Goal: Task Accomplishment & Management: Use online tool/utility

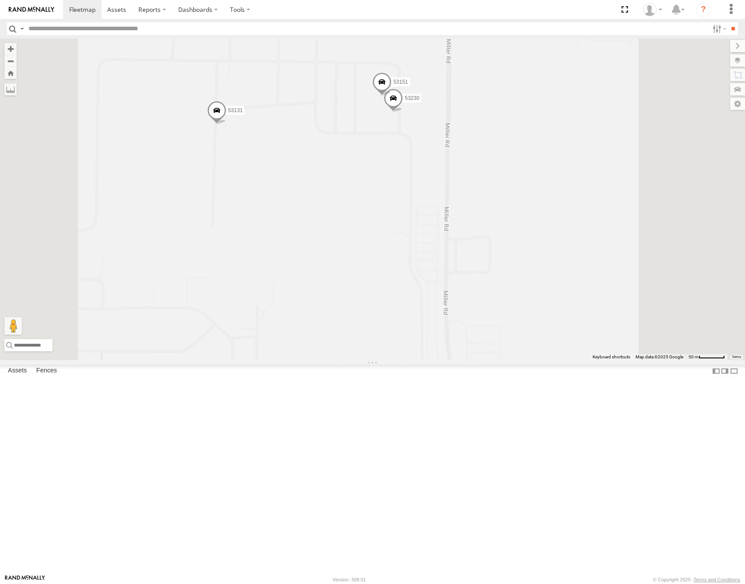
drag, startPoint x: 508, startPoint y: 263, endPoint x: 517, endPoint y: 258, distance: 10.0
click at [516, 259] on div "53101 53152 53281 53215 53234 53271 53216 53223 53253 53274 53249 53277 53255 5…" at bounding box center [372, 200] width 745 height 322
click at [738, 62] on label at bounding box center [729, 60] width 32 height 12
click at [0, 0] on span "Basemaps" at bounding box center [0, 0] width 0 height 0
click at [0, 0] on span "Satellite" at bounding box center [0, 0] width 0 height 0
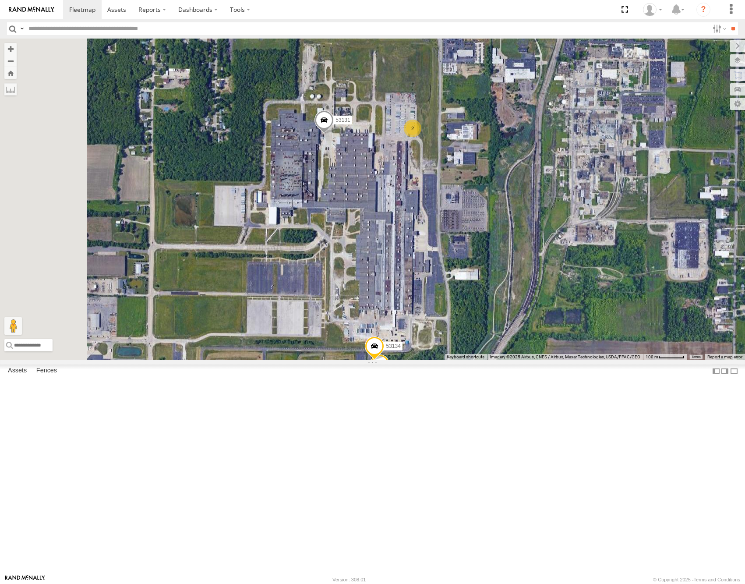
drag, startPoint x: 519, startPoint y: 274, endPoint x: 552, endPoint y: 396, distance: 126.6
click at [552, 360] on div "53101 53152 53281 53215 53234 53271 53216 53223 53253 53274 53249 53277 53255 5…" at bounding box center [372, 200] width 745 height 322
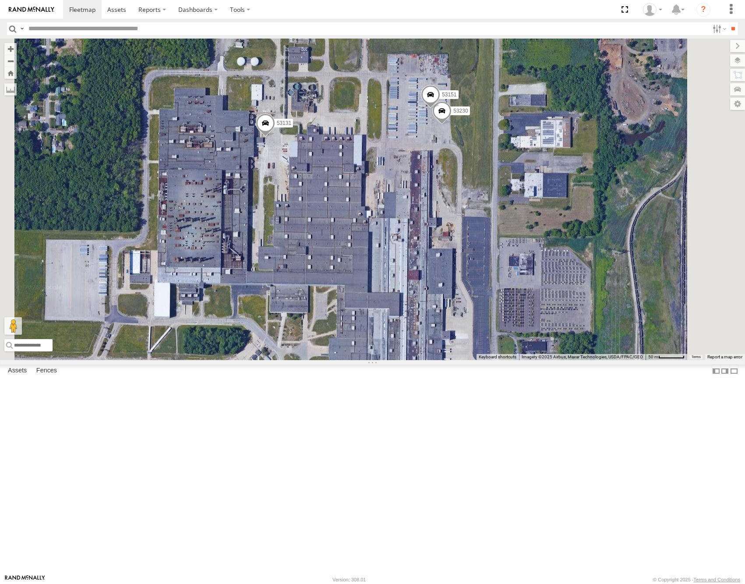
click at [452, 125] on span at bounding box center [441, 113] width 19 height 24
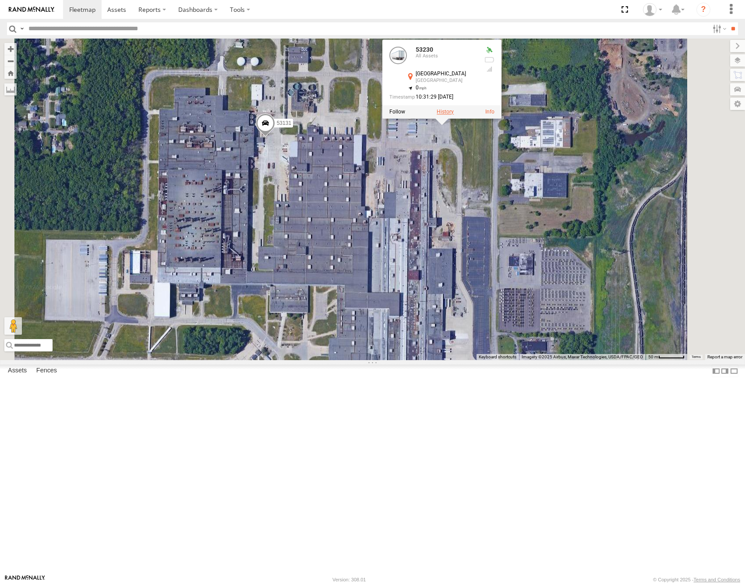
click at [454, 115] on label at bounding box center [445, 112] width 17 height 6
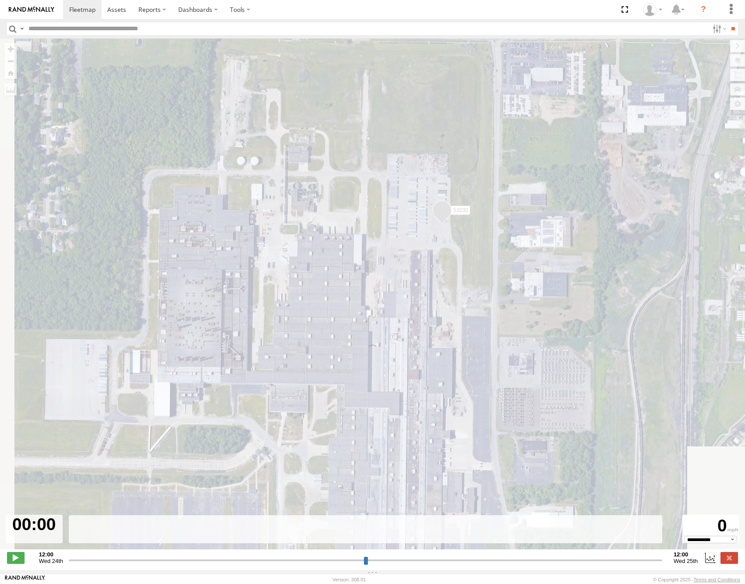
type input "**********"
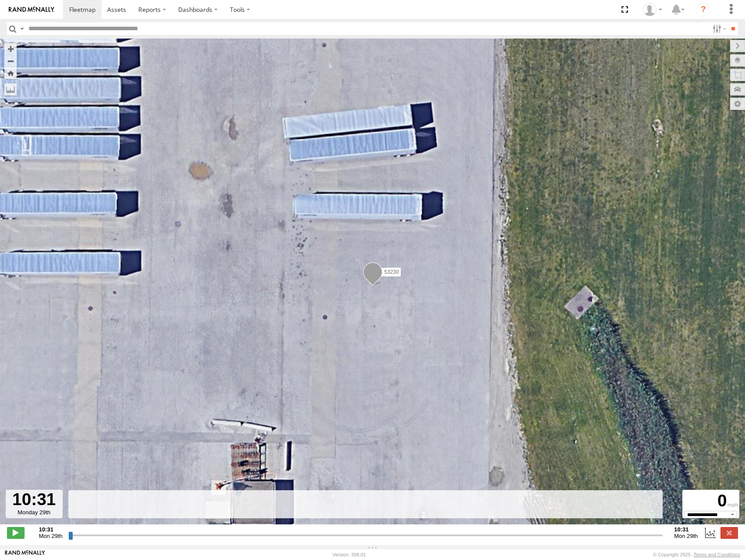
drag, startPoint x: 70, startPoint y: 538, endPoint x: 173, endPoint y: 534, distance: 102.6
click at [172, 537] on input "range" at bounding box center [365, 535] width 595 height 8
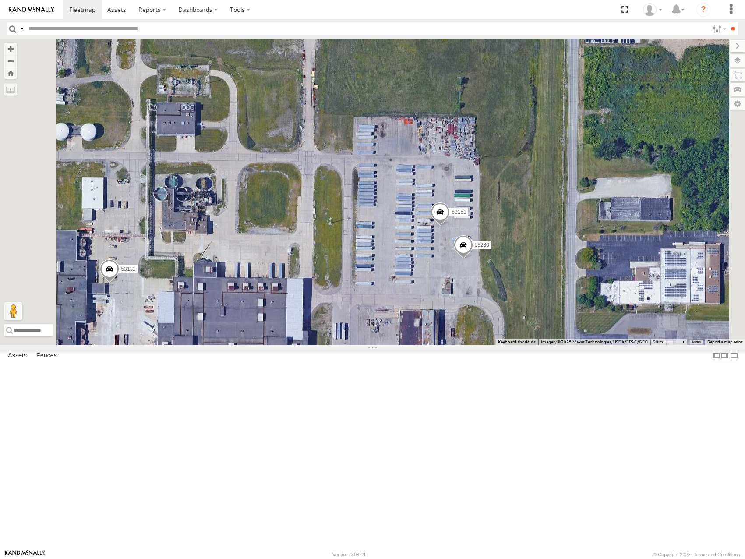
click at [450, 226] on span at bounding box center [440, 214] width 19 height 24
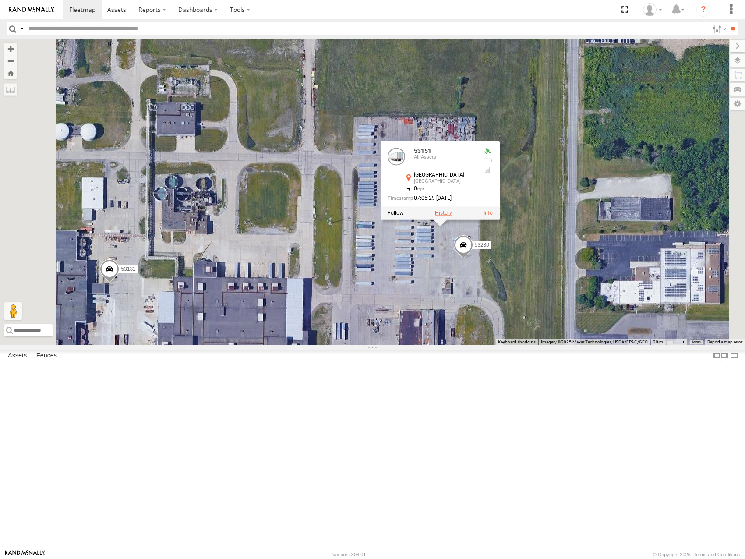
click at [452, 216] on label at bounding box center [443, 213] width 17 height 6
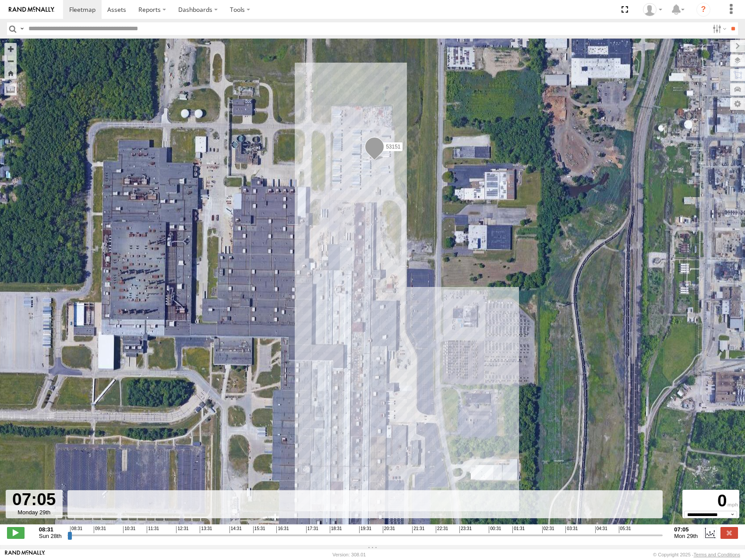
drag, startPoint x: 70, startPoint y: 539, endPoint x: 666, endPoint y: 548, distance: 596.8
type input "**********"
click at [663, 539] on input "range" at bounding box center [365, 535] width 596 height 8
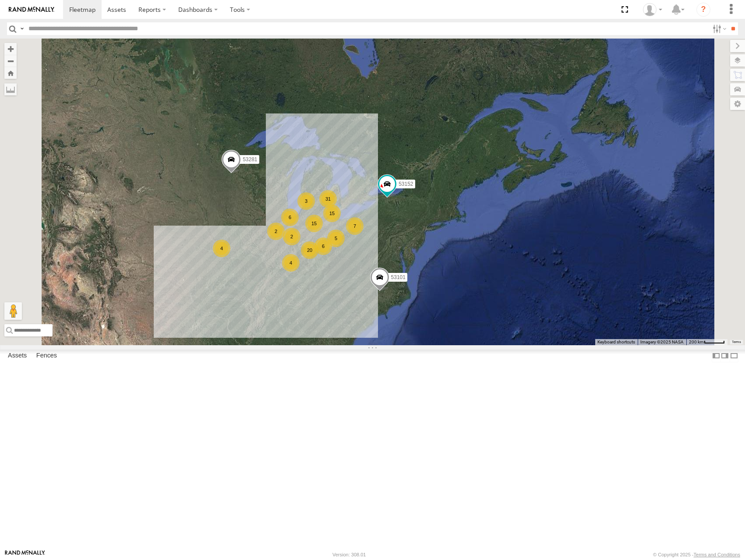
drag, startPoint x: 301, startPoint y: 380, endPoint x: 339, endPoint y: 383, distance: 37.3
click at [339, 345] on div "53101 53152 53281 31 7 4 15 2 3 15 20 5 4 6 2 6" at bounding box center [372, 192] width 745 height 306
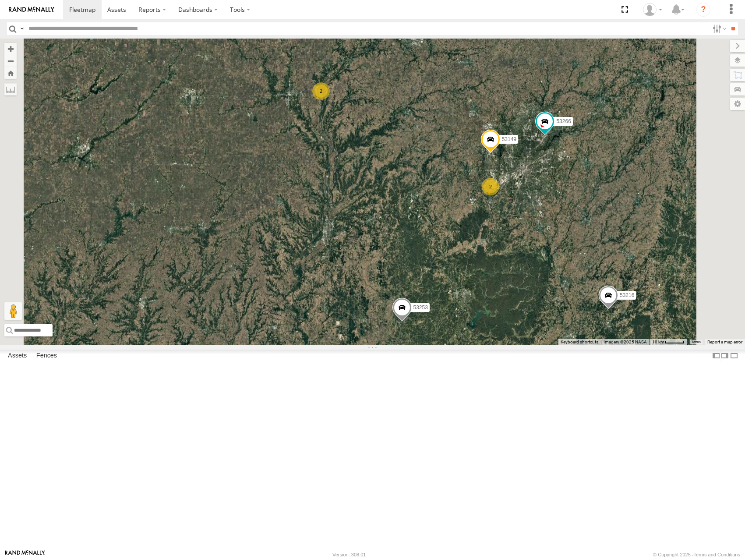
drag, startPoint x: 481, startPoint y: 219, endPoint x: 477, endPoint y: 280, distance: 61.0
click at [477, 280] on div "53101 53152 53281 53215 53234 53271 53216 53223 53253 53274 53249 53277 53255 5…" at bounding box center [372, 192] width 745 height 306
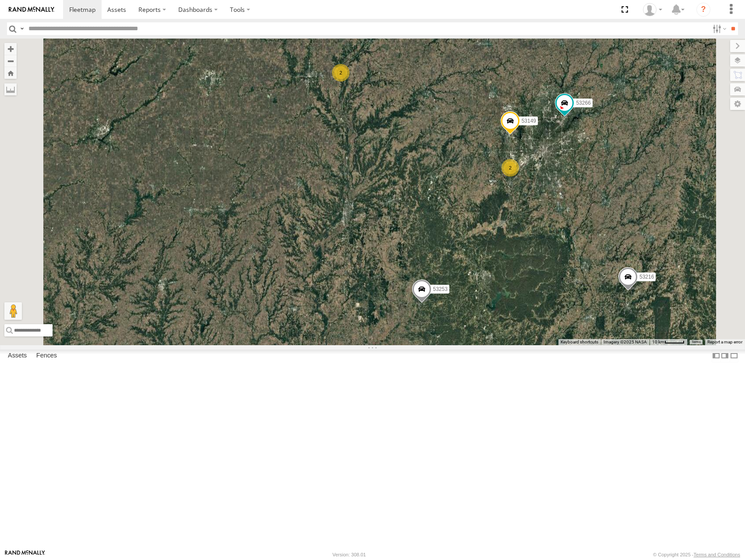
drag, startPoint x: 517, startPoint y: 224, endPoint x: 519, endPoint y: 220, distance: 4.7
click at [519, 220] on div "53101 53152 53281 53215 53234 53271 53216 53223 53253 53274 53249 53277 53255 5…" at bounding box center [372, 192] width 745 height 306
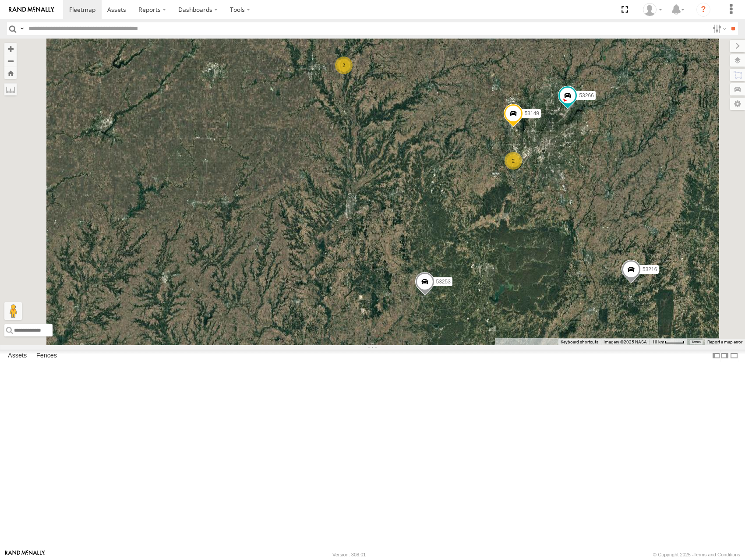
drag, startPoint x: 620, startPoint y: 278, endPoint x: 476, endPoint y: 333, distance: 153.6
click at [476, 333] on div "53101 53152 53281 53215 53234 53271 53216 53223 53253 53274 53249 53277 53255 5…" at bounding box center [372, 192] width 745 height 306
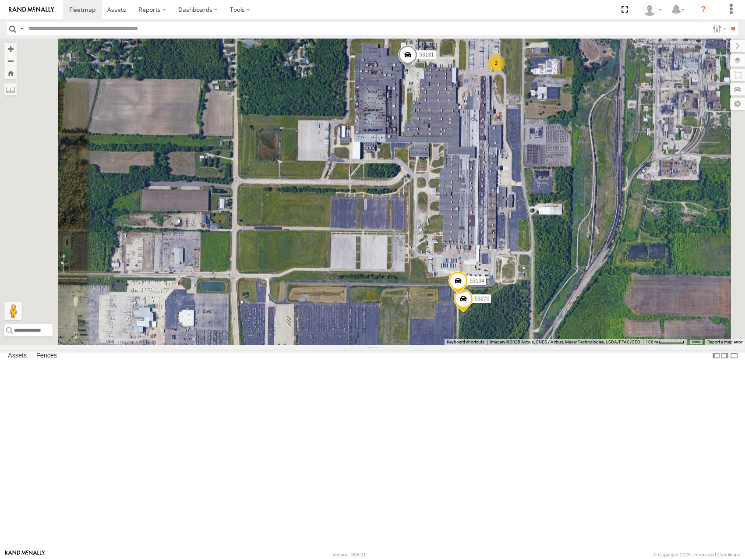
drag, startPoint x: 556, startPoint y: 203, endPoint x: 574, endPoint y: 266, distance: 64.8
click at [574, 266] on div "53101 53152 53281 53215 53234 53271 53216 53223 53253 53274 53249 53277 53255 5…" at bounding box center [372, 192] width 745 height 306
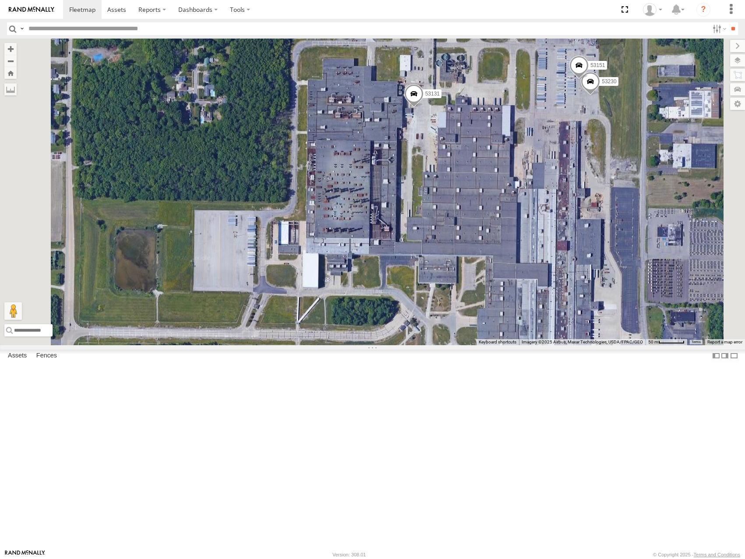
click at [423, 108] on span at bounding box center [413, 96] width 19 height 24
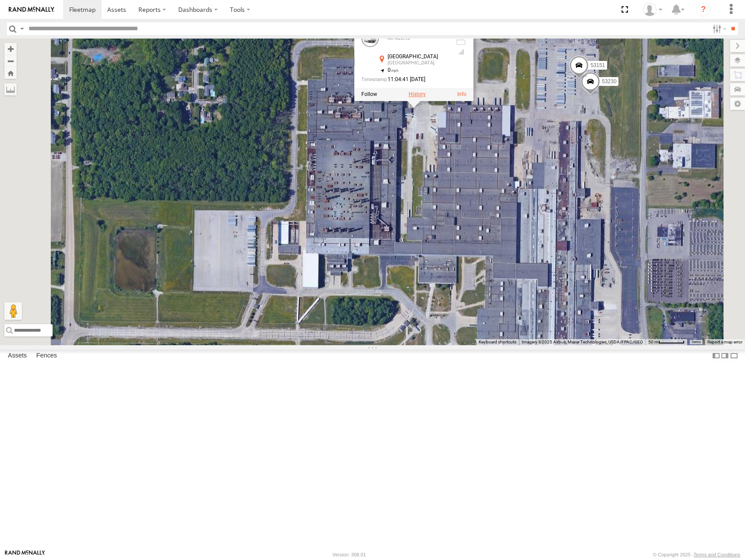
click at [425, 98] on label at bounding box center [416, 95] width 17 height 6
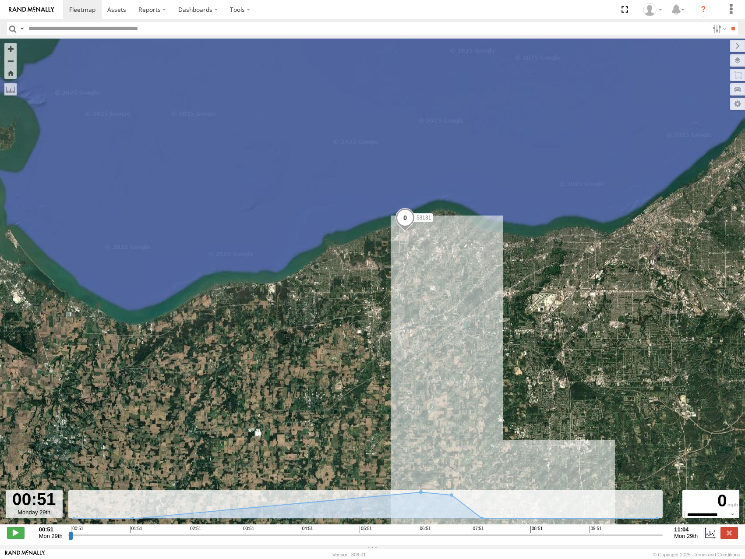
drag, startPoint x: 378, startPoint y: 235, endPoint x: 480, endPoint y: 392, distance: 187.3
click at [480, 392] on div "53131" at bounding box center [372, 286] width 745 height 495
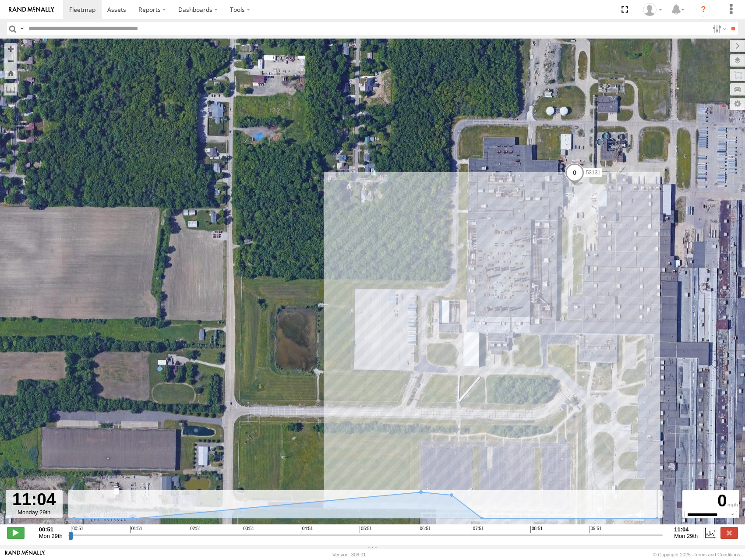
drag, startPoint x: 70, startPoint y: 539, endPoint x: 690, endPoint y: 540, distance: 619.9
type input "**********"
click at [663, 539] on input "range" at bounding box center [365, 535] width 595 height 8
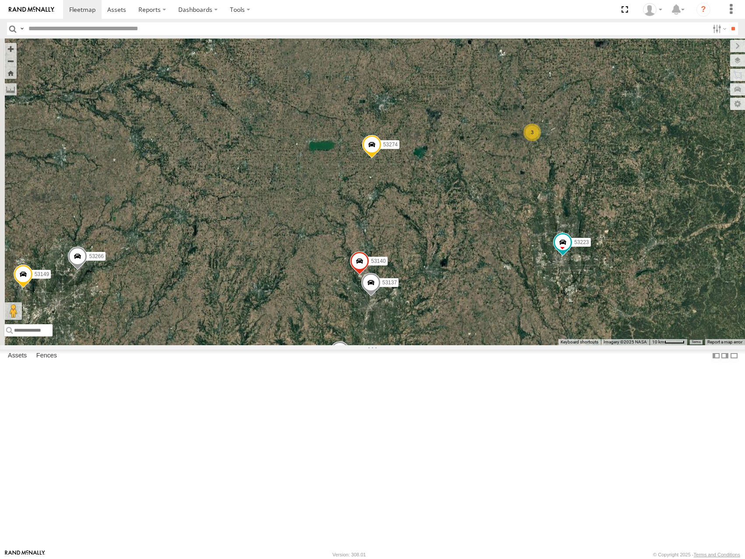
drag, startPoint x: 526, startPoint y: 258, endPoint x: 528, endPoint y: 249, distance: 9.4
click at [528, 250] on div "53101 53152 53281 53215 53234 53271 53216 53223 53253 53274 53249 53277 53255 5…" at bounding box center [372, 192] width 745 height 306
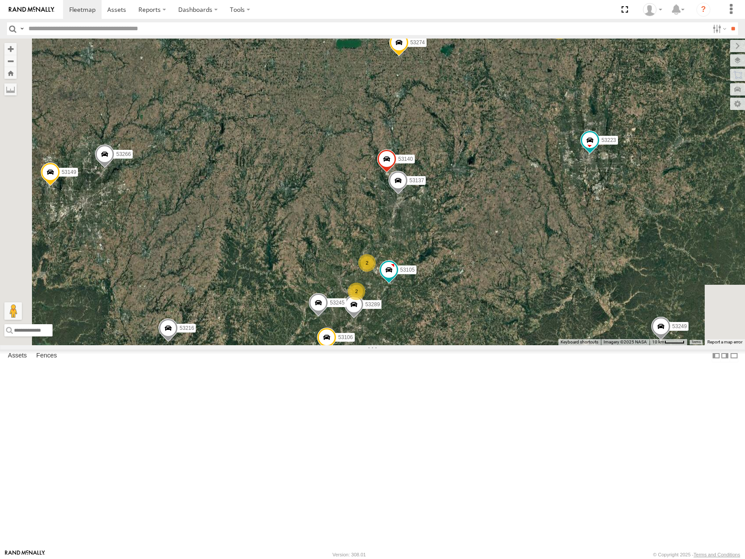
drag, startPoint x: 518, startPoint y: 319, endPoint x: 554, endPoint y: 190, distance: 133.7
click at [554, 191] on div "53101 53152 53281 53215 53234 53271 53216 53223 53253 53274 53249 53277 53255 5…" at bounding box center [372, 192] width 745 height 306
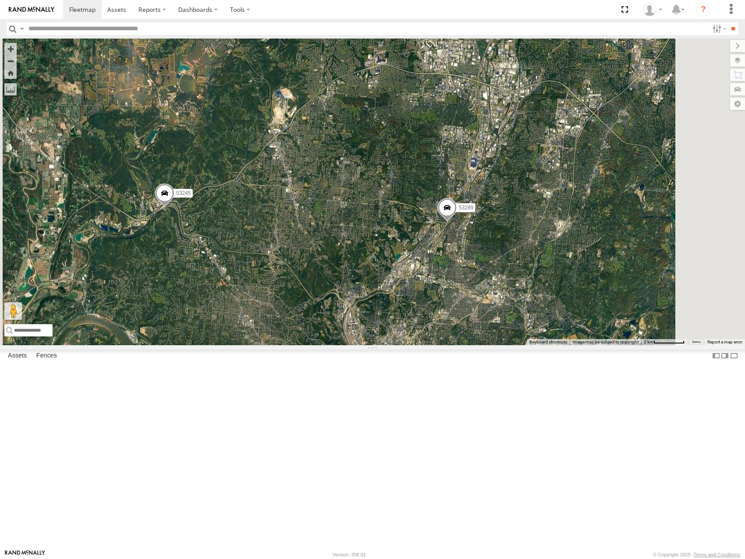
drag, startPoint x: 574, startPoint y: 126, endPoint x: 568, endPoint y: 280, distance: 154.7
click at [568, 280] on div "53101 53152 53281 53215 53234 53271 53216 53223 53253 53274 53249 53277 53255 5…" at bounding box center [372, 192] width 745 height 306
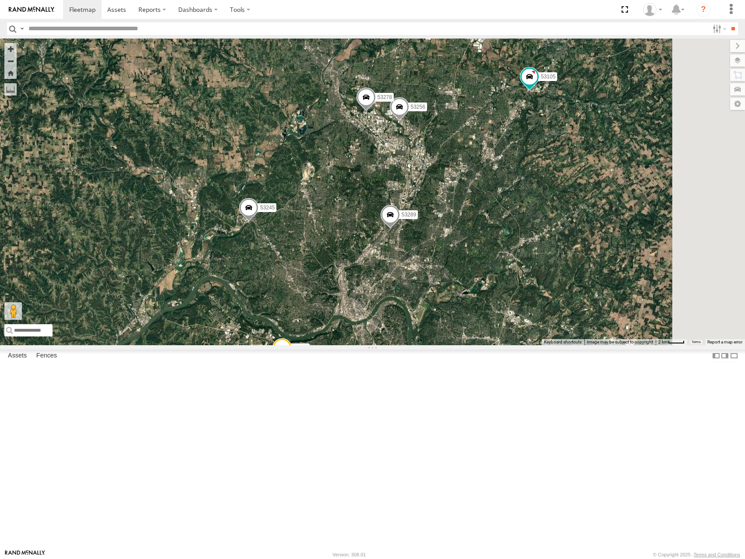
drag, startPoint x: 606, startPoint y: 195, endPoint x: 602, endPoint y: 236, distance: 40.5
click at [602, 236] on div "53101 53152 53281 53215 53234 53271 53216 53223 53253 53274 53249 53277 53255 5…" at bounding box center [372, 192] width 745 height 306
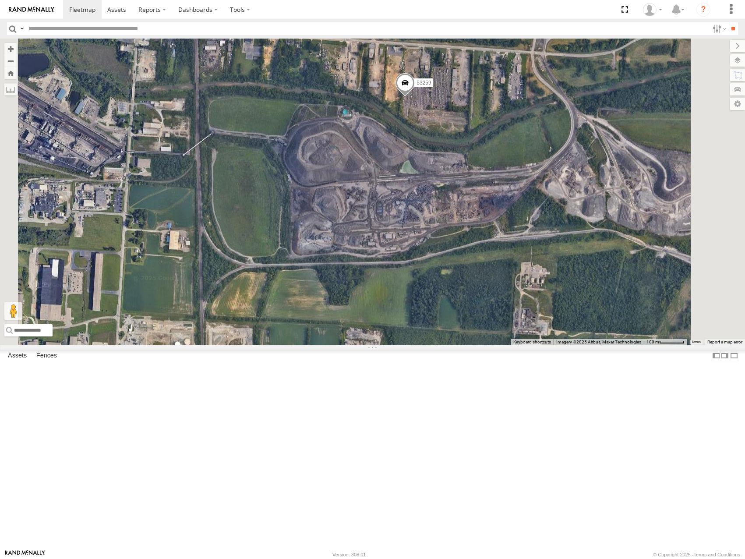
click at [415, 97] on span at bounding box center [405, 85] width 19 height 24
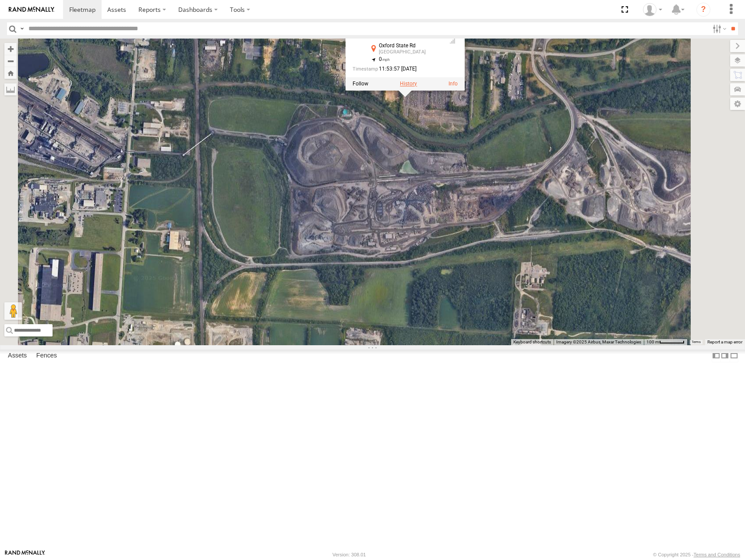
click at [417, 87] on label at bounding box center [408, 84] width 17 height 6
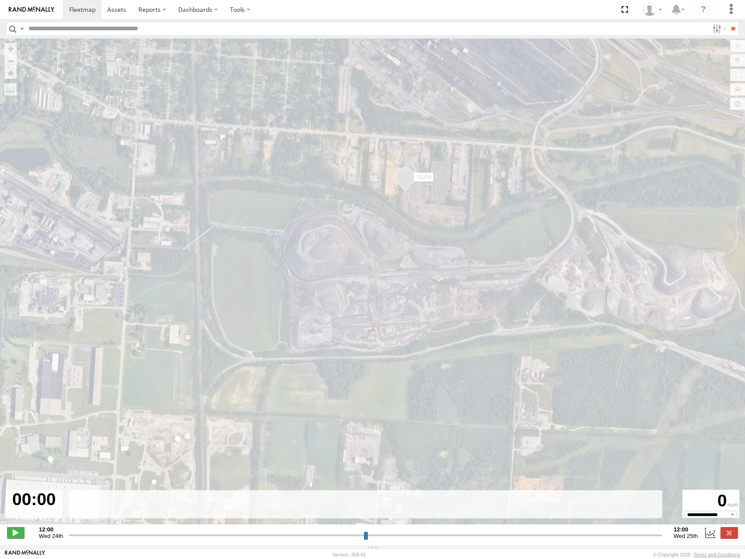
type input "**********"
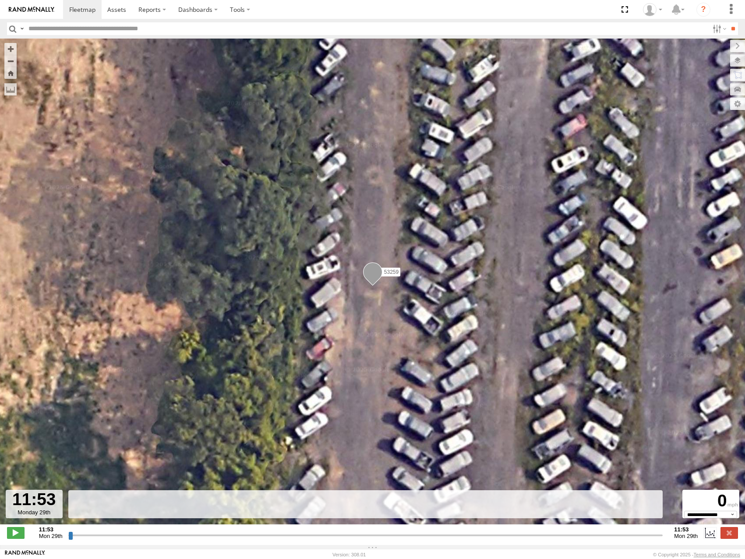
drag, startPoint x: 70, startPoint y: 541, endPoint x: 247, endPoint y: 481, distance: 187.2
click at [244, 531] on input "range" at bounding box center [365, 535] width 595 height 8
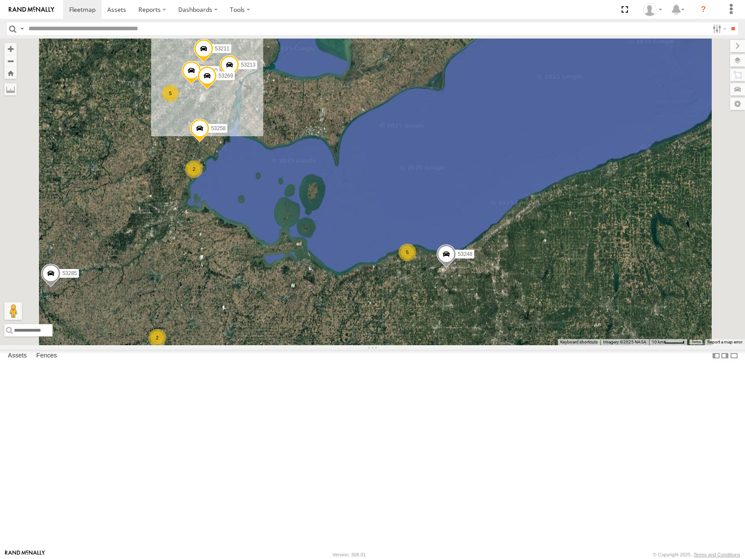
drag, startPoint x: 402, startPoint y: 312, endPoint x: 628, endPoint y: 299, distance: 226.0
click at [627, 299] on div "53101 53152 53281 53215 53234 53271 53216 53223 53253 53274 53249 53277 53285 5…" at bounding box center [372, 192] width 745 height 306
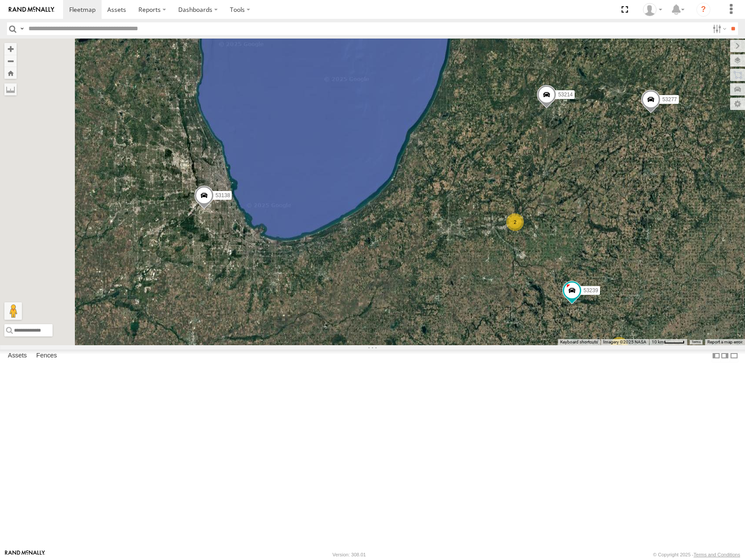
drag, startPoint x: 340, startPoint y: 345, endPoint x: 502, endPoint y: 374, distance: 164.7
click at [502, 345] on div "53101 53152 53281 53215 53234 53271 53216 53223 53253 53274 53249 53277 53285 5…" at bounding box center [372, 192] width 745 height 306
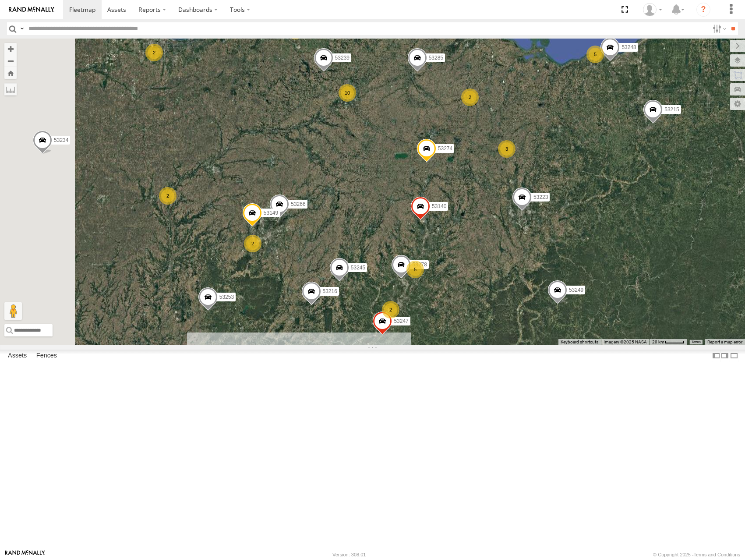
drag, startPoint x: 563, startPoint y: 354, endPoint x: 564, endPoint y: 347, distance: 7.1
click at [564, 345] on div "53101 53152 53281 53215 53234 53271 53223 53285 53253 53274 53249 53277 53216 5…" at bounding box center [372, 192] width 745 height 306
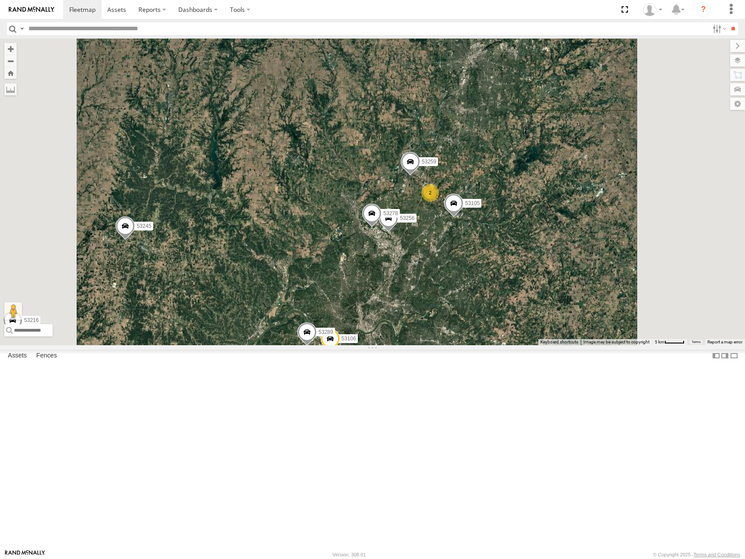
click at [738, 60] on label at bounding box center [737, 60] width 15 height 12
click at [0, 0] on span "Basemaps" at bounding box center [0, 0] width 0 height 0
click at [0, 0] on span "Roadmap" at bounding box center [0, 0] width 0 height 0
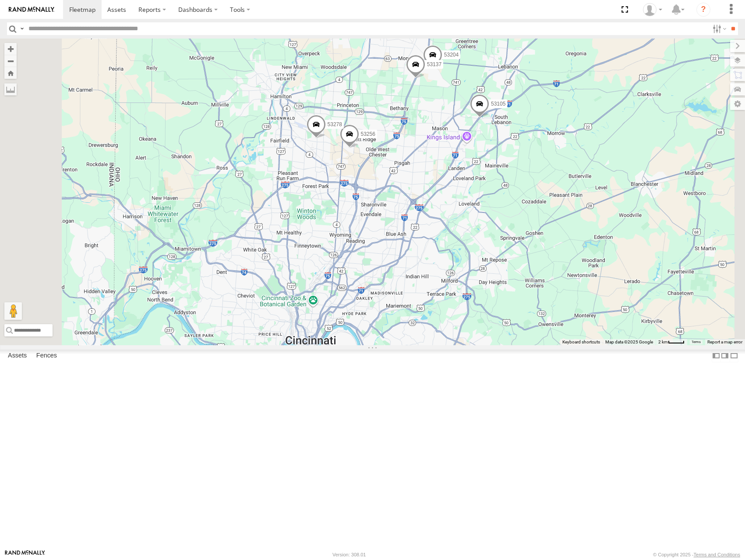
drag, startPoint x: 531, startPoint y: 340, endPoint x: 526, endPoint y: 310, distance: 30.3
click at [526, 311] on div "53101 53152 53281 53215 53234 53271 53223 53285 53253 53274 53249 53277 53216 5…" at bounding box center [372, 192] width 745 height 306
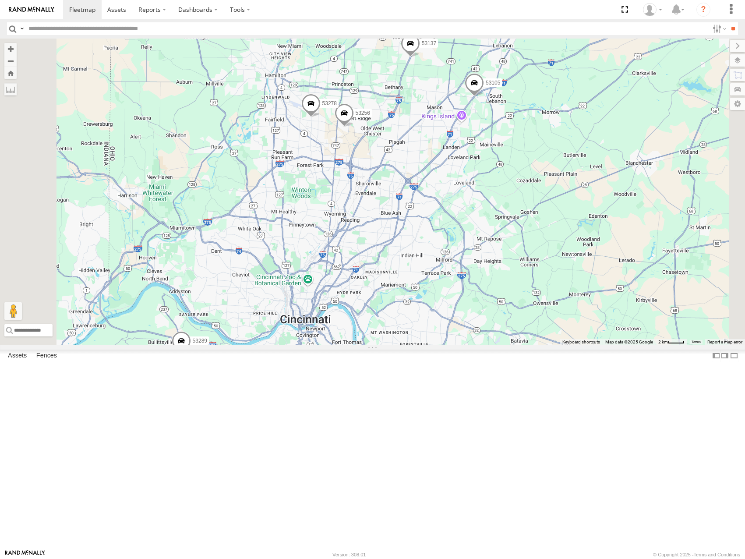
drag, startPoint x: 469, startPoint y: 350, endPoint x: 537, endPoint y: 313, distance: 76.9
click at [537, 313] on div "53101 53152 53281 53215 53234 53271 53223 53285 53253 53274 53249 53277 53216 5…" at bounding box center [372, 192] width 745 height 306
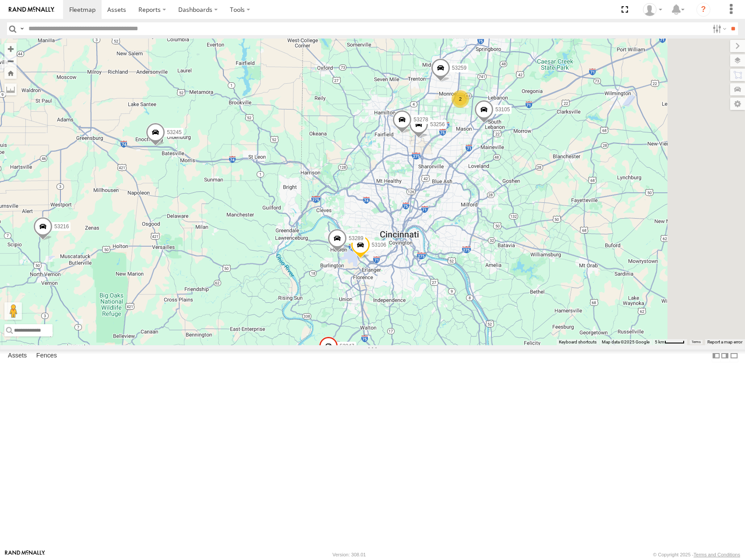
drag, startPoint x: 513, startPoint y: 314, endPoint x: 502, endPoint y: 293, distance: 23.5
click at [503, 294] on div "53101 53152 53281 53215 53234 53271 53223 53285 53253 53274 53249 53277 53216 5…" at bounding box center [372, 192] width 745 height 306
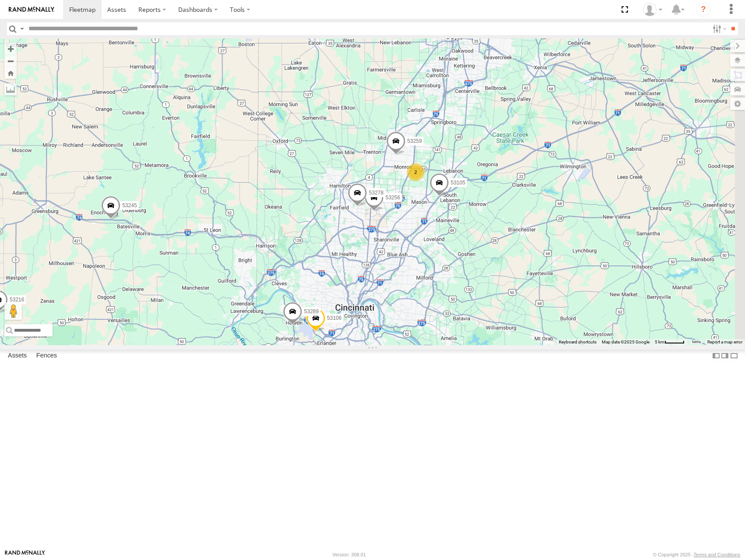
drag, startPoint x: 530, startPoint y: 280, endPoint x: 485, endPoint y: 357, distance: 88.1
click at [485, 345] on div "53101 53152 53281 53215 53234 53271 53223 53285 53253 53274 53249 53277 53216 5…" at bounding box center [372, 192] width 745 height 306
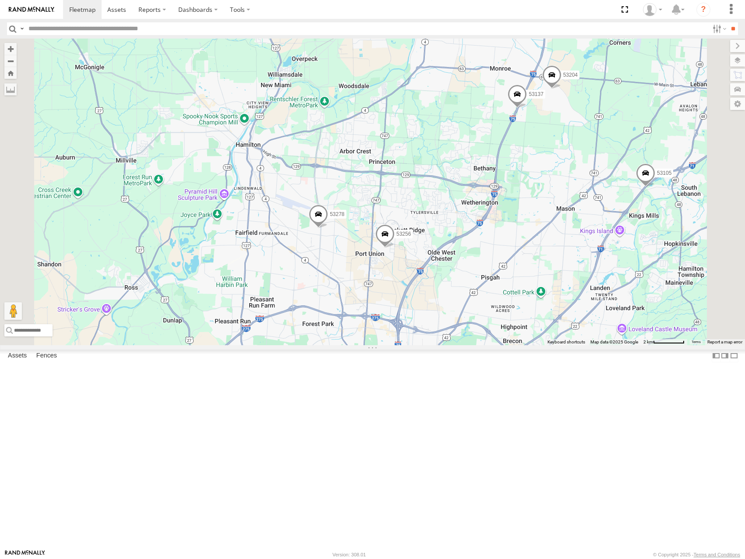
drag, startPoint x: 492, startPoint y: 368, endPoint x: 424, endPoint y: 377, distance: 68.2
click at [424, 345] on div "53101 53152 53281 53215 53234 53271 53223 53285 53253 53274 53249 53277 53216 5…" at bounding box center [372, 192] width 745 height 306
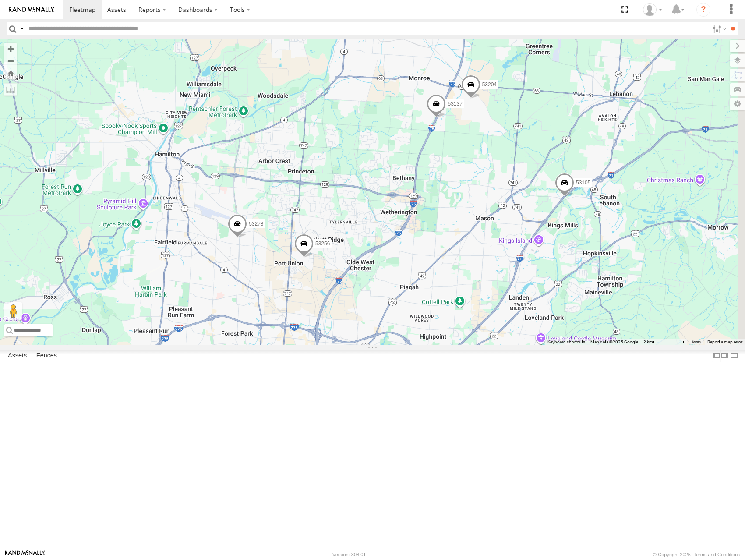
drag, startPoint x: 513, startPoint y: 289, endPoint x: 447, endPoint y: 347, distance: 87.9
click at [447, 345] on div "53101 53152 53281 53215 53234 53271 53223 53285 53253 53274 53249 53277 53216 5…" at bounding box center [372, 192] width 745 height 306
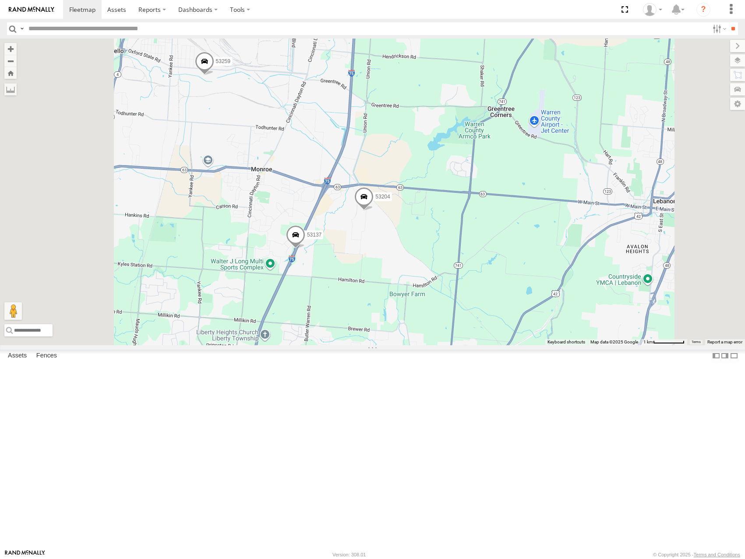
drag, startPoint x: 439, startPoint y: 259, endPoint x: 477, endPoint y: 330, distance: 80.4
click at [477, 330] on div "53101 53152 53281 53215 53234 53271 53223 53285 53253 53274 53249 53277 53216 5…" at bounding box center [372, 192] width 745 height 306
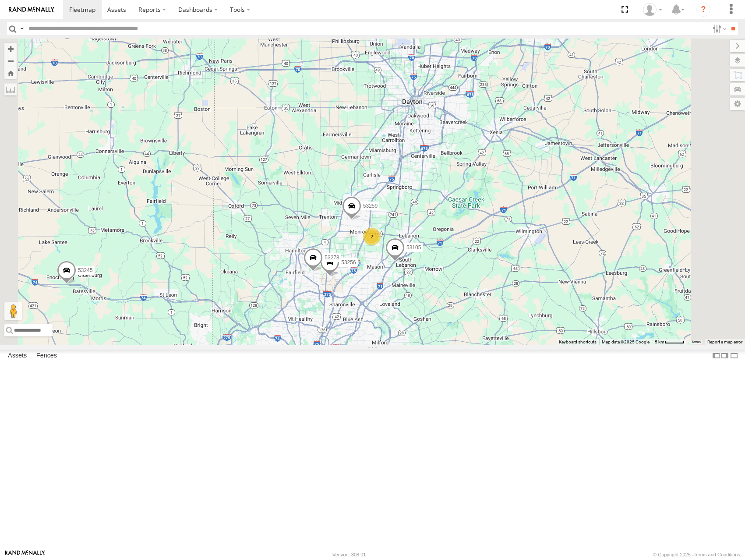
drag, startPoint x: 523, startPoint y: 233, endPoint x: 538, endPoint y: 235, distance: 15.1
click at [538, 235] on div "53101 53152 53281 53215 53234 53271 53223 53285 53253 53274 53249 53277 53216 5…" at bounding box center [372, 192] width 745 height 306
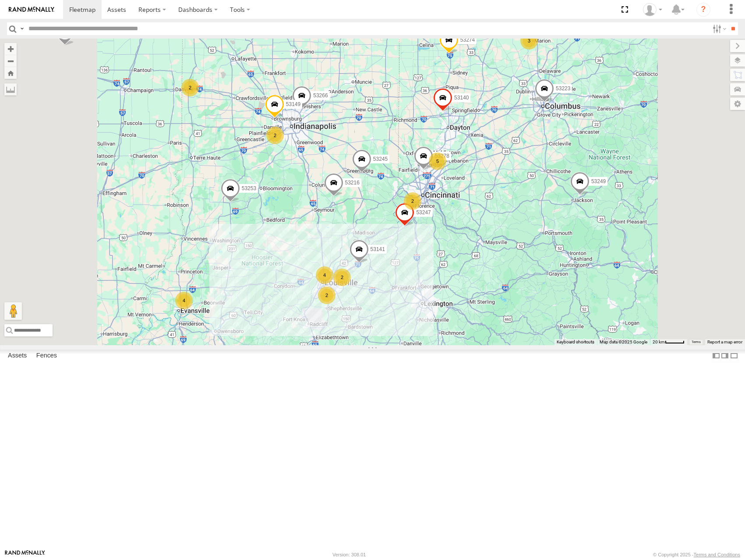
click at [453, 236] on div "53101 53152 53281 53215 53234 53271 53223 53285 53253 53274 53249 53277 53216 5…" at bounding box center [372, 192] width 745 height 306
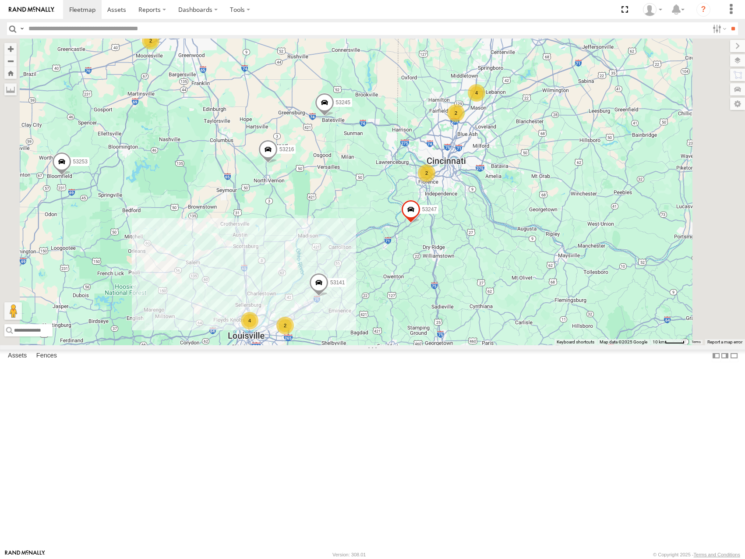
drag, startPoint x: 480, startPoint y: 293, endPoint x: 449, endPoint y: 339, distance: 55.8
click at [449, 339] on div "53101 53152 53281 53215 53234 53271 53223 53285 53253 53274 53249 53277 53216 5…" at bounding box center [372, 192] width 745 height 306
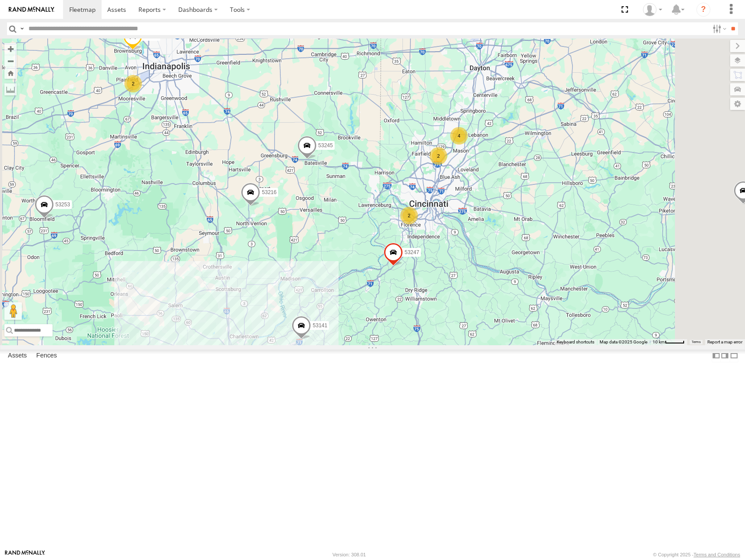
drag, startPoint x: 576, startPoint y: 273, endPoint x: 557, endPoint y: 313, distance: 43.9
click at [557, 313] on div "53101 53152 53281 53215 53234 53271 53223 53285 53253 53274 53249 53277 53216 5…" at bounding box center [372, 192] width 745 height 306
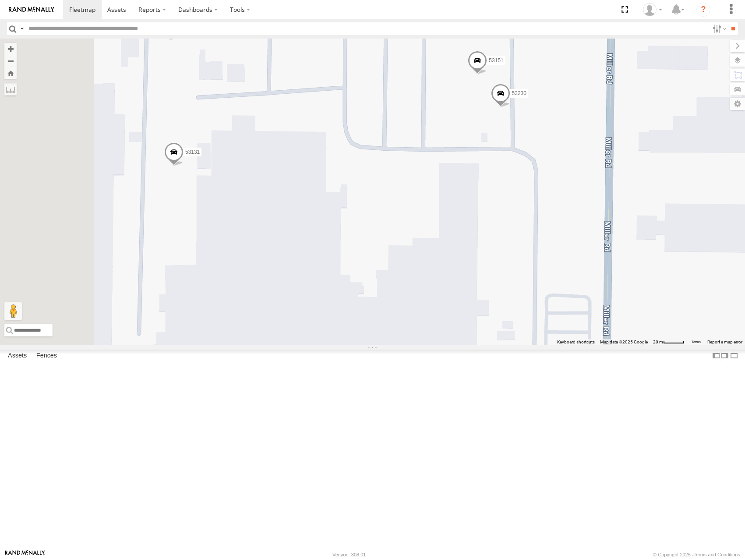
drag, startPoint x: 479, startPoint y: 259, endPoint x: 584, endPoint y: 258, distance: 104.3
click at [584, 258] on div "53101 53152 53281 53215 53234 53271 53216 53255 53223 53285 53214 53253 53274 5…" at bounding box center [372, 192] width 745 height 306
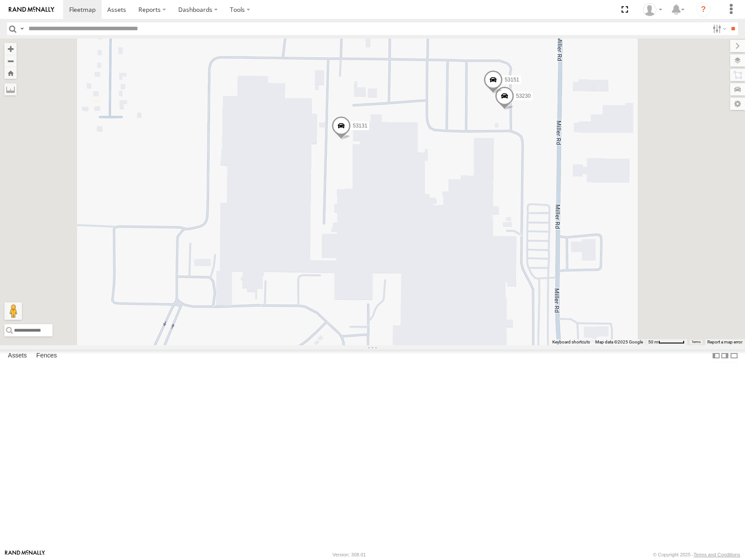
click at [0, 0] on span "Satellite" at bounding box center [0, 0] width 0 height 0
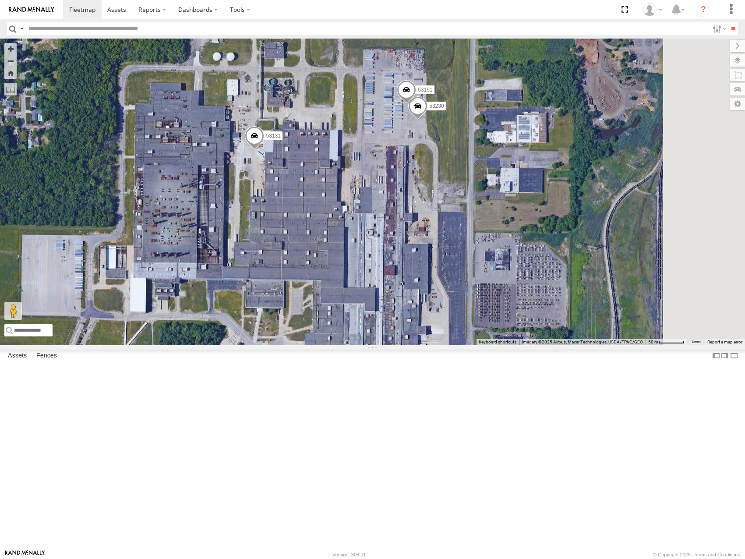
drag, startPoint x: 549, startPoint y: 246, endPoint x: 502, endPoint y: 249, distance: 46.5
click at [502, 249] on div "53101 53152 53281 53215 53234 53271 53216 53255 53223 53285 53214 53253 53274 5…" at bounding box center [372, 192] width 745 height 306
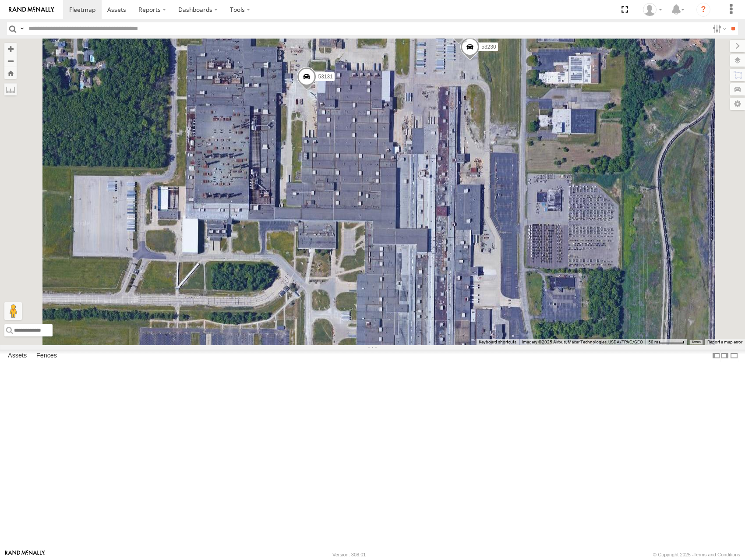
drag, startPoint x: 482, startPoint y: 319, endPoint x: 534, endPoint y: 260, distance: 78.8
click at [534, 260] on div "53101 53152 53281 53215 53234 53271 53216 53255 53223 53285 53214 53253 53274 5…" at bounding box center [372, 192] width 745 height 306
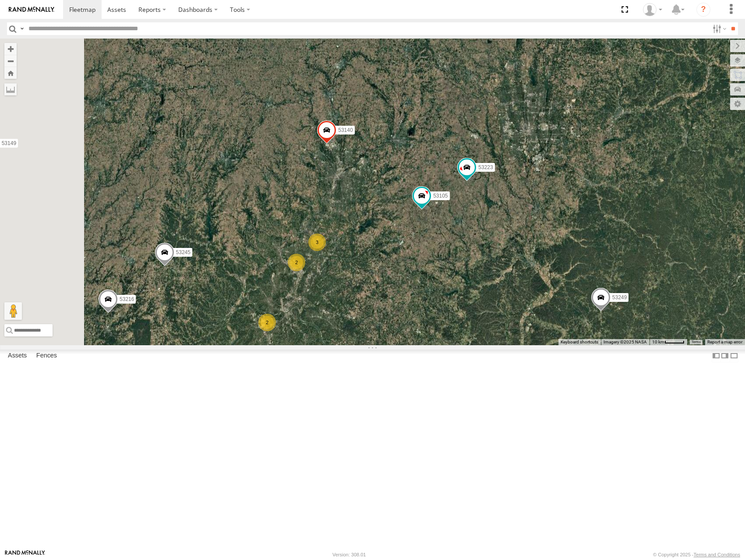
drag, startPoint x: 446, startPoint y: 316, endPoint x: 509, endPoint y: 277, distance: 74.3
click at [509, 277] on div "53101 53152 53281 53215 53234 53271 53255 53285 53253 53274 53249 53277 53216 5…" at bounding box center [372, 192] width 745 height 306
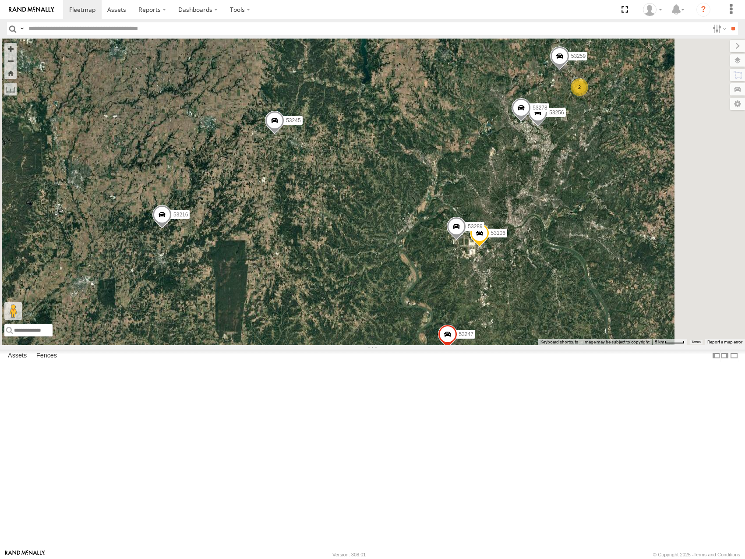
drag, startPoint x: 655, startPoint y: 251, endPoint x: 620, endPoint y: 299, distance: 58.7
click at [620, 299] on div "53101 53152 53281 53215 53234 53271 53255 53285 53253 53274 53249 53277 53216 5…" at bounding box center [372, 192] width 745 height 306
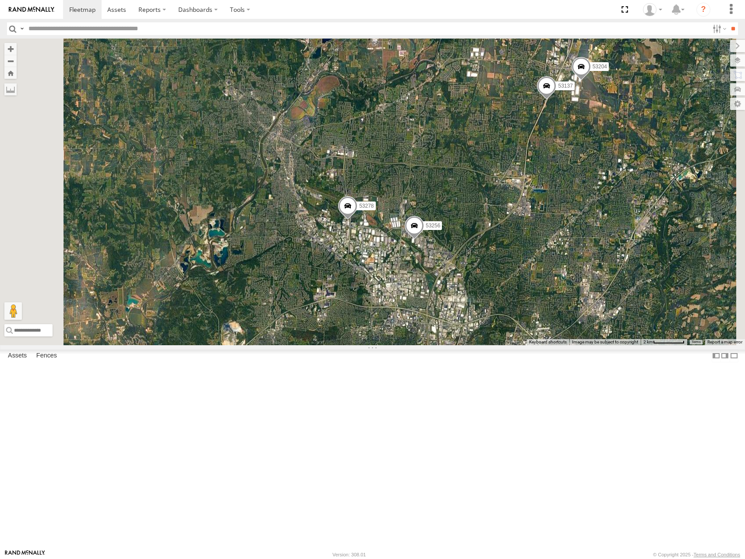
click at [616, 271] on div "53101 53152 53281 53215 53234 53271 53255 53285 53253 53274 53249 53277 53216 5…" at bounding box center [372, 192] width 745 height 306
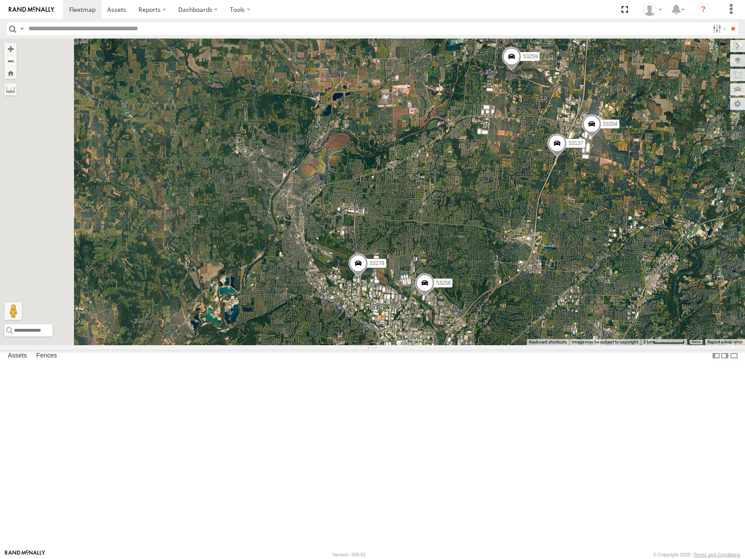
drag, startPoint x: 581, startPoint y: 283, endPoint x: 580, endPoint y: 292, distance: 9.7
click at [580, 292] on div "53101 53152 53281 53215 53234 53271 53255 53285 53253 53274 53249 53277 53216 5…" at bounding box center [372, 192] width 745 height 306
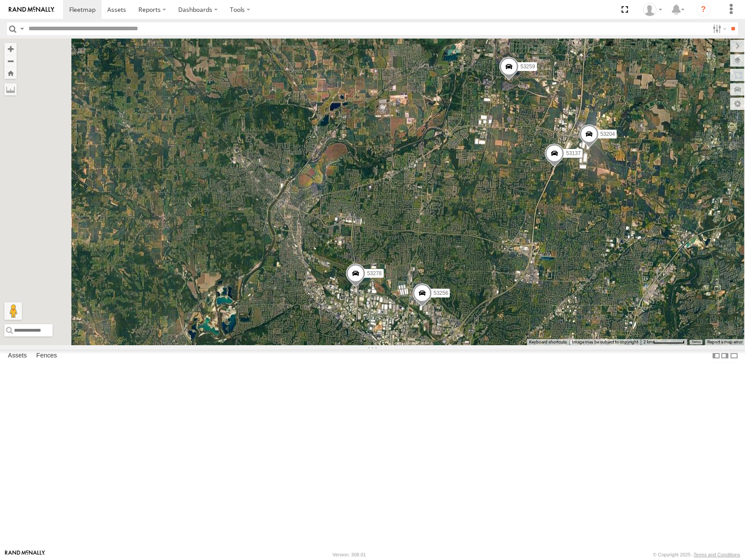
drag, startPoint x: 630, startPoint y: 216, endPoint x: 593, endPoint y: 258, distance: 55.6
click at [593, 258] on div "53101 53152 53281 53215 53234 53271 53255 53285 53253 53274 53249 53277 53216 5…" at bounding box center [372, 192] width 745 height 306
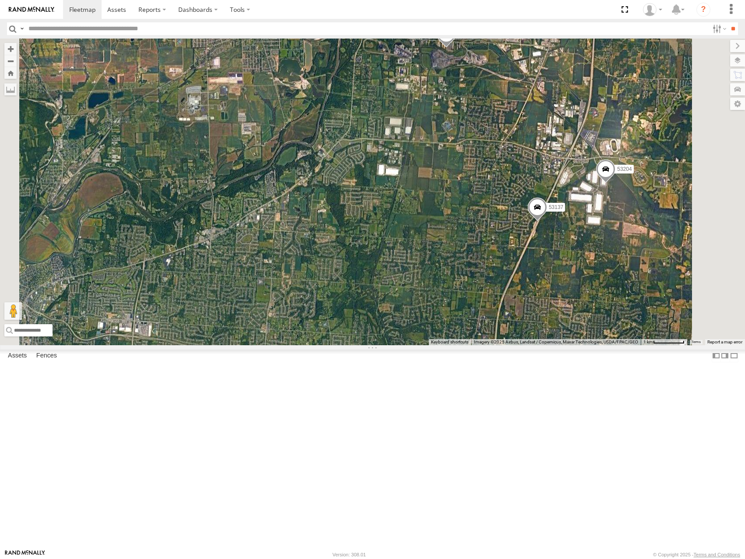
drag, startPoint x: 587, startPoint y: 268, endPoint x: 587, endPoint y: 251, distance: 17.1
click at [587, 253] on div "53101 53152 53281 53215 53234 53271 53255 53285 53253 53274 53249 53277 53216 5…" at bounding box center [372, 192] width 745 height 306
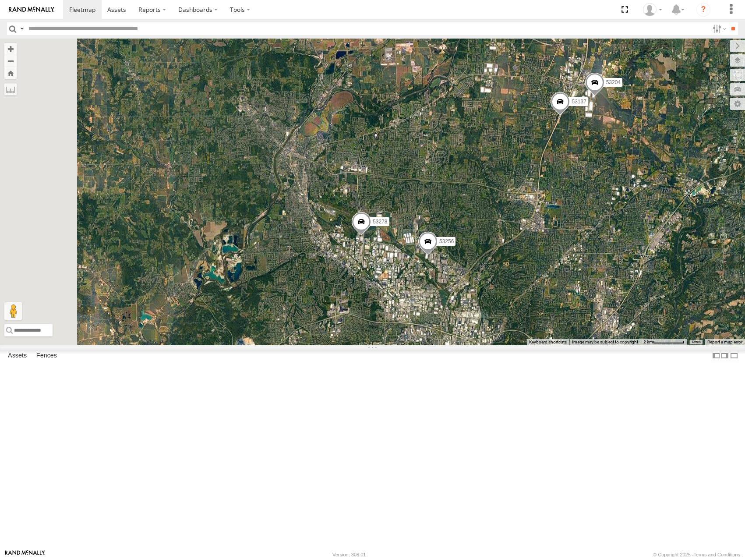
drag, startPoint x: 546, startPoint y: 327, endPoint x: 605, endPoint y: 254, distance: 93.8
click at [605, 254] on div "53101 53152 53281 53215 53234 53271 53255 53285 53253 53274 53249 53277 53216 5…" at bounding box center [372, 192] width 745 height 306
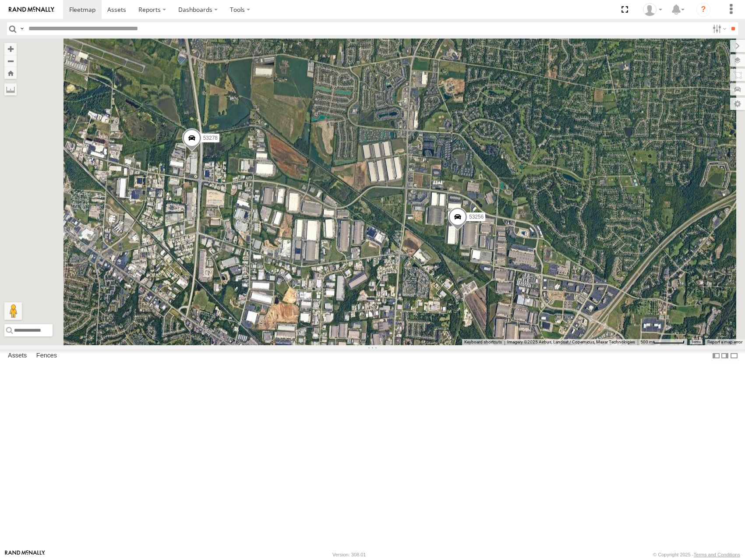
drag, startPoint x: 522, startPoint y: 354, endPoint x: 586, endPoint y: 341, distance: 65.6
click at [586, 341] on div "53101 53152 53281 53215 53234 53271 53255 53285 53253 53274 53249 53277 53216 5…" at bounding box center [372, 192] width 745 height 306
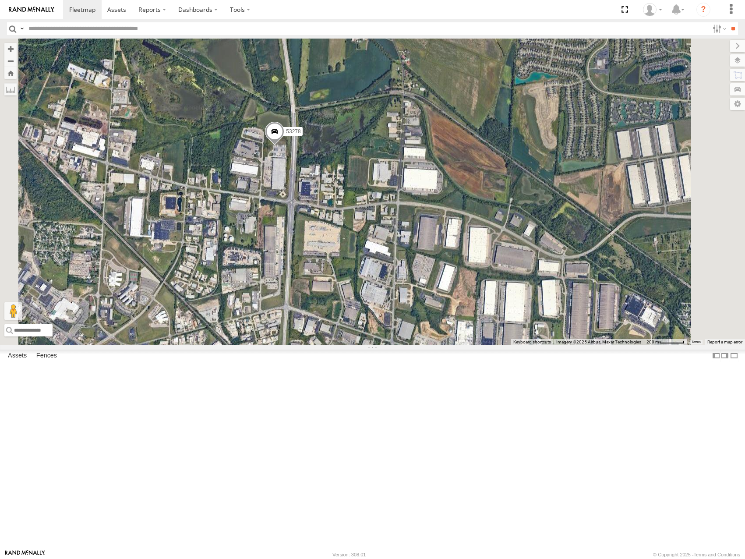
drag, startPoint x: 419, startPoint y: 283, endPoint x: 424, endPoint y: 286, distance: 5.6
click at [425, 285] on div "53101 53152 53281 53215 53234 53271 53255 53285 53253 53274 53249 53277 53216 5…" at bounding box center [372, 192] width 745 height 306
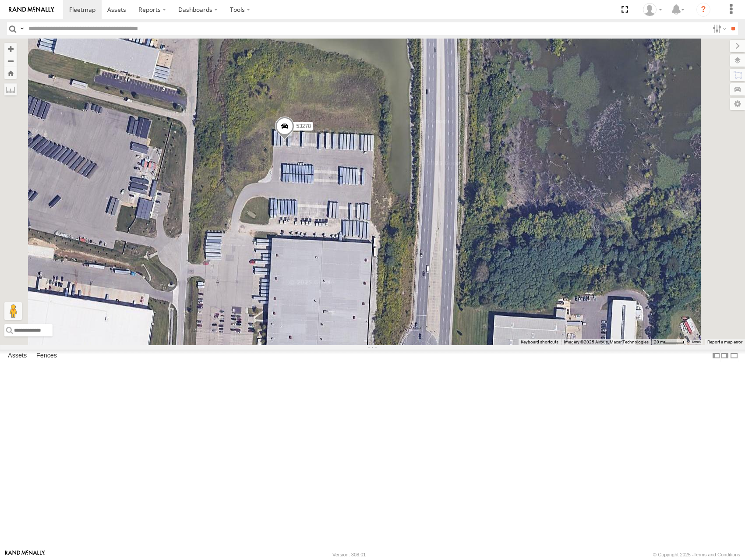
click at [294, 140] on span at bounding box center [284, 129] width 19 height 24
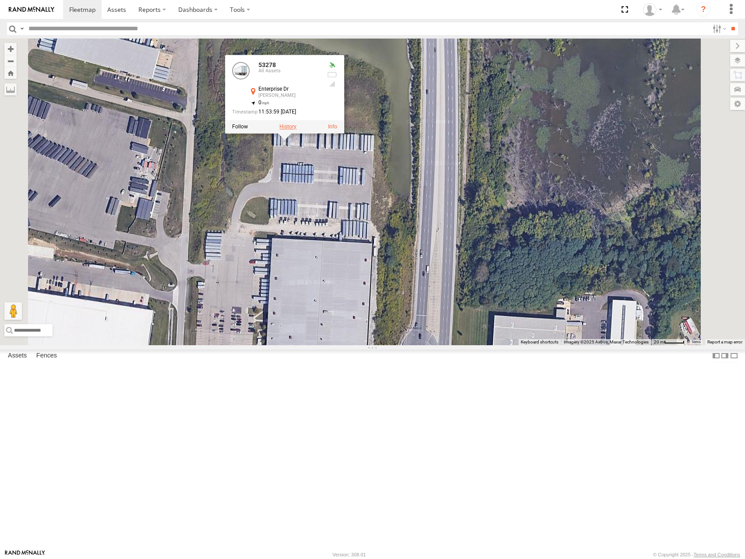
click at [297, 130] on label at bounding box center [288, 127] width 17 height 6
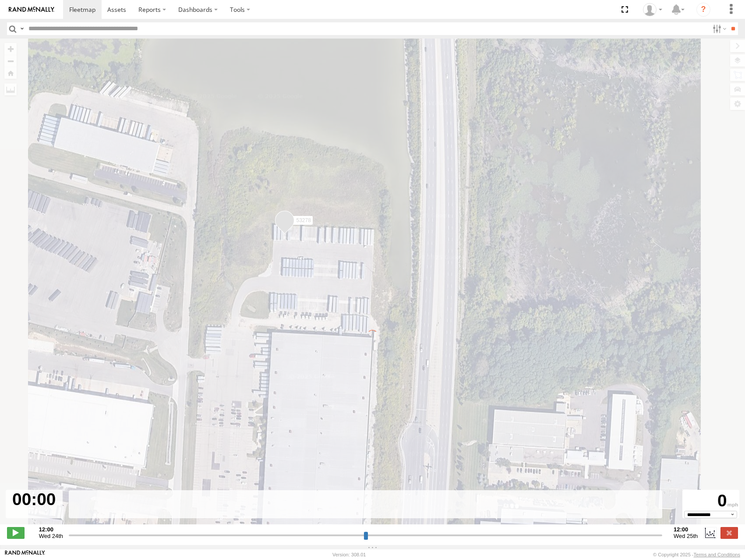
type input "**********"
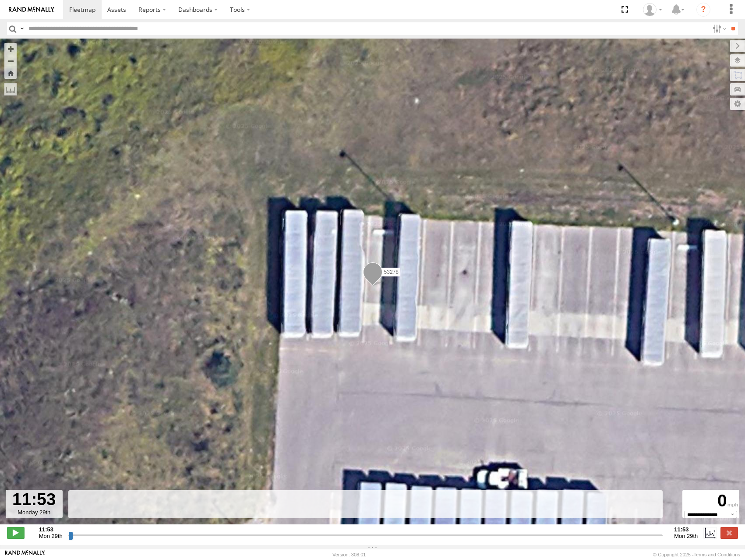
drag, startPoint x: 70, startPoint y: 538, endPoint x: 73, endPoint y: 542, distance: 5.1
click at [155, 539] on input "range" at bounding box center [365, 535] width 595 height 8
drag, startPoint x: 68, startPoint y: 540, endPoint x: 229, endPoint y: 479, distance: 171.5
click at [81, 534] on input "range" at bounding box center [365, 535] width 595 height 8
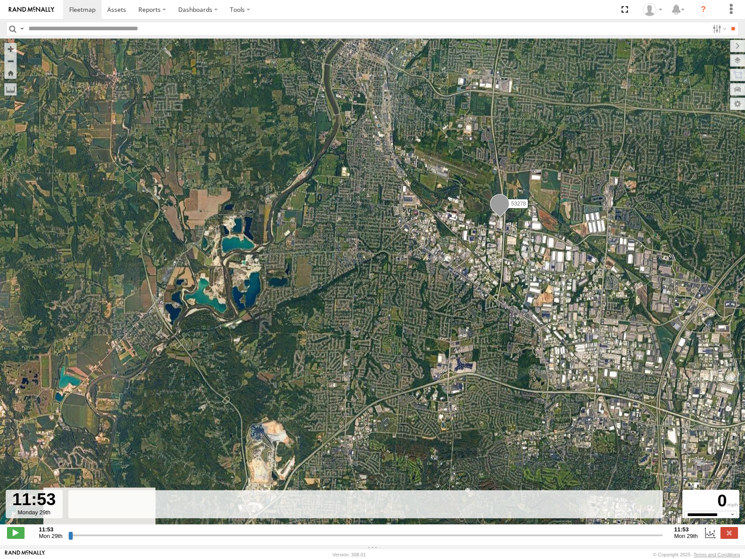
drag, startPoint x: 609, startPoint y: 372, endPoint x: 581, endPoint y: 264, distance: 111.3
click at [581, 265] on div "53278" at bounding box center [372, 286] width 745 height 495
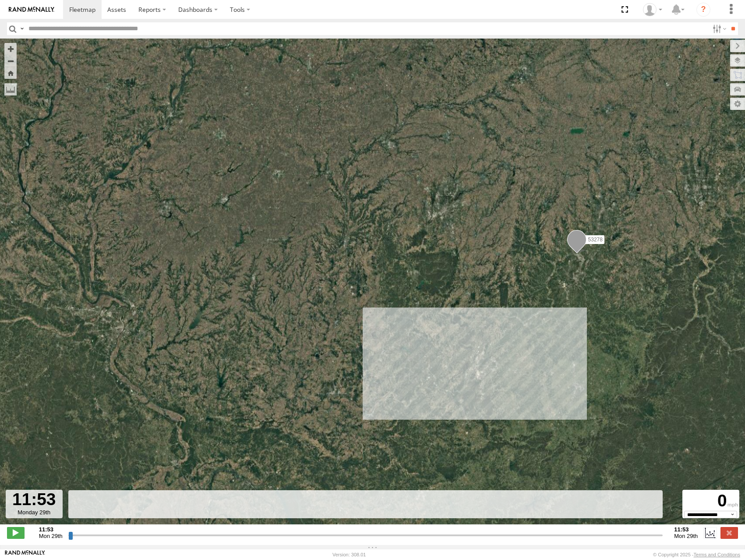
drag, startPoint x: 630, startPoint y: 163, endPoint x: 570, endPoint y: 221, distance: 83.7
click at [570, 221] on div "53278" at bounding box center [372, 286] width 745 height 495
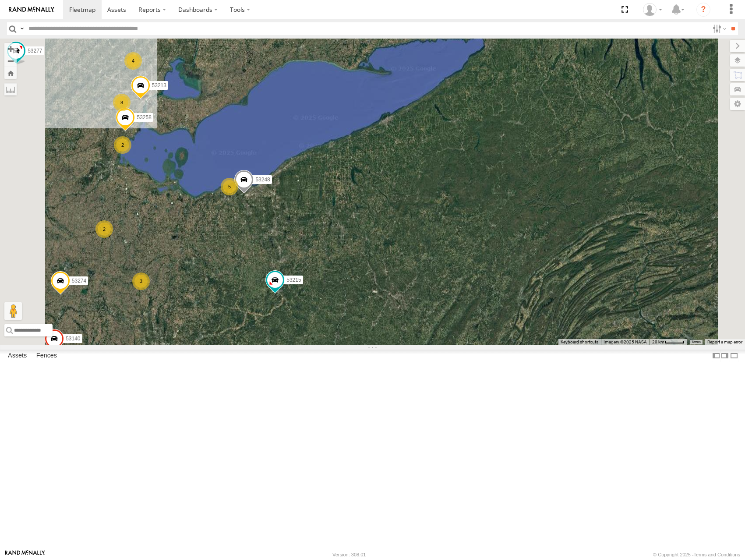
click at [496, 339] on div "53101 53152 53281 53215 53216 53274 53249 53245 53265 53277 53140 53141 2 8 532…" at bounding box center [372, 192] width 745 height 306
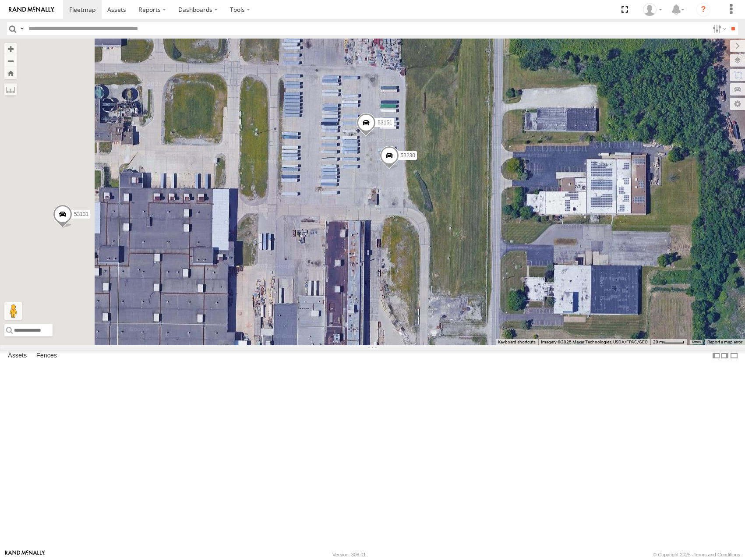
click at [515, 300] on div "53101 53152 53281 53215 53216 53274 53249 53245 53277 53140 53141 53223 53213 5…" at bounding box center [372, 192] width 745 height 306
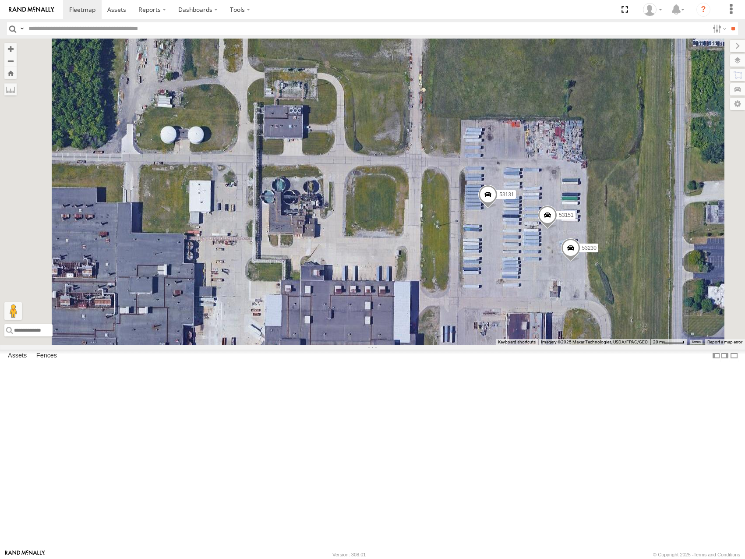
drag, startPoint x: 645, startPoint y: 365, endPoint x: 606, endPoint y: 353, distance: 40.9
click at [606, 345] on div "53131 53151 53230" at bounding box center [372, 192] width 745 height 306
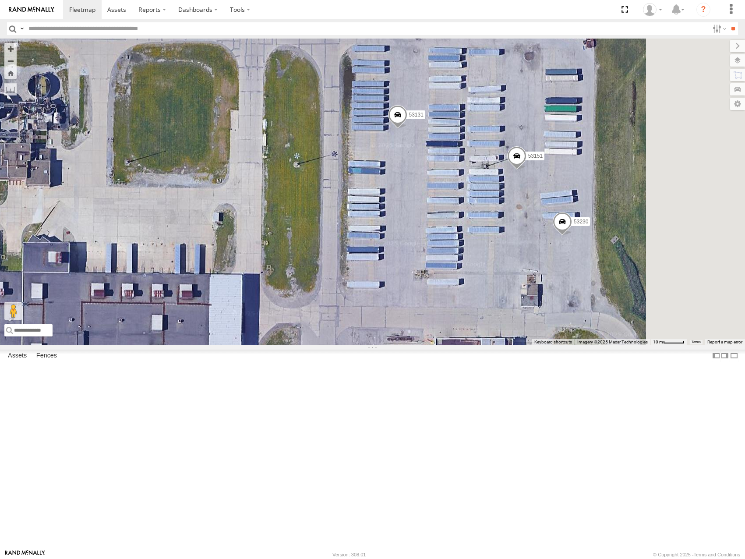
drag, startPoint x: 605, startPoint y: 347, endPoint x: 588, endPoint y: 356, distance: 19.6
click at [590, 345] on div "53131 53230 53151" at bounding box center [372, 192] width 745 height 306
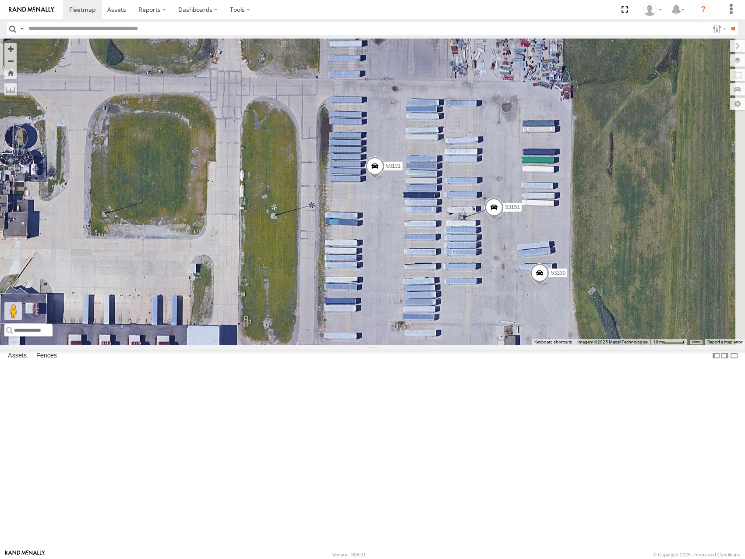
drag, startPoint x: 606, startPoint y: 326, endPoint x: 598, endPoint y: 371, distance: 45.8
click at [598, 345] on div "53131 53230 53151" at bounding box center [372, 192] width 745 height 306
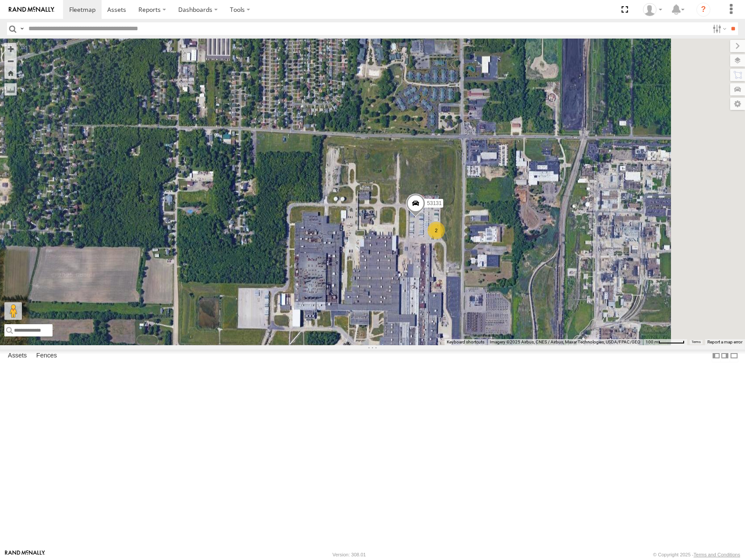
drag, startPoint x: 501, startPoint y: 460, endPoint x: 520, endPoint y: 360, distance: 101.6
click at [520, 345] on div "53131 2" at bounding box center [372, 192] width 745 height 306
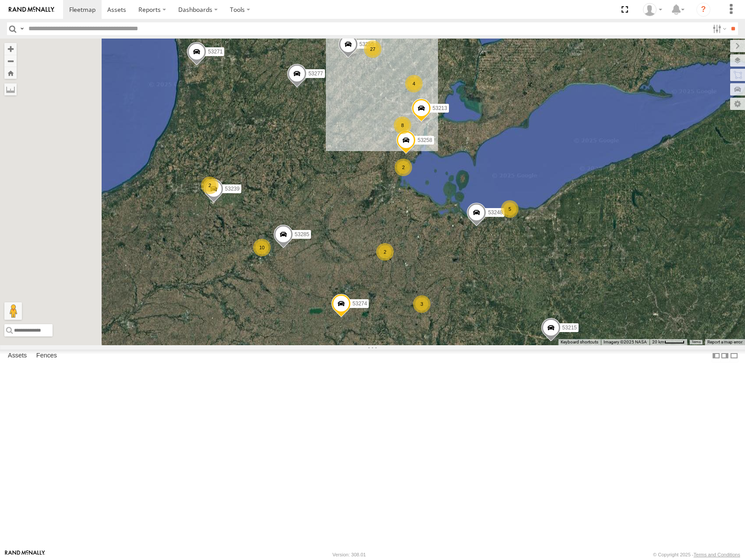
drag, startPoint x: 568, startPoint y: 433, endPoint x: 604, endPoint y: 407, distance: 44.5
click at [604, 345] on div "53215 53213 53258 53274 53248 27 10 53271 2 8 53255 53223 5 53149 3 53285 2 2 2…" at bounding box center [372, 192] width 745 height 306
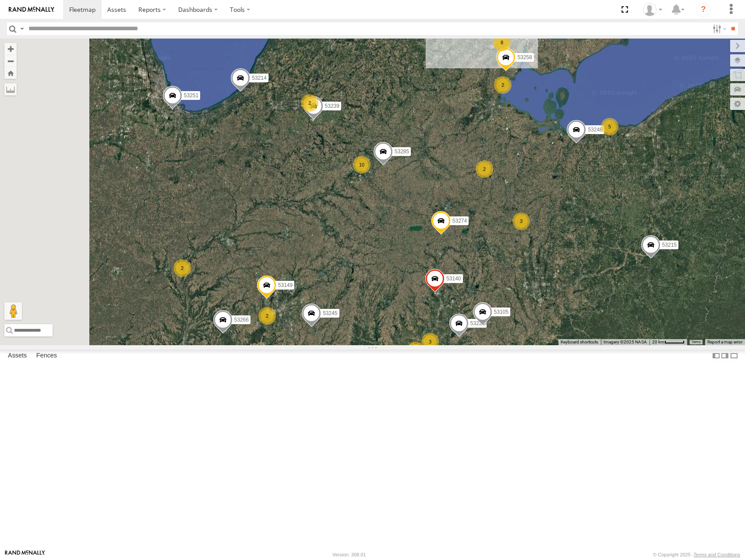
drag, startPoint x: 628, startPoint y: 389, endPoint x: 634, endPoint y: 381, distance: 9.6
click at [634, 345] on div "53215 53213 53258 53274 53248 27 10 53271 2 8 53255 53223 5 53149 3 53285 2 3 2…" at bounding box center [372, 192] width 745 height 306
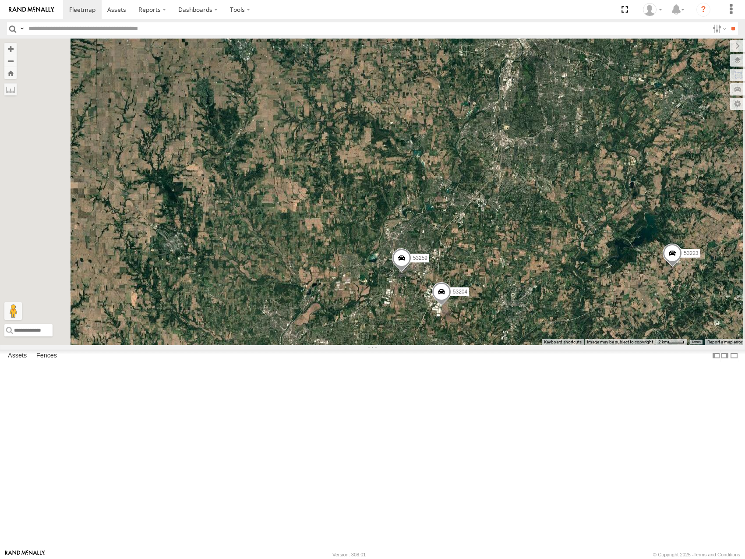
drag, startPoint x: 627, startPoint y: 342, endPoint x: 630, endPoint y: 336, distance: 6.9
click at [630, 336] on div "53215 53213 53258 53274 53248 53271 53255 53223 53149 53285 53239 53105 53245 5…" at bounding box center [372, 192] width 745 height 306
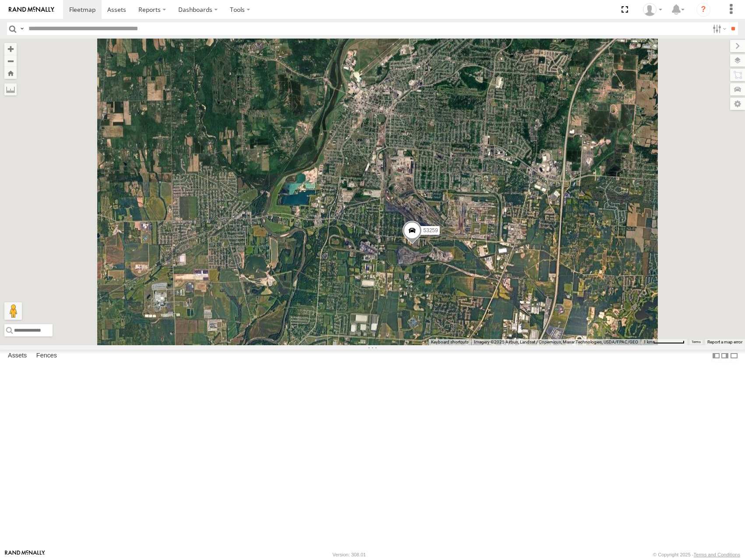
drag, startPoint x: 552, startPoint y: 358, endPoint x: 564, endPoint y: 334, distance: 27.0
click at [561, 341] on div "53215 53213 53258 53274 53248 53271 53255 53223 53149 53285 53239 53105 53245 5…" at bounding box center [372, 192] width 745 height 306
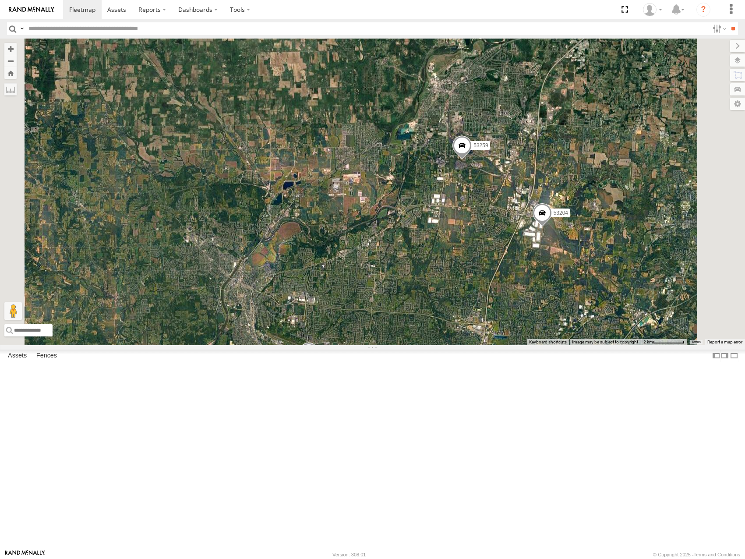
drag, startPoint x: 550, startPoint y: 371, endPoint x: 579, endPoint y: 316, distance: 61.9
click at [577, 322] on div "53215 53213 53258 53274 53248 53271 53255 53223 53149 53285 53239 53105 53245 5…" at bounding box center [372, 192] width 745 height 306
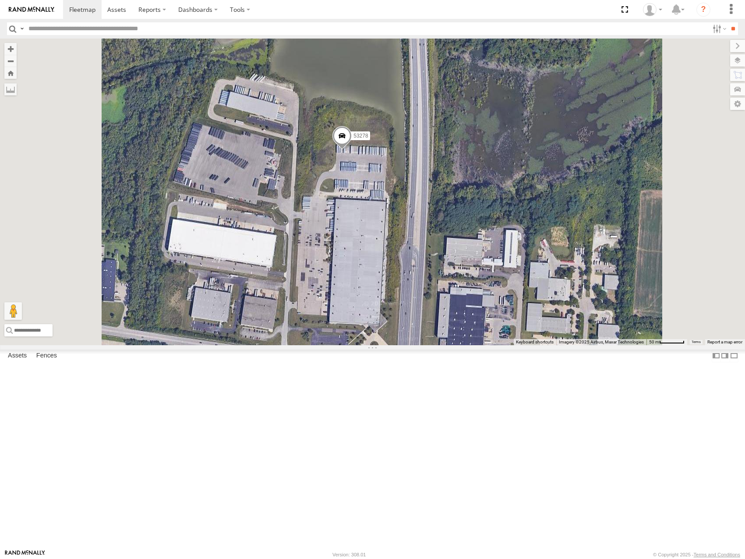
drag, startPoint x: 448, startPoint y: 263, endPoint x: 483, endPoint y: 310, distance: 59.1
click at [483, 310] on div "53215 53213 53258 53274 53248 53271 53255 53223 53149 53285 53239 53105 53245 5…" at bounding box center [372, 192] width 745 height 306
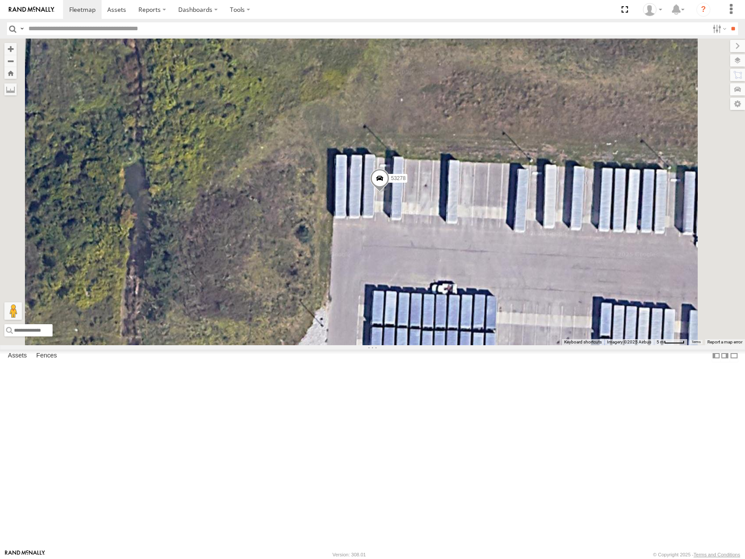
click at [389, 192] on span at bounding box center [379, 181] width 19 height 24
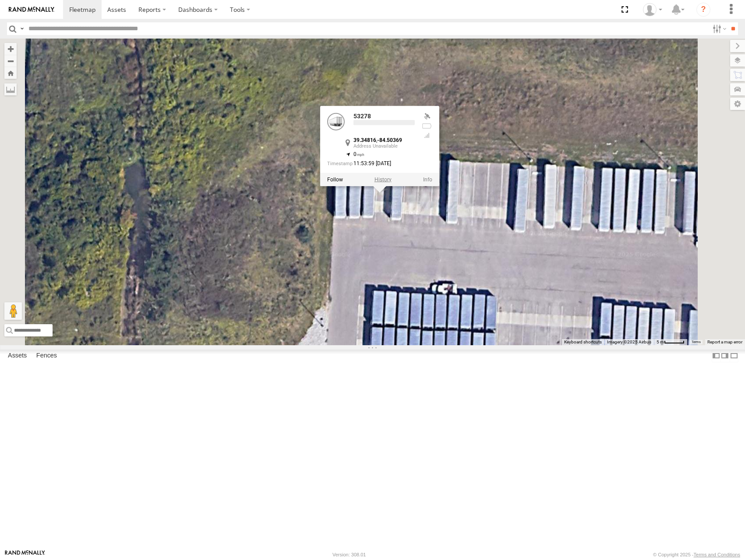
click at [391, 182] on label at bounding box center [382, 179] width 17 height 6
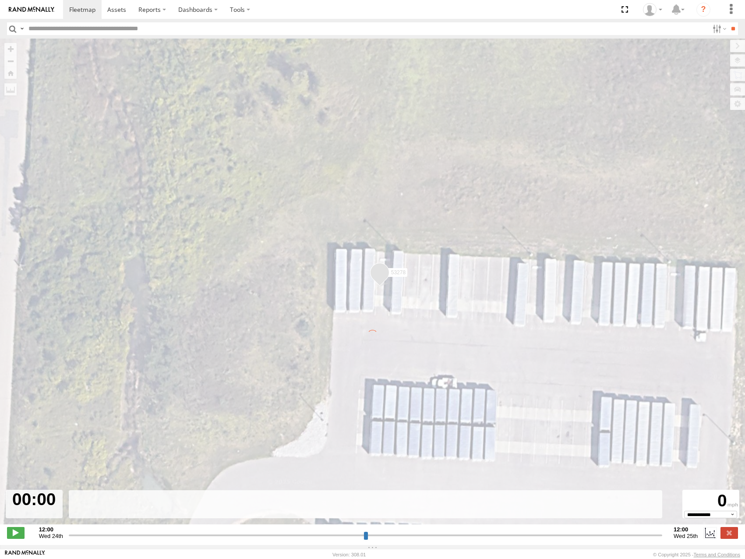
type input "**********"
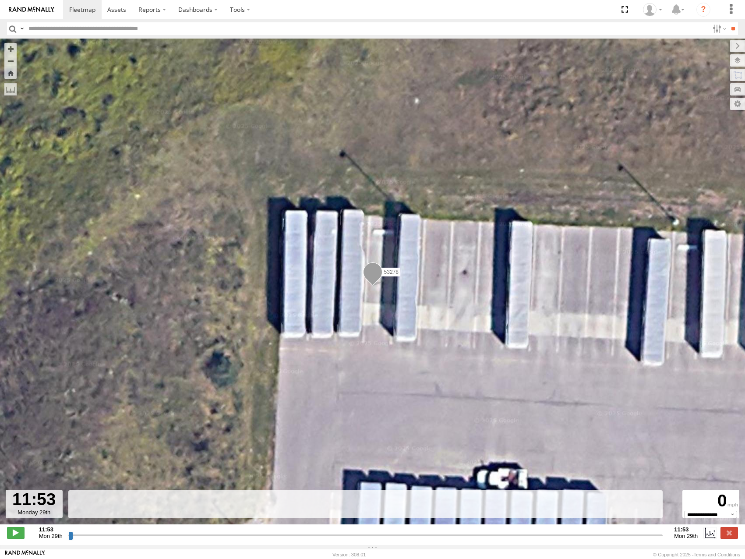
drag, startPoint x: 71, startPoint y: 540, endPoint x: 285, endPoint y: 400, distance: 256.6
click at [311, 531] on input "range" at bounding box center [365, 535] width 595 height 8
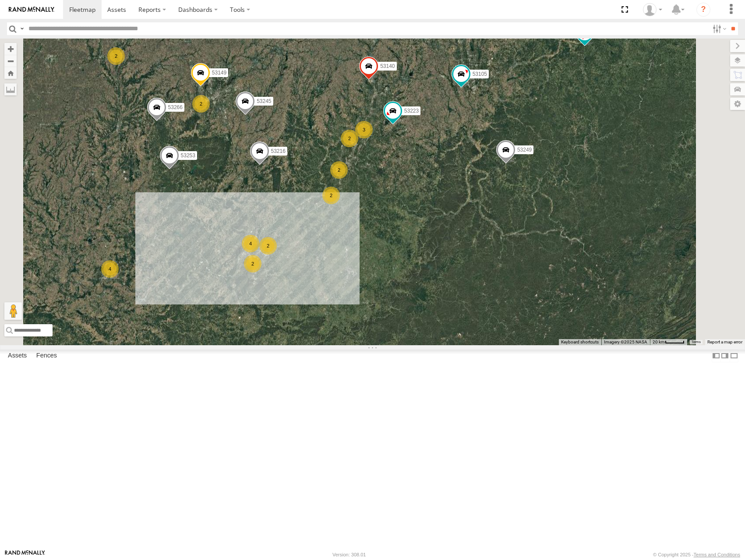
drag, startPoint x: 533, startPoint y: 198, endPoint x: 617, endPoint y: 344, distance: 168.2
click at [617, 344] on div "53101 53281 53215 53234 53271 53216 53223 53152 53266 53105 53214 53253 53274 5…" at bounding box center [372, 192] width 745 height 306
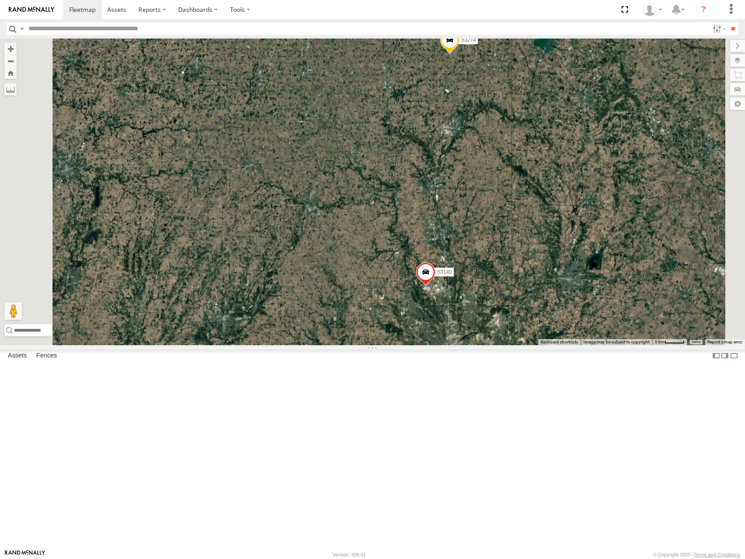
drag, startPoint x: 610, startPoint y: 440, endPoint x: 600, endPoint y: 358, distance: 82.5
click at [600, 345] on div "53101 53281 53215 53234 53271 53216 53223 53152 53266 53105 53214 53253 53274 5…" at bounding box center [372, 192] width 745 height 306
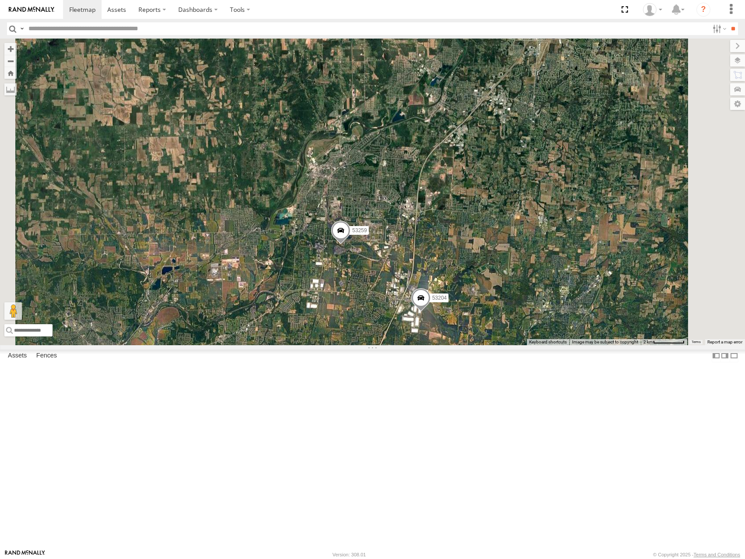
drag, startPoint x: 563, startPoint y: 278, endPoint x: 595, endPoint y: 468, distance: 192.7
click at [595, 345] on div "53101 53281 53215 53234 53271 53216 53223 53152 53266 53105 53214 53253 53274 5…" at bounding box center [372, 192] width 745 height 306
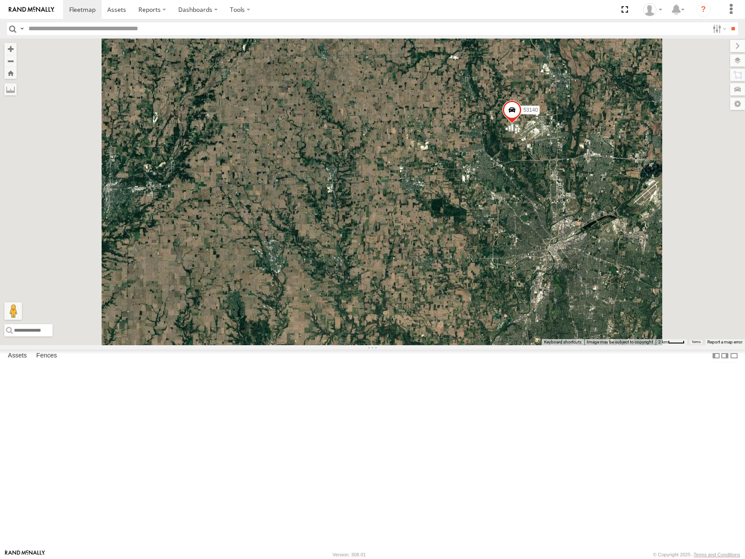
drag, startPoint x: 634, startPoint y: 340, endPoint x: 630, endPoint y: 389, distance: 49.7
click at [630, 345] on div "53101 53281 53215 53234 53271 53216 53223 53152 53266 53105 53214 53253 53274 5…" at bounding box center [372, 192] width 745 height 306
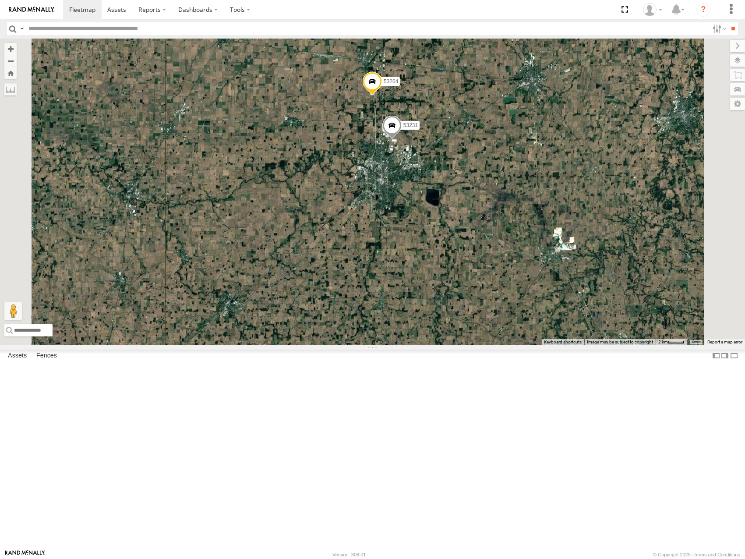
drag, startPoint x: 653, startPoint y: 237, endPoint x: 656, endPoint y: 276, distance: 39.6
click at [657, 278] on div "53101 53281 53215 53234 53271 53216 53152 53105 53253 53274 53249 53223 53287 5…" at bounding box center [372, 192] width 745 height 306
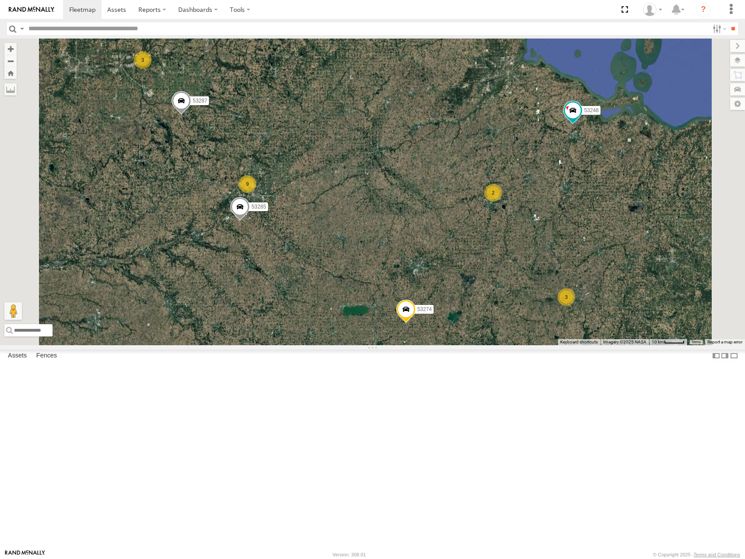
click at [617, 226] on div "53101 53281 53215 53234 53271 53216 53152 53105 53253 53274 53249 53223 53287 5…" at bounding box center [372, 192] width 745 height 306
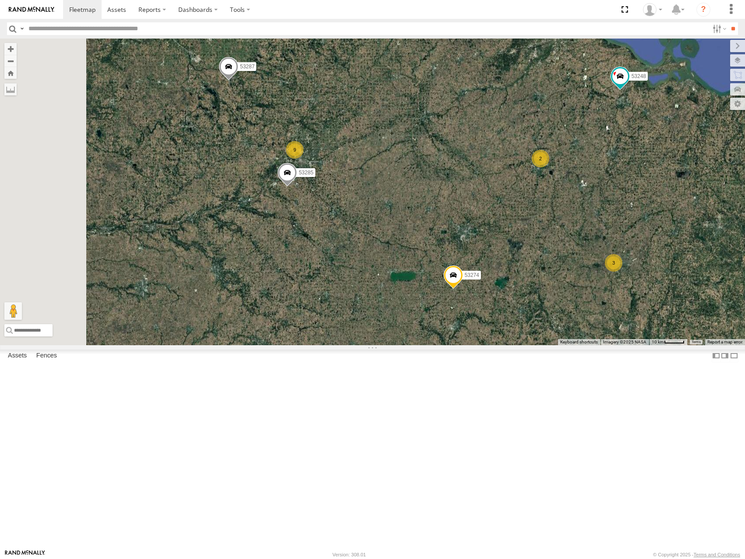
drag, startPoint x: 558, startPoint y: 255, endPoint x: 600, endPoint y: 232, distance: 48.0
click at [600, 232] on div "53101 53281 53215 53234 53271 53216 53152 53105 53253 53274 53249 53223 53287 5…" at bounding box center [372, 192] width 745 height 306
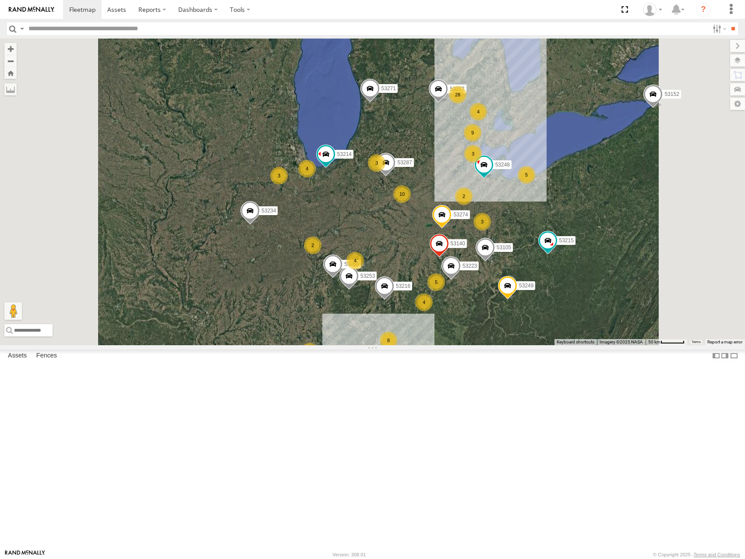
drag, startPoint x: 583, startPoint y: 307, endPoint x: 617, endPoint y: 267, distance: 52.8
click at [617, 267] on div "53101 53281 53215 53234 53271 53216 53152 53105 53253 53274 53249 53223 53287 5…" at bounding box center [372, 192] width 745 height 306
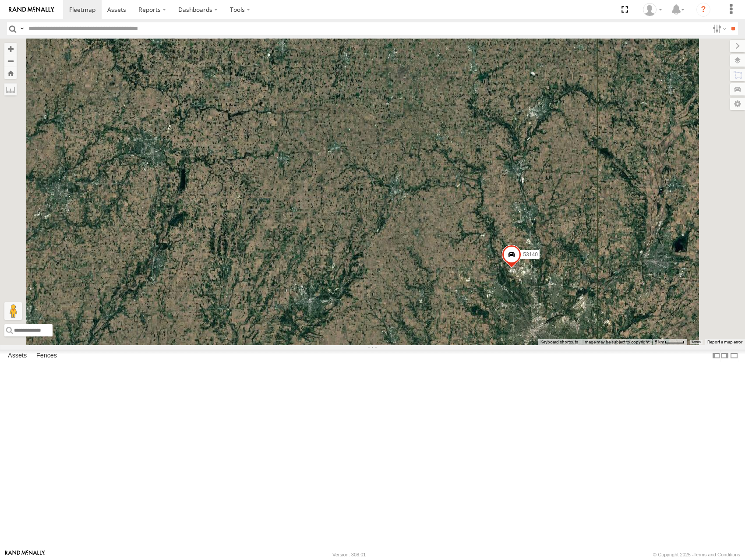
drag, startPoint x: 613, startPoint y: 296, endPoint x: 595, endPoint y: 281, distance: 24.3
click at [595, 282] on div "53101 53281 53215 53234 53271 53216 53152 53105 53253 53274 53249 53223 53287 5…" at bounding box center [372, 192] width 745 height 306
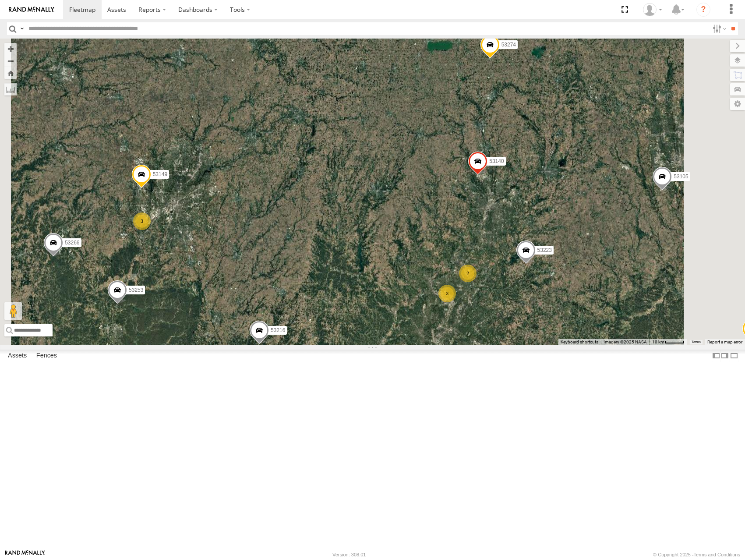
drag, startPoint x: 649, startPoint y: 320, endPoint x: 637, endPoint y: 291, distance: 30.7
click at [644, 292] on div "53101 53281 53215 53234 53271 53216 53152 53105 53253 53274 53249 53223 53287 5…" at bounding box center [372, 192] width 745 height 306
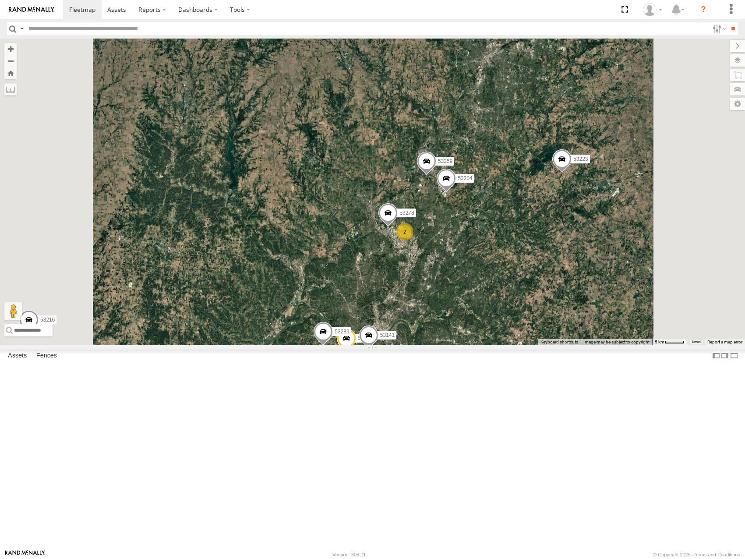
drag, startPoint x: 552, startPoint y: 444, endPoint x: 613, endPoint y: 350, distance: 112.6
click at [613, 345] on div "53101 53281 53215 53234 53271 53216 53152 53105 53253 53274 53249 53223 53287 5…" at bounding box center [372, 192] width 745 height 306
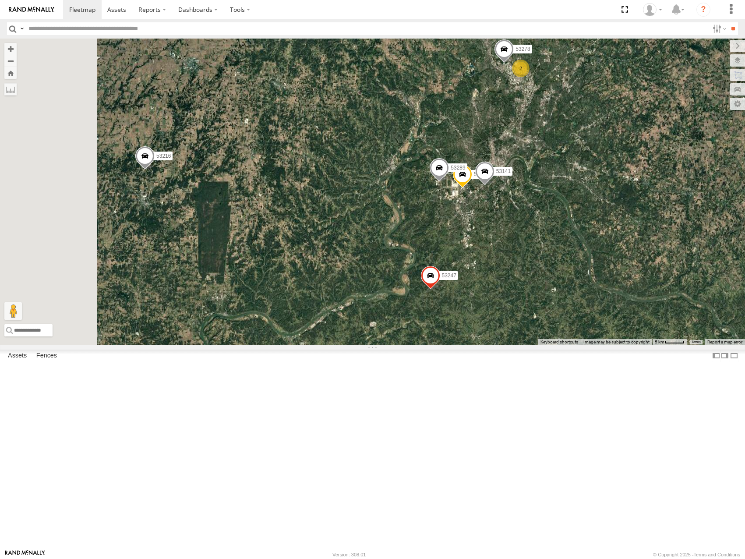
drag, startPoint x: 579, startPoint y: 399, endPoint x: 605, endPoint y: 323, distance: 80.4
click at [605, 323] on div "53101 53281 53215 53234 53271 53216 53152 53105 53253 53274 53249 53223 53287 5…" at bounding box center [372, 192] width 745 height 306
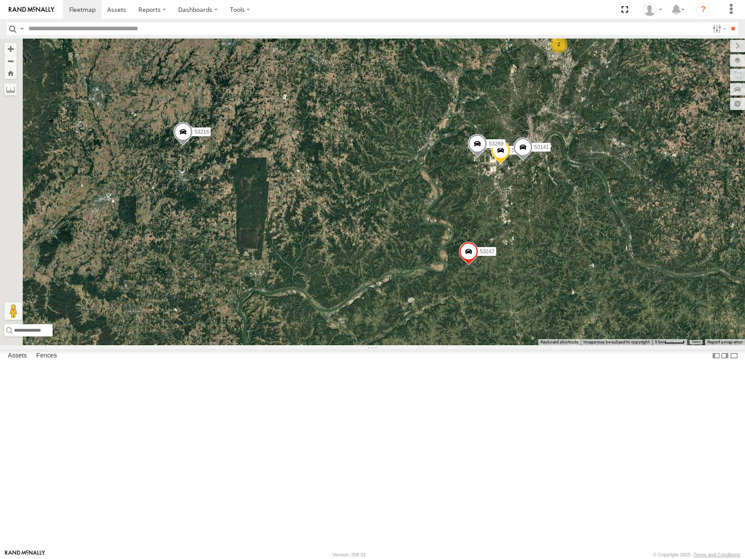
drag, startPoint x: 645, startPoint y: 241, endPoint x: 651, endPoint y: 314, distance: 73.0
click at [651, 314] on div "53101 53281 53215 53234 53271 53216 53152 53105 53253 53274 53249 53223 53287 5…" at bounding box center [372, 192] width 745 height 306
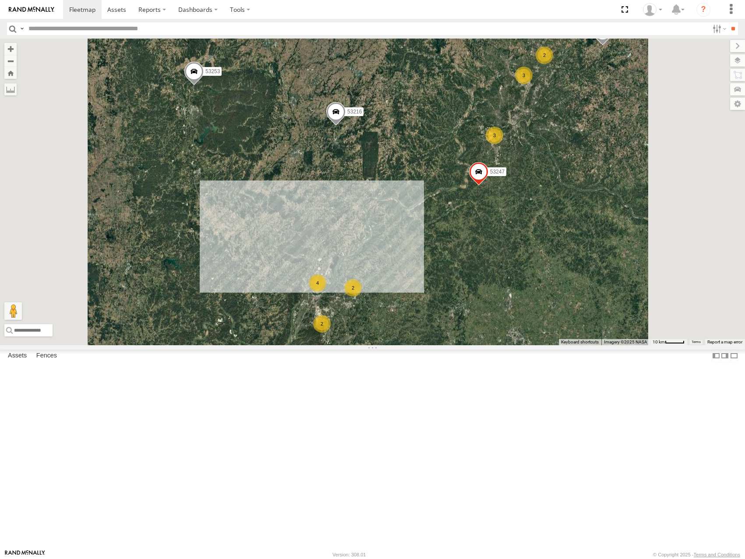
drag, startPoint x: 665, startPoint y: 354, endPoint x: 665, endPoint y: 267, distance: 87.2
click at [665, 268] on div "53101 53281 53215 53234 53271 53216 53152 53105 53253 53274 53249 53223 53287 5…" at bounding box center [372, 192] width 745 height 306
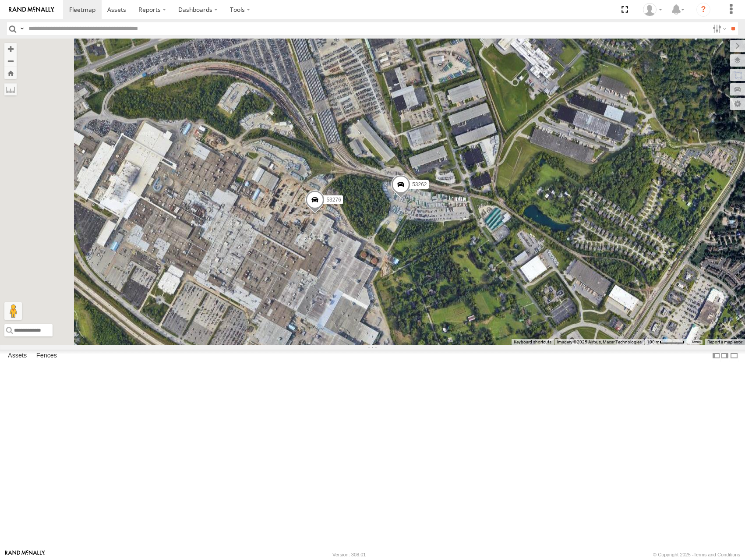
drag, startPoint x: 464, startPoint y: 339, endPoint x: 517, endPoint y: 320, distance: 56.5
click at [517, 320] on div "53101 53281 53215 53234 53271 53216 53152 53105 53253 53274 53249 53223 53287 5…" at bounding box center [372, 192] width 745 height 306
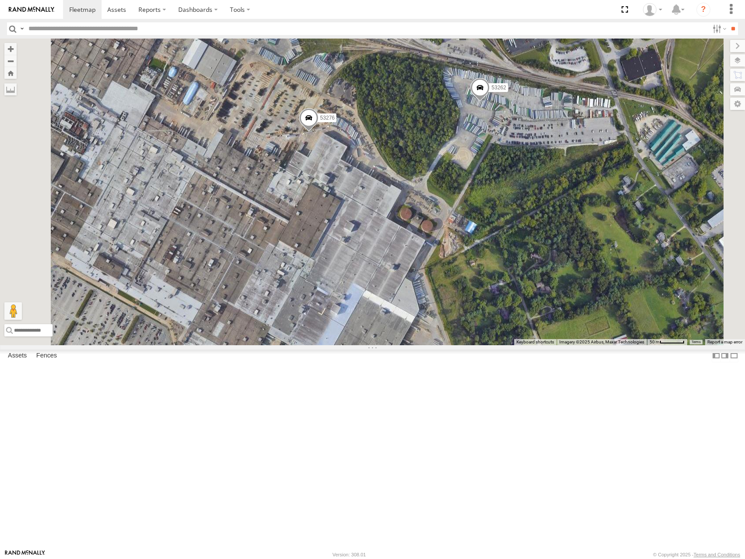
drag, startPoint x: 599, startPoint y: 294, endPoint x: 602, endPoint y: 287, distance: 7.9
click at [602, 287] on div "53101 53281 53215 53234 53271 53216 53152 53105 53253 53274 53249 53223 53287 5…" at bounding box center [372, 192] width 745 height 306
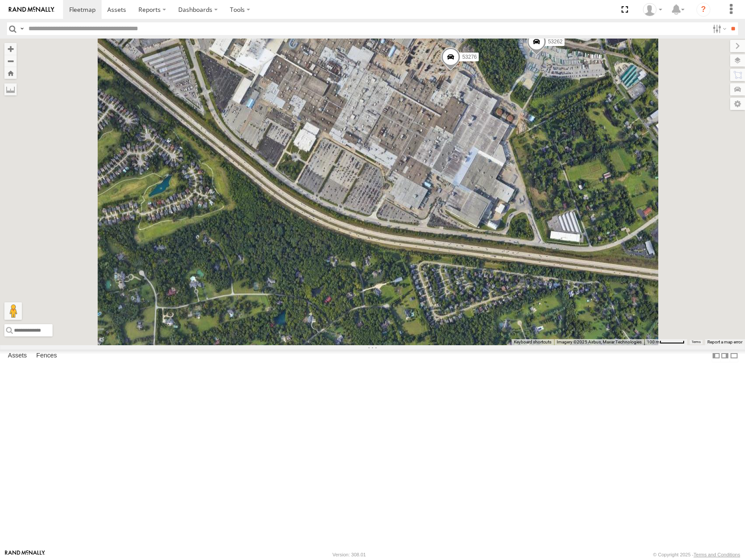
drag, startPoint x: 649, startPoint y: 191, endPoint x: 634, endPoint y: 262, distance: 72.7
click at [634, 261] on div "53101 53281 53215 53234 53271 53216 53152 53105 53253 53274 53249 53223 53287 5…" at bounding box center [372, 192] width 745 height 306
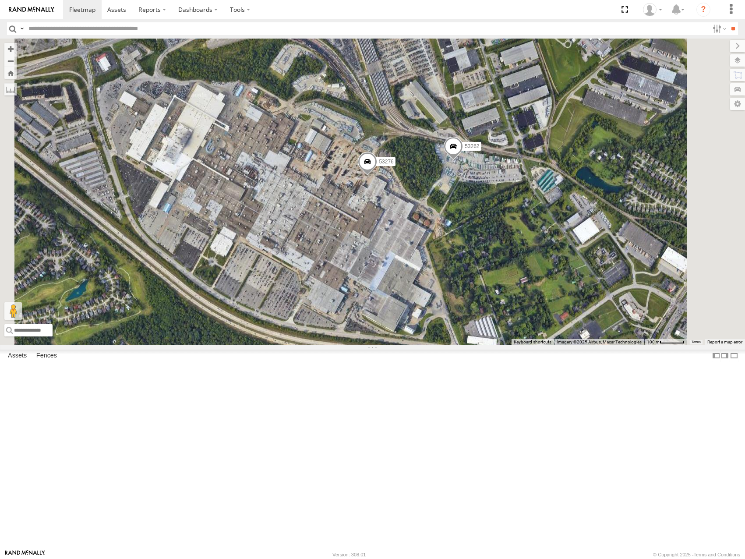
drag, startPoint x: 600, startPoint y: 300, endPoint x: 589, endPoint y: 307, distance: 13.2
click at [589, 307] on div "53101 53281 53215 53234 53271 53216 53152 53105 53253 53274 53249 53223 53287 5…" at bounding box center [372, 192] width 745 height 306
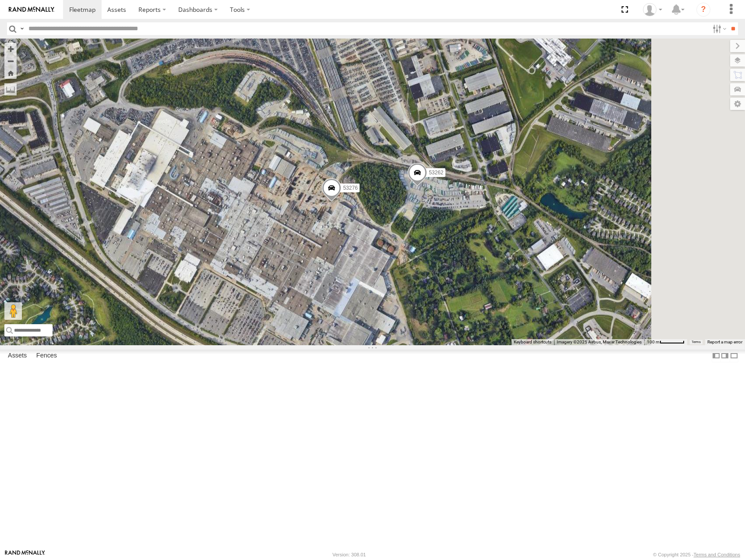
drag, startPoint x: 619, startPoint y: 285, endPoint x: 584, endPoint y: 309, distance: 42.5
click at [584, 310] on div "53101 53281 53215 53234 53271 53216 53152 53105 53253 53274 53249 53223 53287 5…" at bounding box center [372, 192] width 745 height 306
click at [54, 30] on input "text" at bounding box center [367, 28] width 684 height 13
type input "*****"
click at [728, 22] on input "**" at bounding box center [733, 28] width 10 height 13
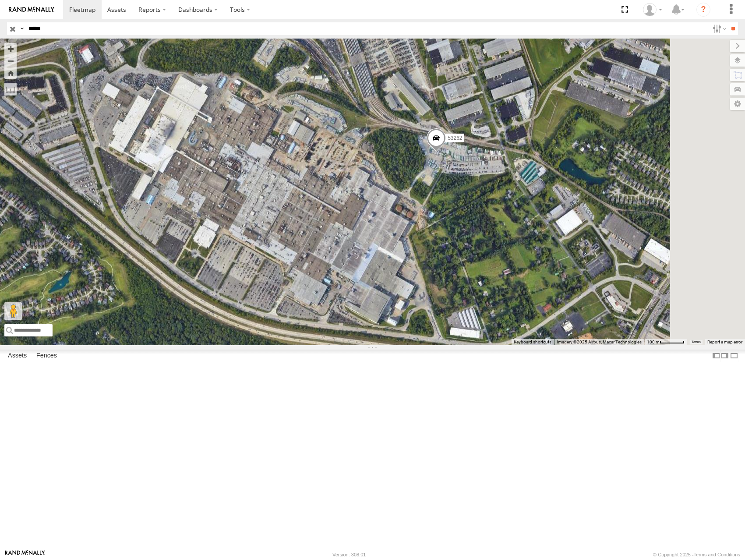
drag, startPoint x: 586, startPoint y: 345, endPoint x: 552, endPoint y: 298, distance: 57.4
click at [552, 297] on div "53262" at bounding box center [372, 192] width 745 height 306
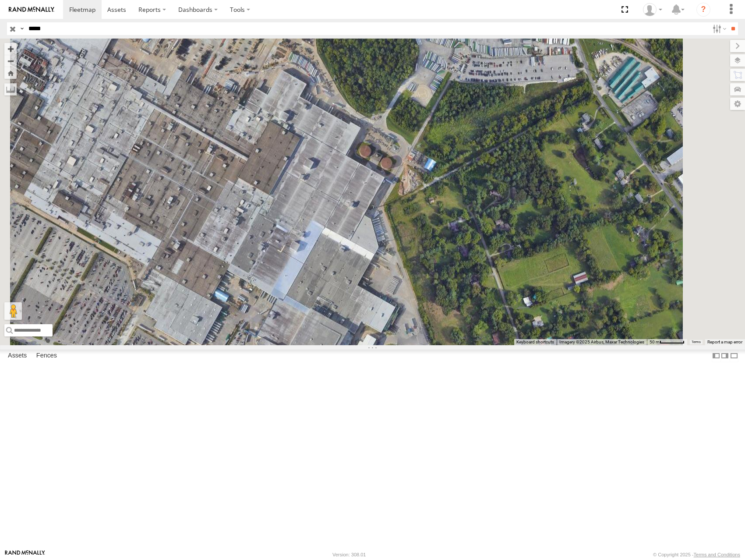
drag, startPoint x: 558, startPoint y: 324, endPoint x: 560, endPoint y: 227, distance: 96.9
click at [560, 227] on div "53262" at bounding box center [372, 192] width 745 height 306
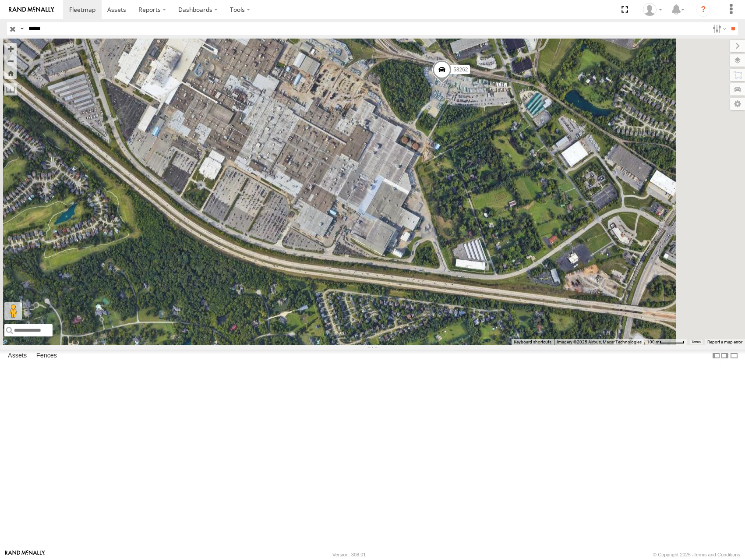
click at [12, 32] on input "button" at bounding box center [12, 28] width 11 height 13
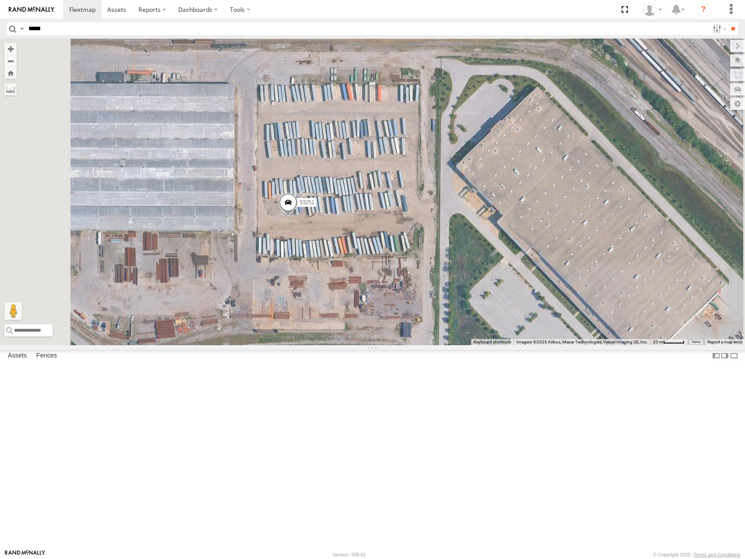
drag, startPoint x: 458, startPoint y: 312, endPoint x: 519, endPoint y: 286, distance: 66.7
click at [519, 286] on div "53215 53234 53271 53216 53101 53152 53105 53253 53274 53249 53281 53223 53149 5…" at bounding box center [372, 192] width 745 height 306
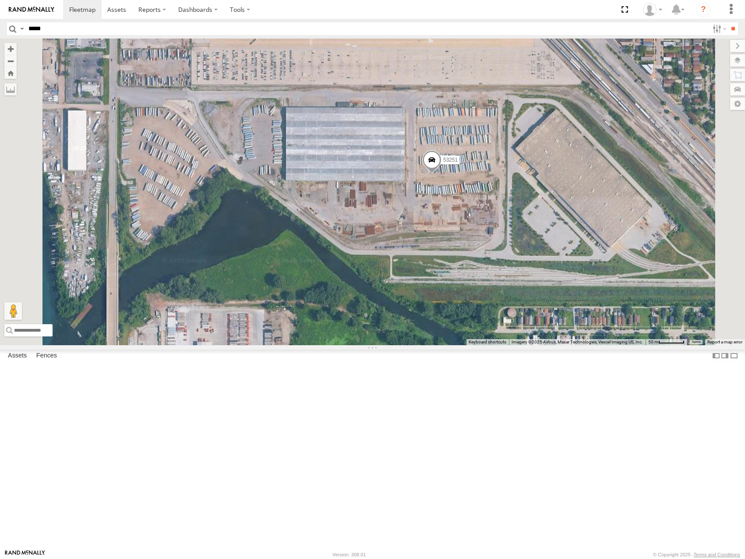
drag, startPoint x: 602, startPoint y: 257, endPoint x: 641, endPoint y: 291, distance: 52.1
click at [641, 291] on div "53251" at bounding box center [372, 192] width 745 height 306
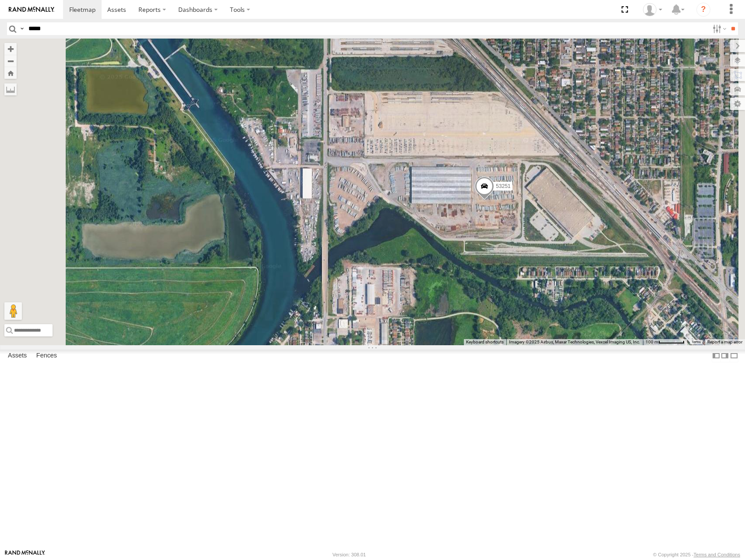
drag, startPoint x: 645, startPoint y: 365, endPoint x: 624, endPoint y: 373, distance: 22.9
click at [624, 345] on div "53251" at bounding box center [372, 192] width 745 height 306
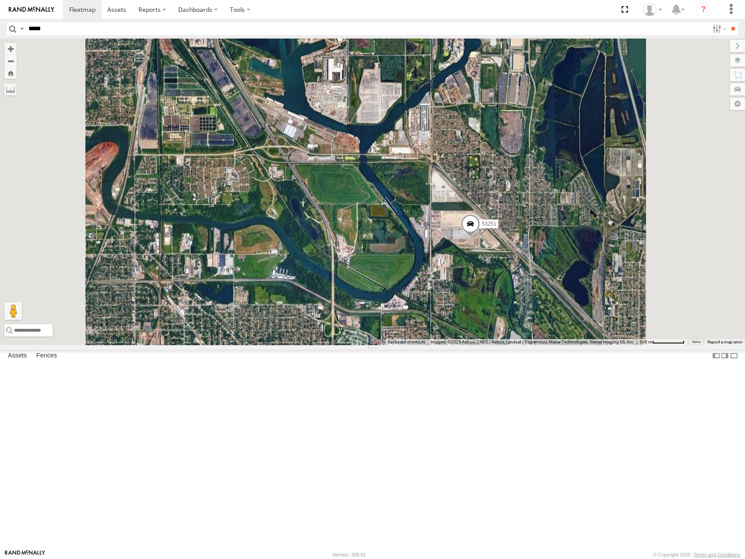
click at [81, 33] on input "*****" at bounding box center [367, 28] width 684 height 13
type input "*****"
click at [728, 22] on input "**" at bounding box center [733, 28] width 10 height 13
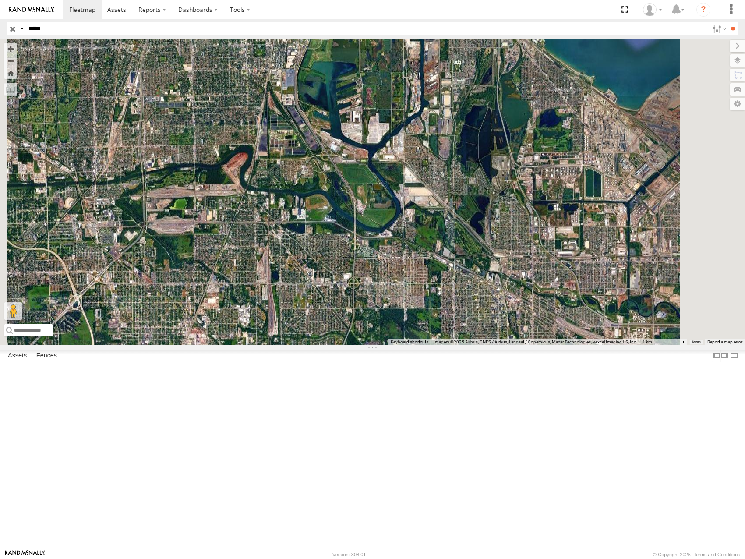
click at [0, 0] on div "Video" at bounding box center [0, 0] width 0 height 0
click at [0, 0] on div "All Assets" at bounding box center [0, 0] width 0 height 0
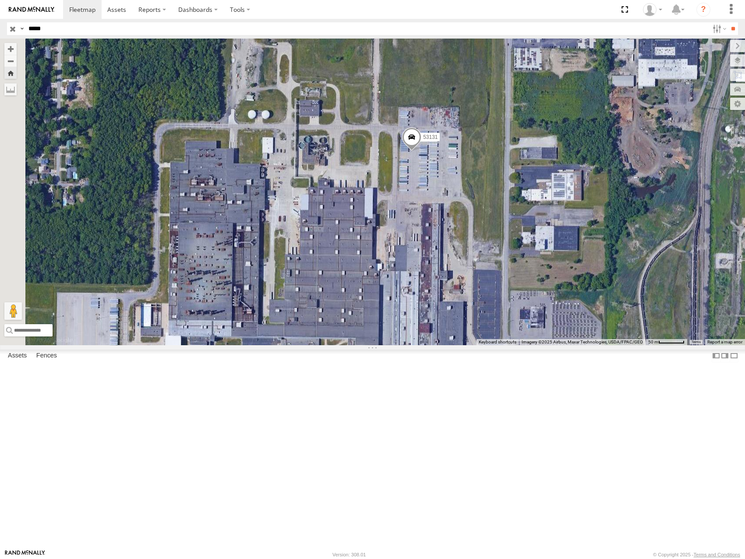
click at [548, 290] on div "53131" at bounding box center [372, 192] width 745 height 306
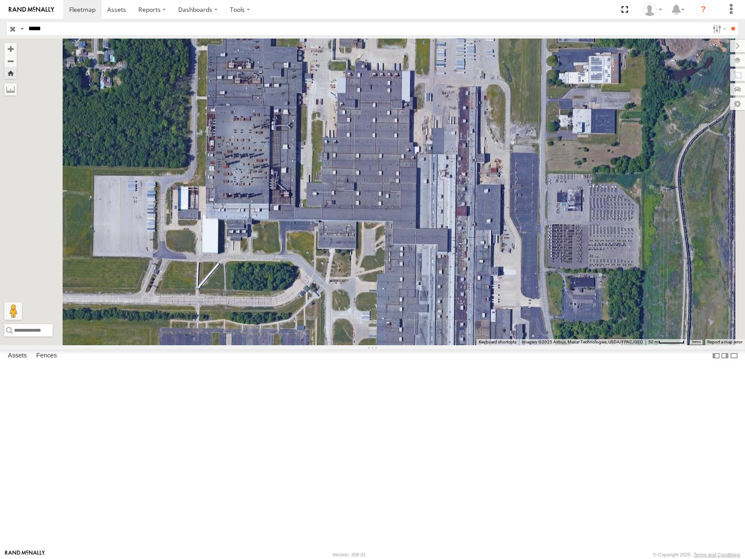
drag, startPoint x: 566, startPoint y: 308, endPoint x: 591, endPoint y: 195, distance: 114.8
click at [591, 195] on div "53131" at bounding box center [372, 192] width 745 height 306
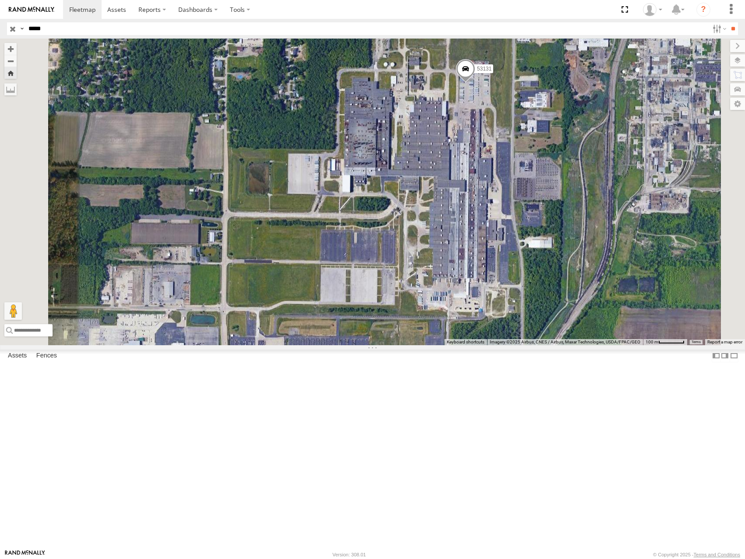
drag, startPoint x: 592, startPoint y: 222, endPoint x: 591, endPoint y: 230, distance: 8.4
click at [591, 230] on div "53131" at bounding box center [372, 192] width 745 height 306
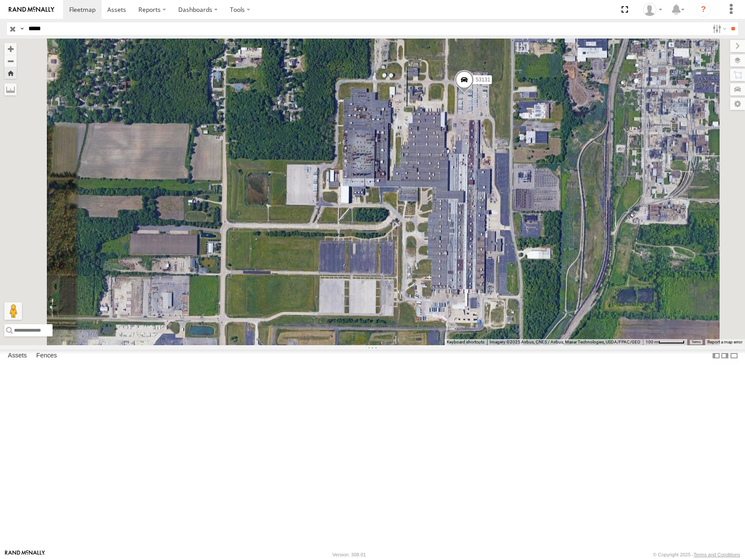
click at [11, 28] on input "button" at bounding box center [12, 28] width 11 height 13
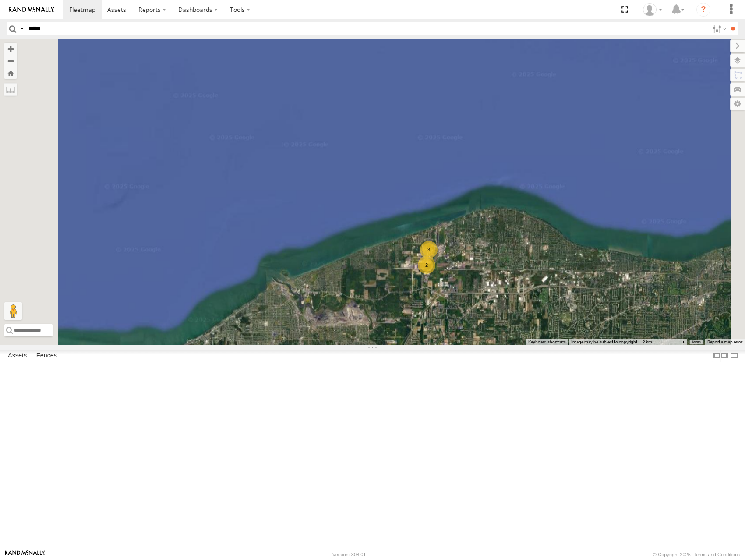
drag, startPoint x: 553, startPoint y: 467, endPoint x: 663, endPoint y: 279, distance: 218.3
click at [662, 282] on div "3 2" at bounding box center [372, 192] width 745 height 306
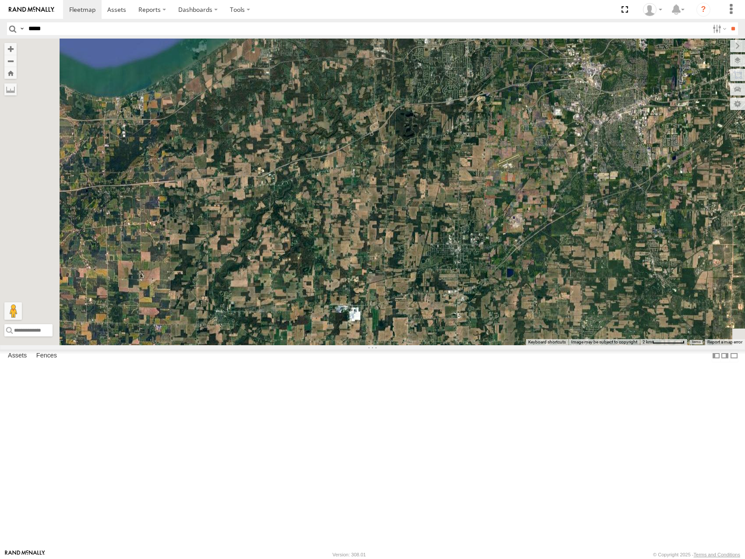
drag, startPoint x: 574, startPoint y: 373, endPoint x: 630, endPoint y: 299, distance: 92.7
click at [630, 299] on div "3 2" at bounding box center [372, 192] width 745 height 306
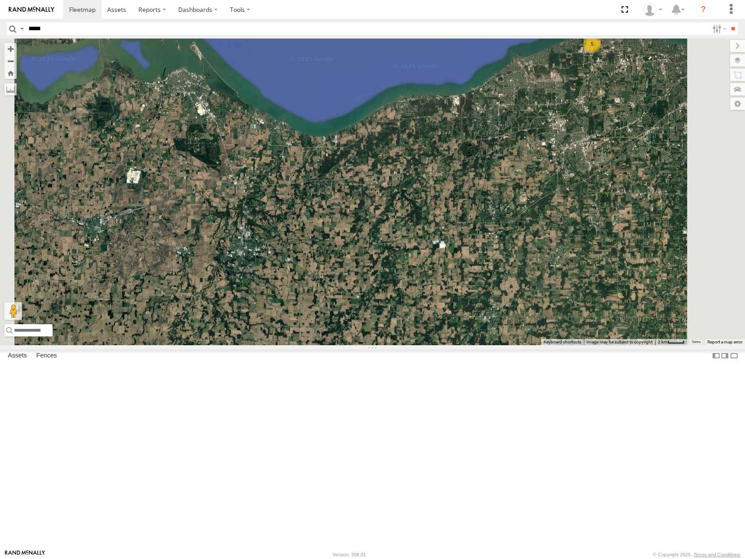
drag, startPoint x: 547, startPoint y: 312, endPoint x: 598, endPoint y: 275, distance: 63.0
click at [595, 276] on div "5" at bounding box center [372, 192] width 745 height 306
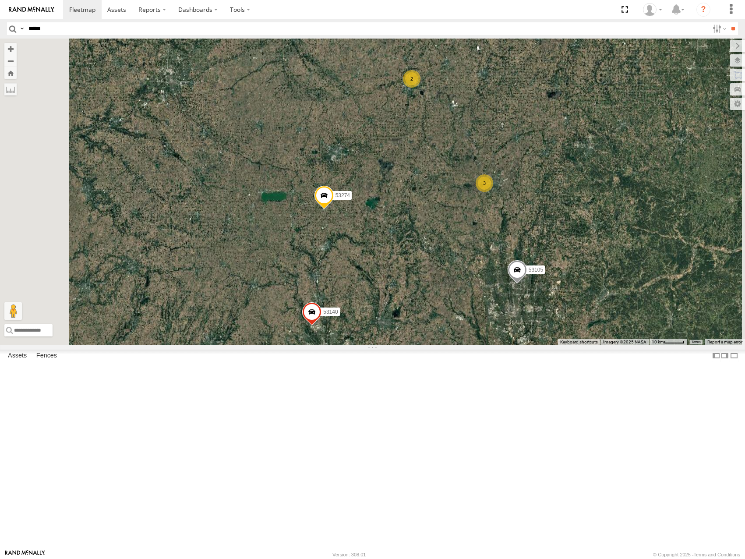
drag, startPoint x: 552, startPoint y: 311, endPoint x: 627, endPoint y: 226, distance: 113.3
click at [627, 226] on div "53248 2 5 3 5 53258 2 53105 53274 53140" at bounding box center [372, 192] width 745 height 306
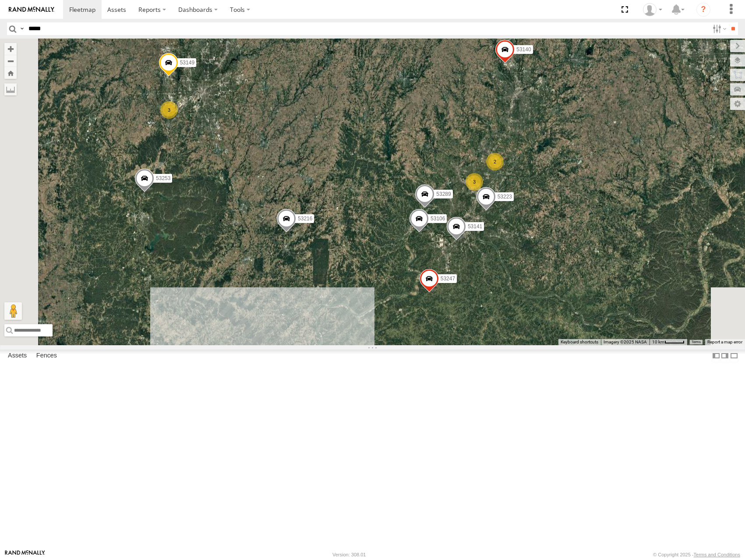
drag, startPoint x: 673, startPoint y: 282, endPoint x: 672, endPoint y: 266, distance: 15.9
click at [672, 267] on div "53248 2 5 3 5 53258 2 53105 53274 53140 53216 53106 53223 53149 2 53247 2 3 4 3…" at bounding box center [372, 192] width 745 height 306
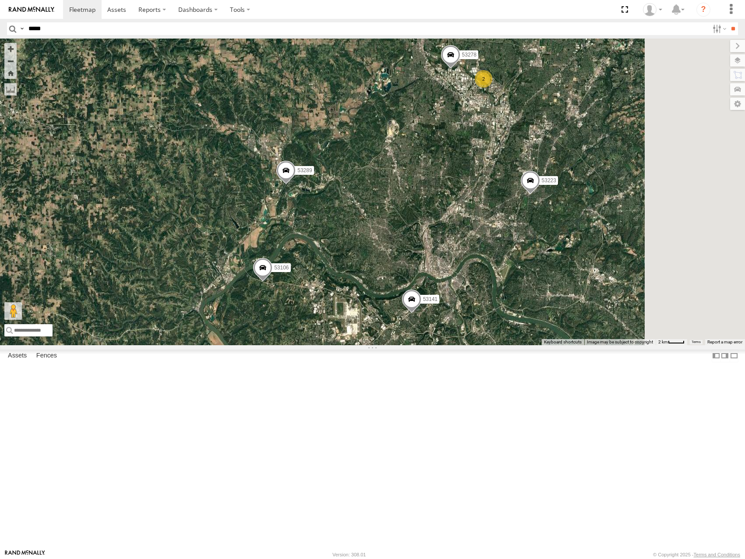
drag, startPoint x: 554, startPoint y: 263, endPoint x: 517, endPoint y: 360, distance: 103.4
click at [519, 345] on div "53248 53258 53105 53274 53140 53216 53106 53223 53149 53247 53289 53253 53141 5…" at bounding box center [372, 192] width 745 height 306
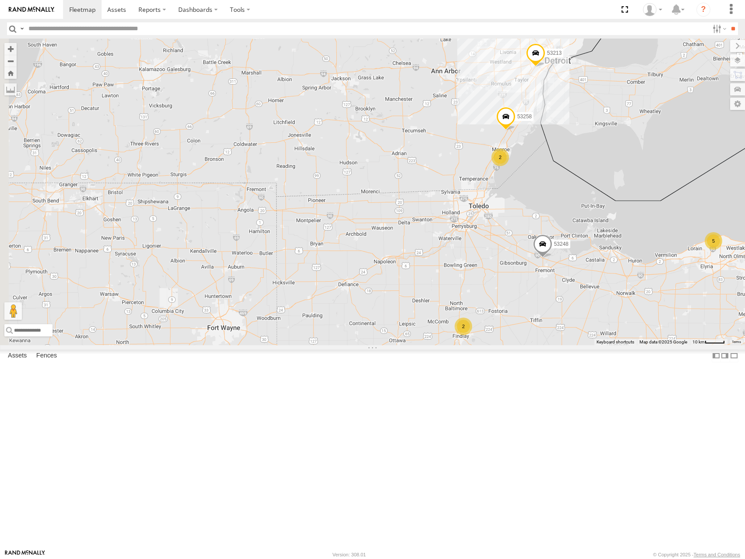
drag, startPoint x: 656, startPoint y: 376, endPoint x: 626, endPoint y: 390, distance: 33.1
click at [655, 345] on div "53101 53281 53215 53234 53271 53216 53285 53152 53266 53274 53249 53247 53105 5…" at bounding box center [372, 192] width 745 height 306
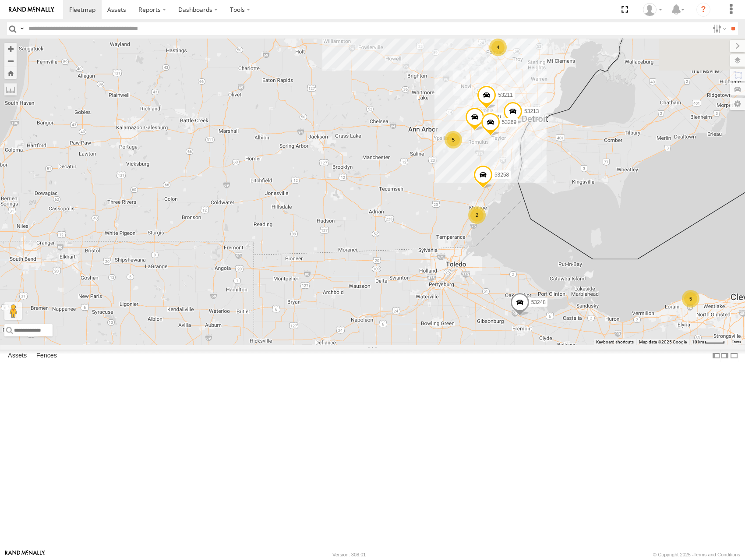
drag, startPoint x: 554, startPoint y: 190, endPoint x: 569, endPoint y: 470, distance: 279.9
click at [569, 345] on div "53101 53281 53215 53234 53271 53216 53285 53152 53266 53274 53249 53247 53105 5…" at bounding box center [372, 192] width 745 height 306
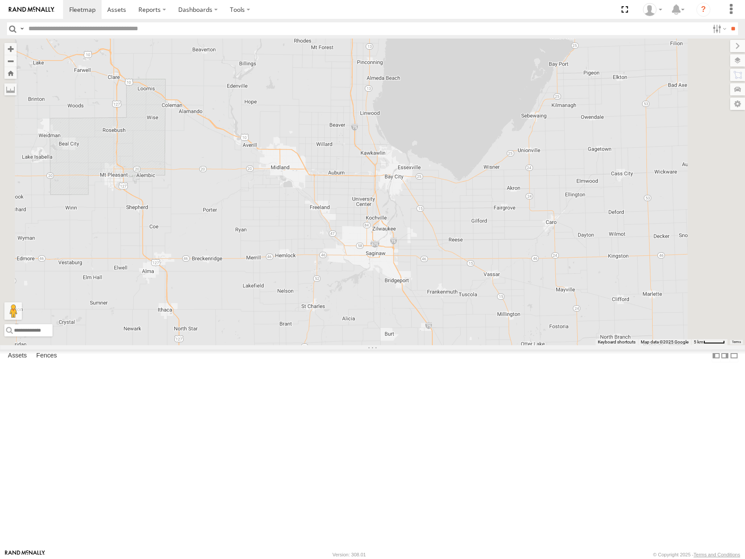
drag, startPoint x: 546, startPoint y: 443, endPoint x: 574, endPoint y: 234, distance: 209.9
click at [574, 235] on div "53101 53281 53215 53234 53271 53216 53285 53152 53266 53274 53249 53247 53105 5…" at bounding box center [372, 192] width 745 height 306
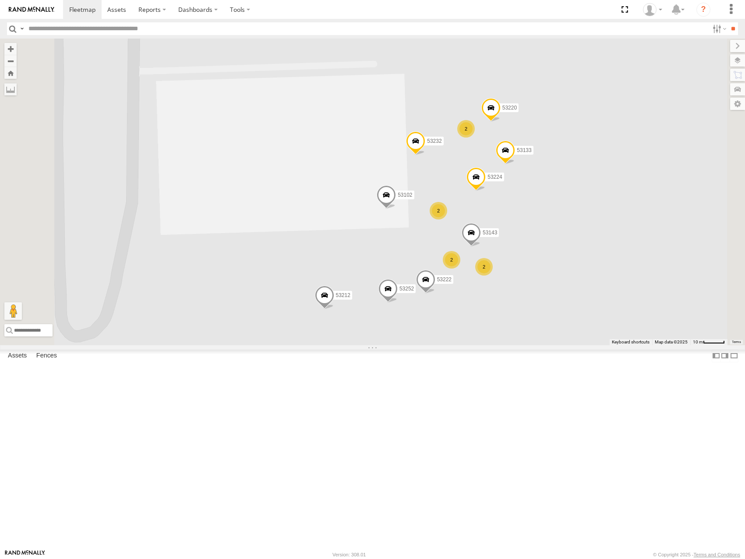
drag, startPoint x: 645, startPoint y: 212, endPoint x: 633, endPoint y: 177, distance: 37.0
click at [633, 177] on div "53101 53281 53215 53234 53271 53216 53285 53152 53266 53274 53249 53247 53105 5…" at bounding box center [372, 192] width 745 height 306
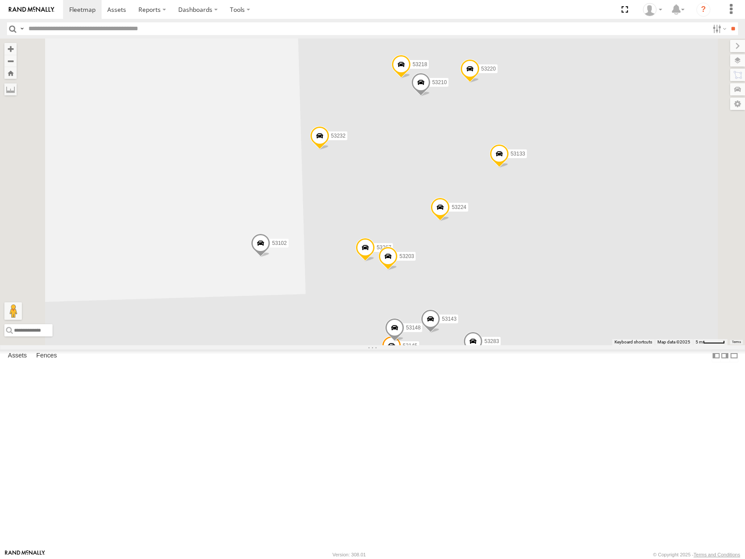
click at [450, 221] on span at bounding box center [440, 210] width 19 height 24
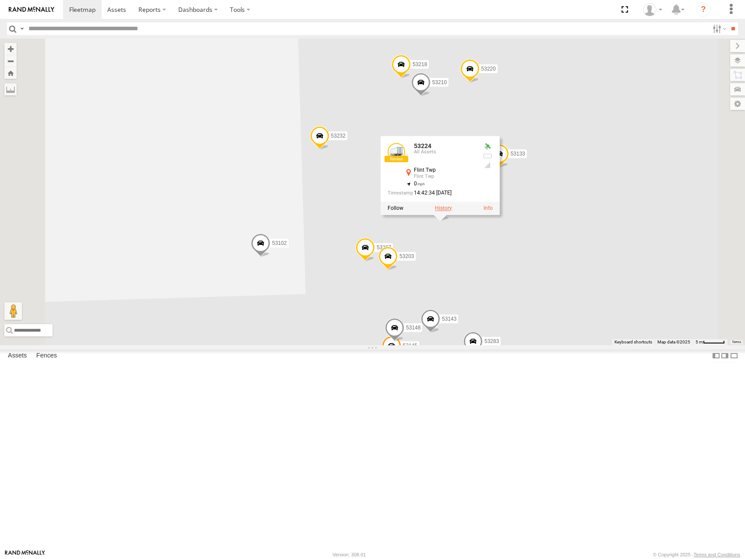
click at [452, 211] on label at bounding box center [443, 208] width 17 height 6
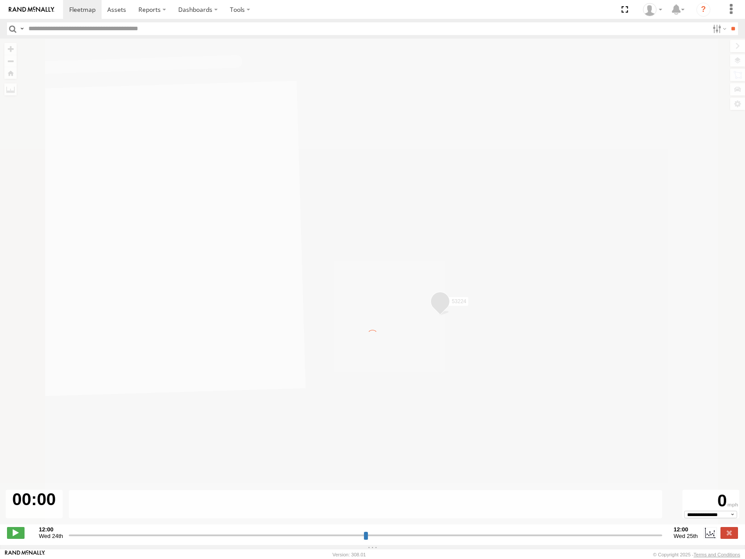
type input "**********"
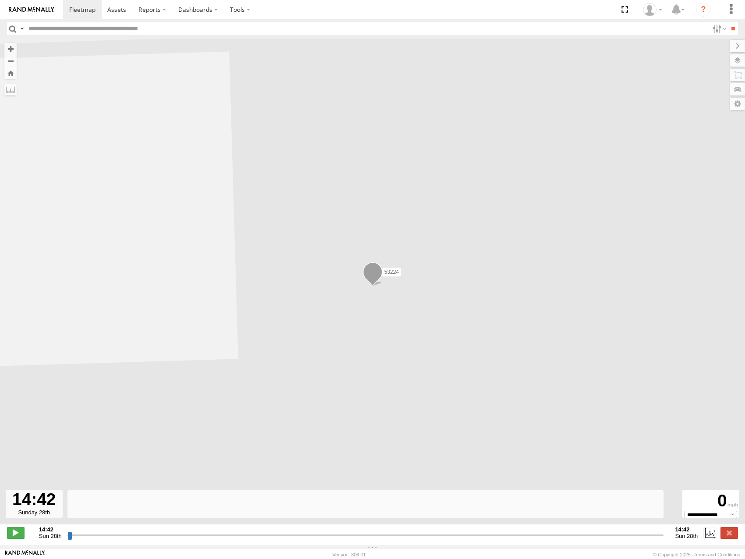
drag, startPoint x: 70, startPoint y: 540, endPoint x: 233, endPoint y: 522, distance: 164.0
click at [227, 531] on input "range" at bounding box center [365, 535] width 597 height 8
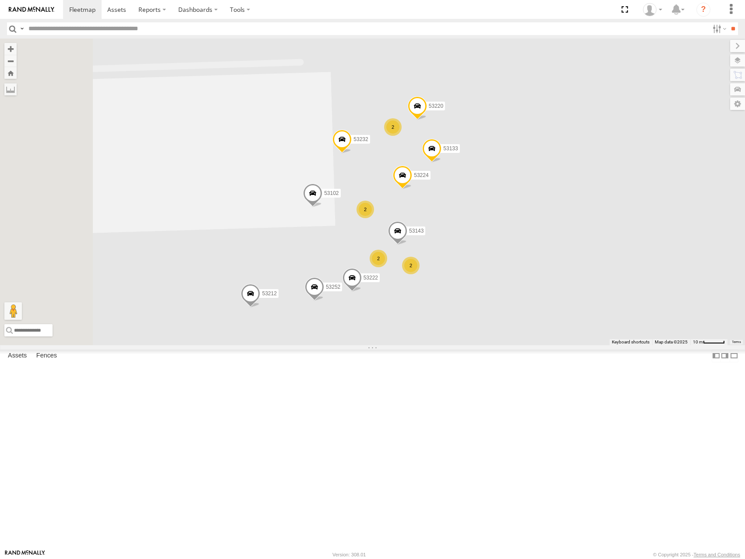
drag, startPoint x: 557, startPoint y: 182, endPoint x: 632, endPoint y: 294, distance: 133.9
click at [632, 294] on div "53101 53281 53215 53234 53271 53216 53285 53152 53266 53274 53249 53247 53105 5…" at bounding box center [372, 192] width 745 height 306
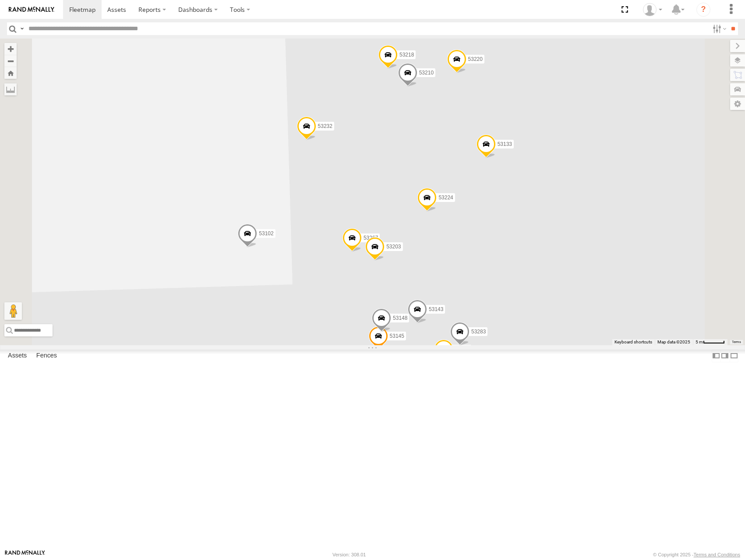
drag, startPoint x: 641, startPoint y: 249, endPoint x: 663, endPoint y: 198, distance: 56.5
click at [663, 198] on div "53101 53281 53215 53234 53271 53216 53285 53152 53266 53274 53249 53247 53105 5…" at bounding box center [372, 192] width 745 height 306
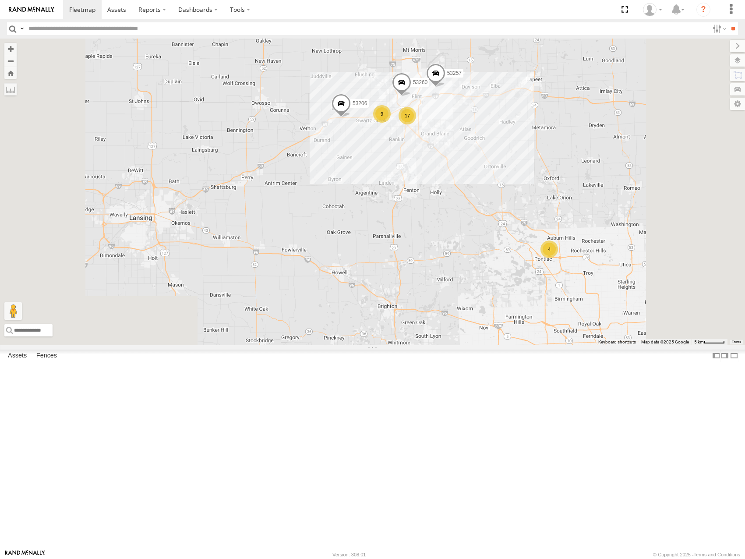
drag, startPoint x: 591, startPoint y: 330, endPoint x: 563, endPoint y: 274, distance: 63.1
click at [563, 274] on div "53101 53281 53215 53234 53271 53216 53285 53152 53266 53274 53249 53247 53105 5…" at bounding box center [372, 192] width 745 height 306
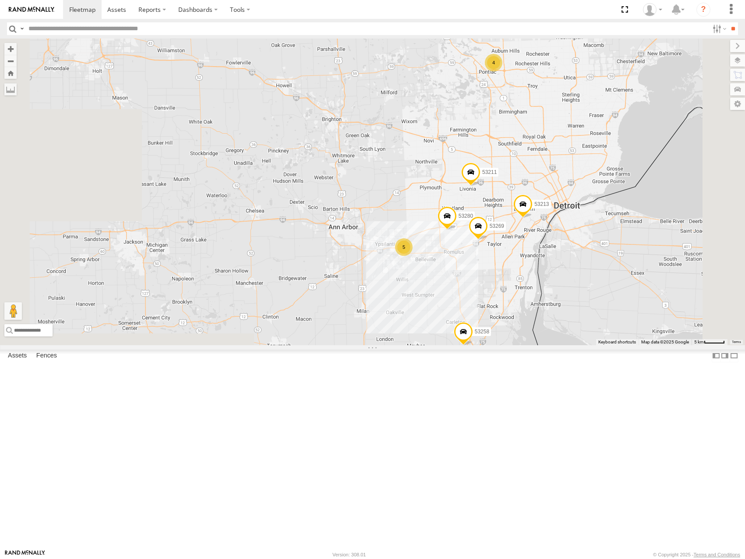
drag, startPoint x: 636, startPoint y: 260, endPoint x: 605, endPoint y: 145, distance: 119.5
click at [610, 152] on div "53101 53281 53215 53234 53271 53216 53285 53152 53266 53274 53249 53247 53105 5…" at bounding box center [372, 192] width 745 height 306
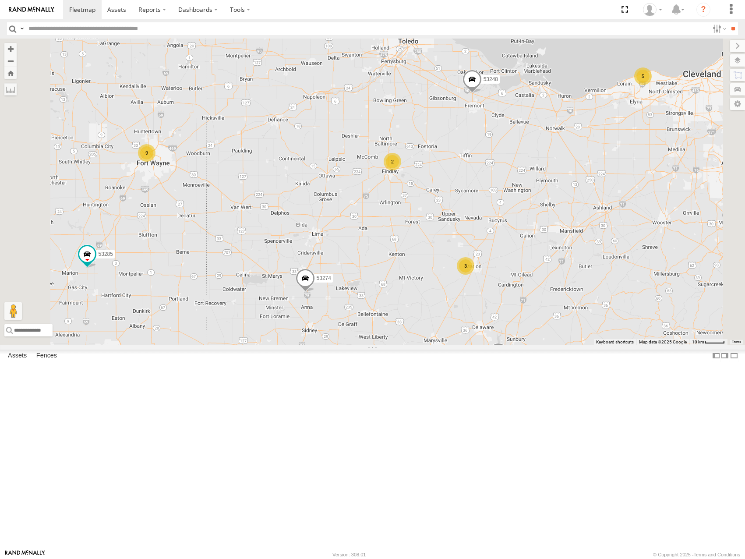
drag, startPoint x: 520, startPoint y: 329, endPoint x: 600, endPoint y: 154, distance: 192.5
click at [600, 154] on div "53101 53281 53215 53234 53271 53216 53285 53152 53266 53274 53249 53247 53105 5…" at bounding box center [372, 192] width 745 height 306
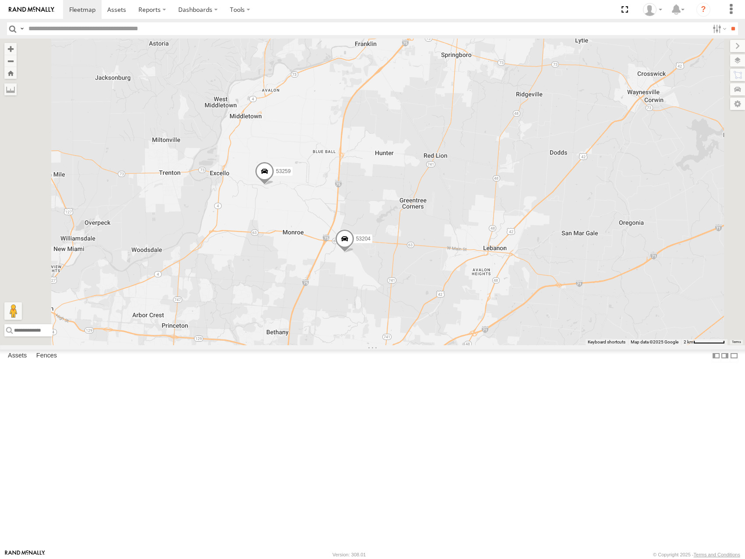
drag, startPoint x: 462, startPoint y: 357, endPoint x: 501, endPoint y: 326, distance: 50.5
click at [501, 326] on div "53101 53281 53215 53234 53271 53216 53285 53152 53266 53274 53249 53247 53105 5…" at bounding box center [372, 192] width 745 height 306
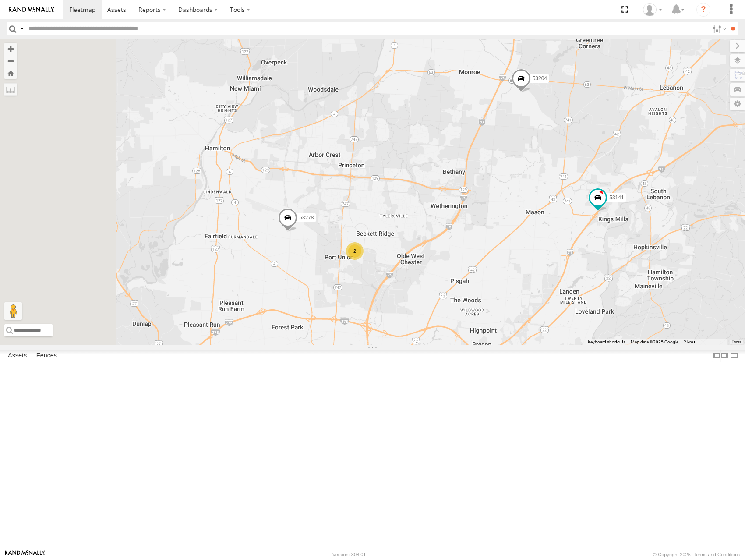
drag, startPoint x: 552, startPoint y: 331, endPoint x: 560, endPoint y: 319, distance: 14.6
click at [560, 319] on div "53101 53281 53215 53234 53271 53216 53285 53152 53266 53274 53249 53247 53105 5…" at bounding box center [372, 192] width 745 height 306
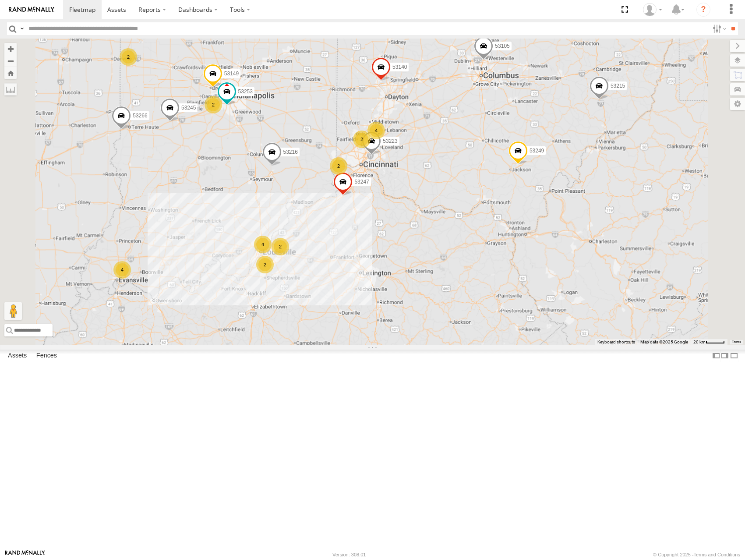
drag, startPoint x: 421, startPoint y: 136, endPoint x: 503, endPoint y: 458, distance: 331.7
click at [503, 345] on div "53101 53281 53215 53234 53271 53216 53285 53152 53266 53274 53249 53247 53105 5…" at bounding box center [372, 192] width 745 height 306
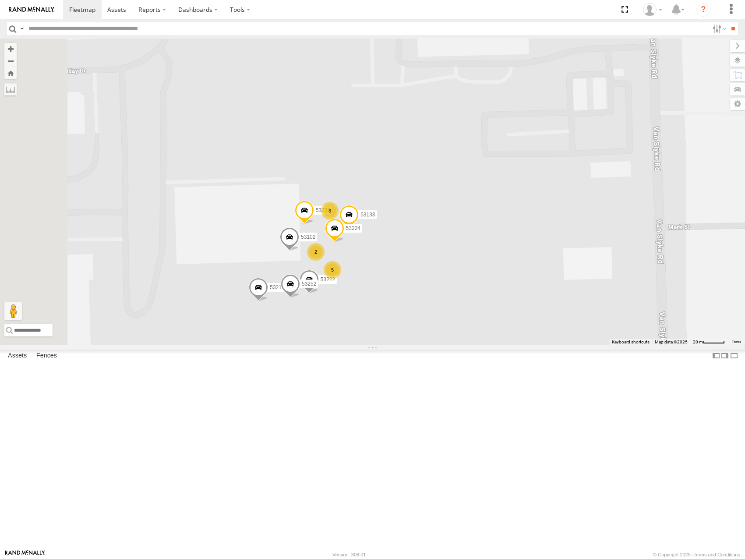
drag, startPoint x: 559, startPoint y: 299, endPoint x: 621, endPoint y: 270, distance: 68.4
click at [621, 270] on div "53101 53281 53215 53234 53271 53216 53285 53152 53266 53274 53249 53247 53105 5…" at bounding box center [372, 192] width 745 height 306
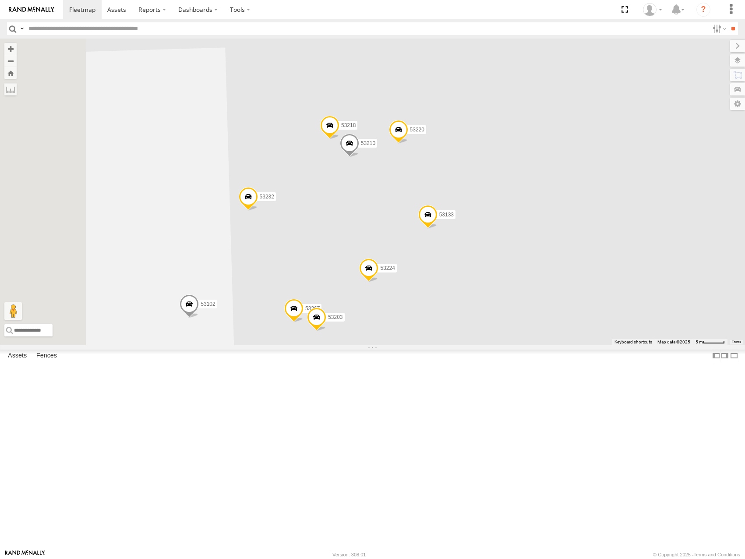
drag, startPoint x: 547, startPoint y: 447, endPoint x: 587, endPoint y: 424, distance: 45.8
click at [587, 345] on div "53101 53281 53215 53234 53271 53216 53285 53152 53266 53274 53249 53247 53105 5…" at bounding box center [372, 192] width 745 height 306
click at [380, 281] on span at bounding box center [370, 270] width 19 height 24
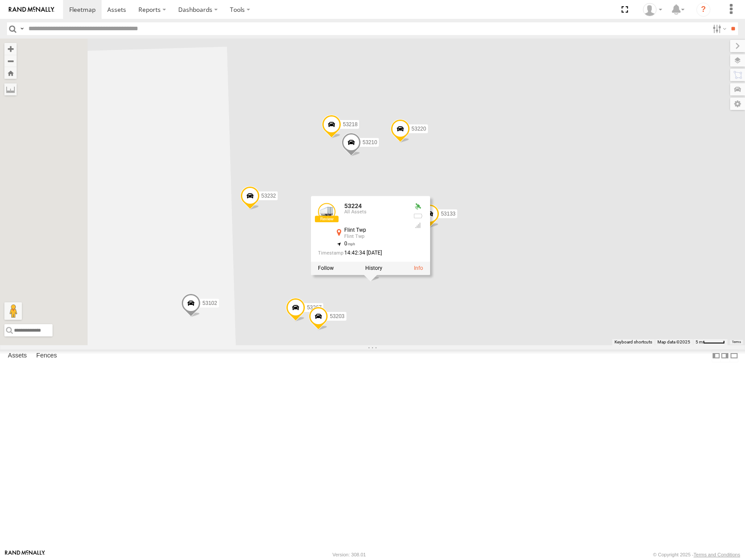
click at [382, 271] on label at bounding box center [373, 268] width 17 height 6
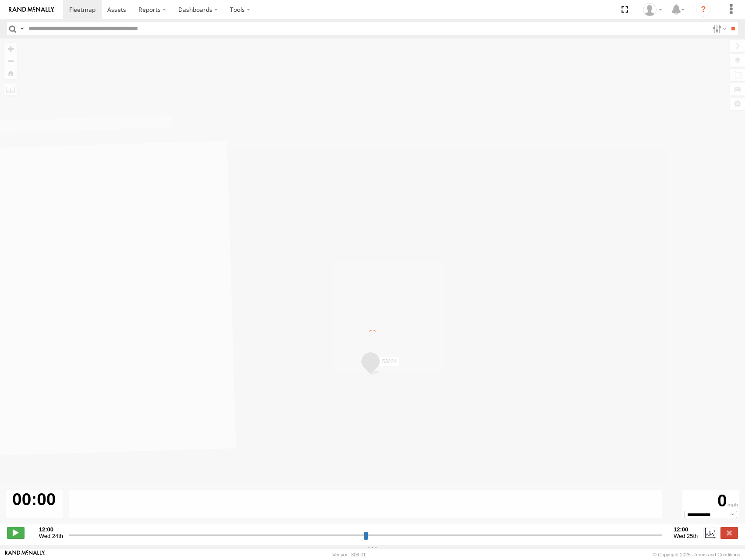
type input "**********"
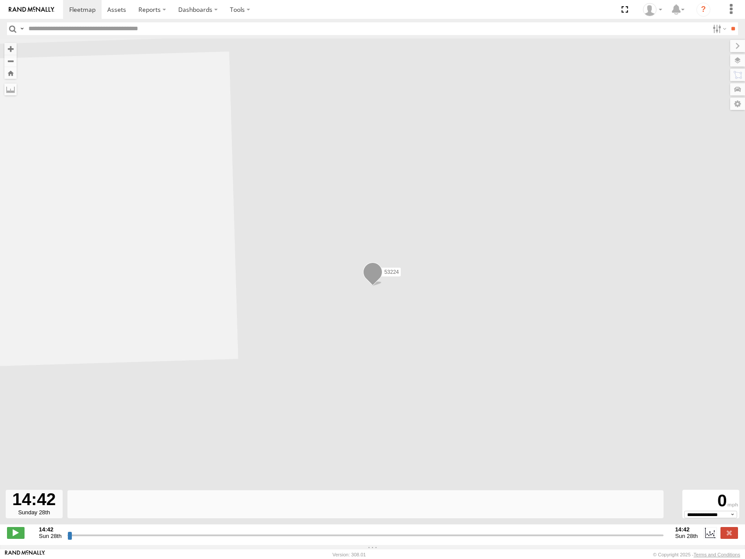
drag, startPoint x: 69, startPoint y: 539, endPoint x: 178, endPoint y: 512, distance: 112.0
click at [174, 531] on input "range" at bounding box center [365, 535] width 597 height 8
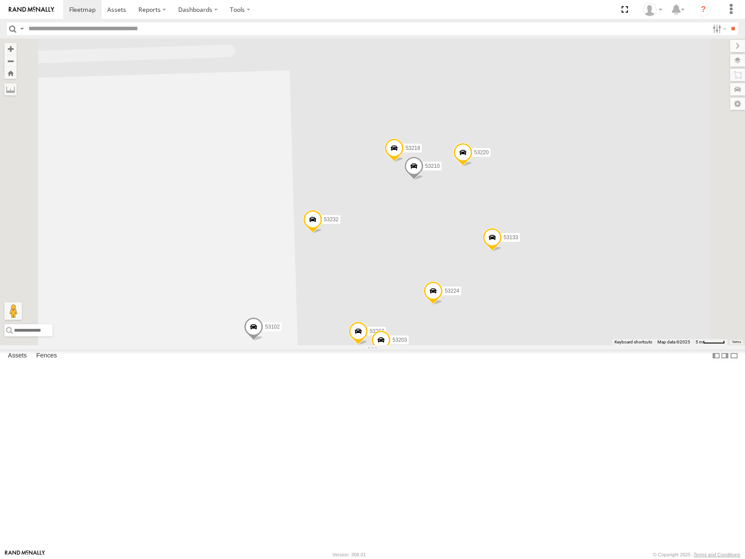
click at [404, 162] on span at bounding box center [393, 150] width 19 height 24
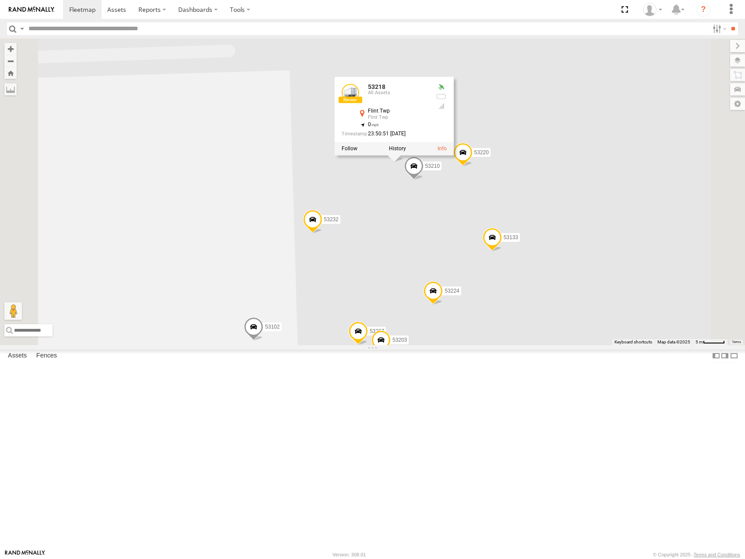
click at [670, 163] on div "53101 53281 53215 53234 53271 53216 53285 53152 53274 53249 53247 53275 53266 5…" at bounding box center [372, 192] width 745 height 306
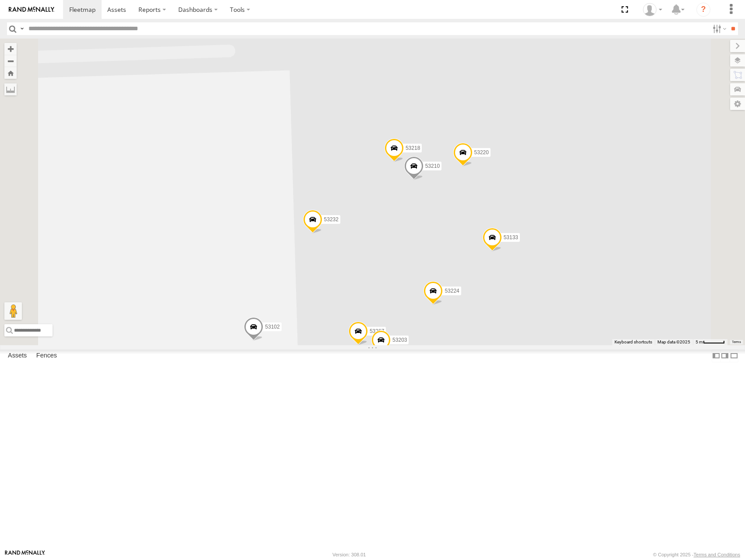
click at [490, 157] on label "53220" at bounding box center [478, 152] width 23 height 9
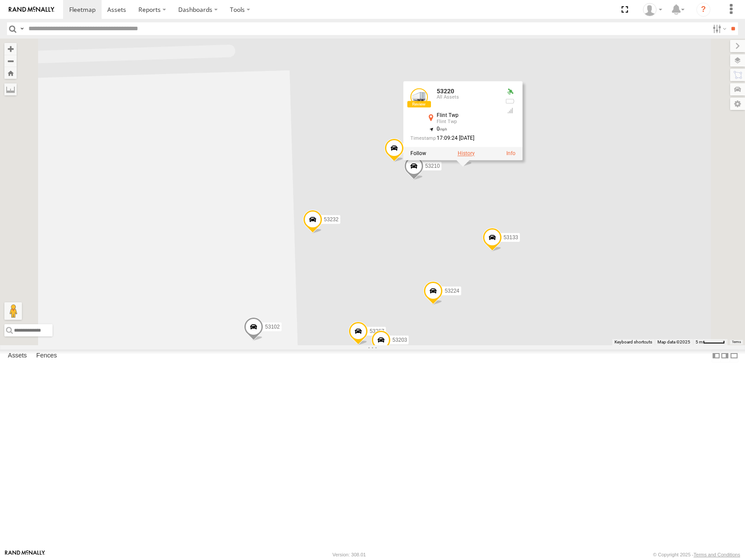
click at [474, 156] on label at bounding box center [465, 153] width 17 height 6
type input "**********"
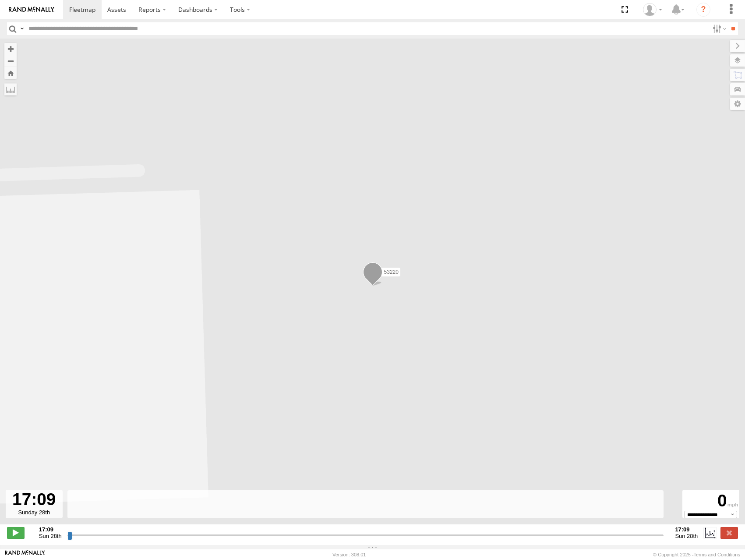
drag, startPoint x: 68, startPoint y: 540, endPoint x: 202, endPoint y: 487, distance: 143.8
click at [196, 531] on input "range" at bounding box center [365, 535] width 597 height 8
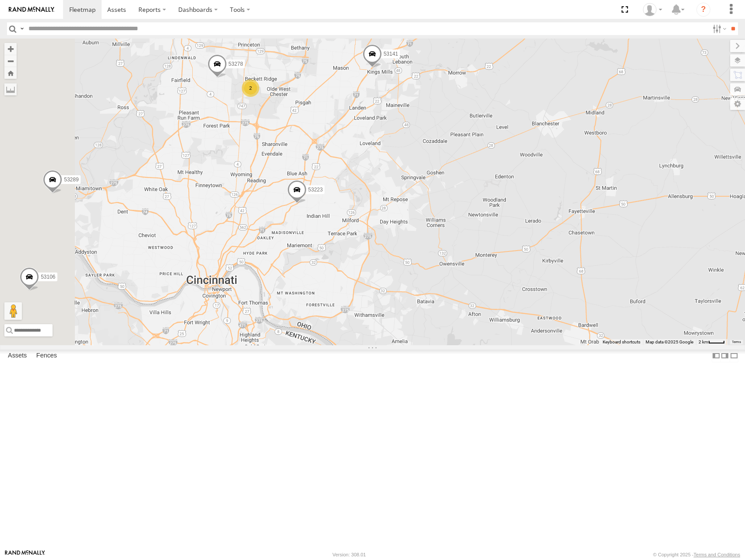
drag, startPoint x: 451, startPoint y: 283, endPoint x: 541, endPoint y: 295, distance: 90.2
click at [541, 295] on div "53101 53281 53215 53234 53271 53216 53285 53152 53274 53249 53247 53275 53266 5…" at bounding box center [372, 192] width 745 height 306
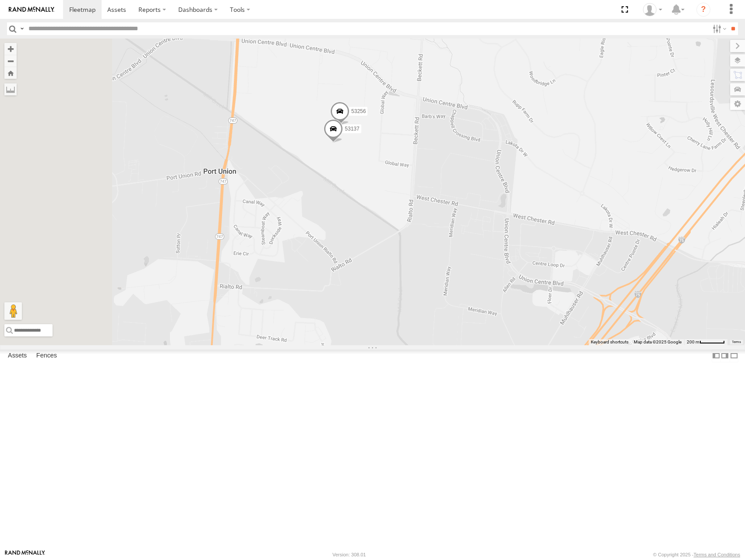
drag, startPoint x: 428, startPoint y: 192, endPoint x: 600, endPoint y: 251, distance: 181.2
click at [600, 251] on div "53101 53281 53215 53234 53271 53216 53285 53152 53274 53249 53247 53275 53266 5…" at bounding box center [372, 192] width 745 height 306
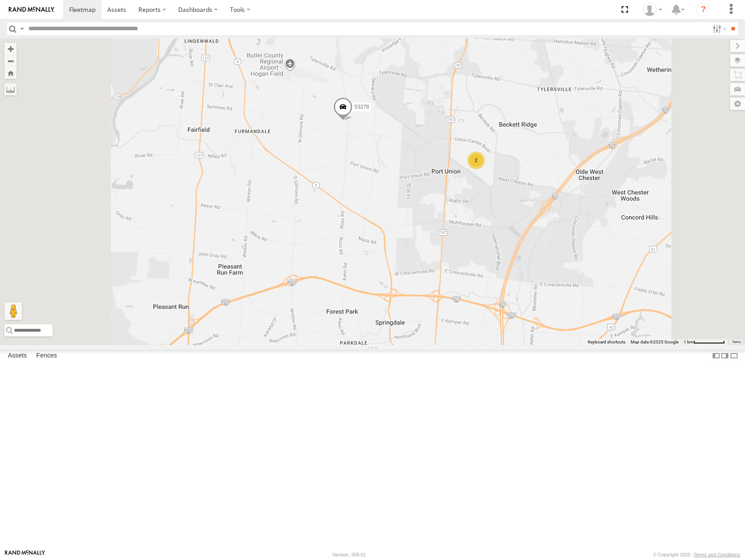
drag, startPoint x: 473, startPoint y: 273, endPoint x: 517, endPoint y: 317, distance: 62.0
click at [517, 317] on div "53101 53281 53215 53234 53271 53216 53285 53152 53274 53249 53247 53275 53266 5…" at bounding box center [372, 192] width 745 height 306
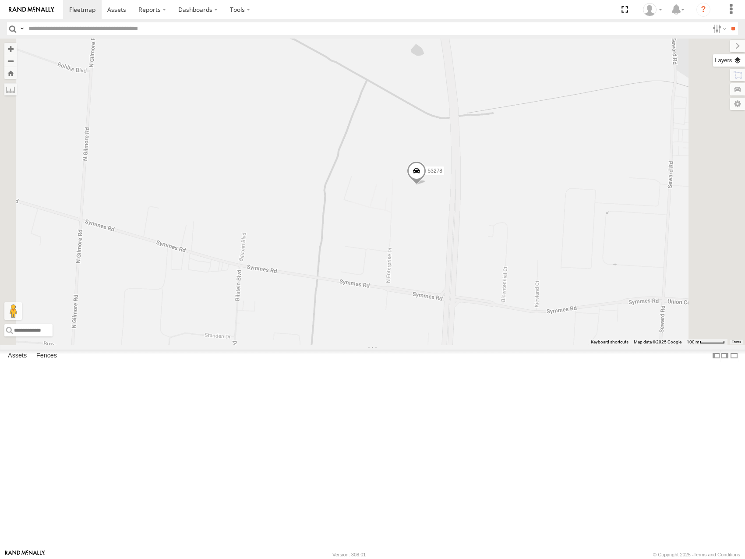
click at [739, 60] on label at bounding box center [729, 60] width 32 height 12
click at [0, 0] on span "Basemaps" at bounding box center [0, 0] width 0 height 0
click at [0, 0] on span "Satellite" at bounding box center [0, 0] width 0 height 0
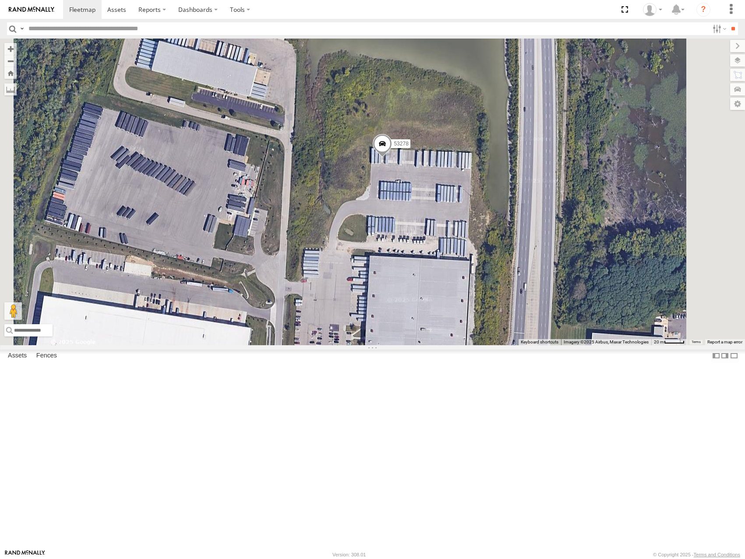
drag, startPoint x: 545, startPoint y: 290, endPoint x: 495, endPoint y: 274, distance: 53.3
click at [495, 276] on div "53101 53281 53215 53234 53271 53216 53285 53152 53274 53249 53247 53275 53266 5…" at bounding box center [372, 192] width 745 height 306
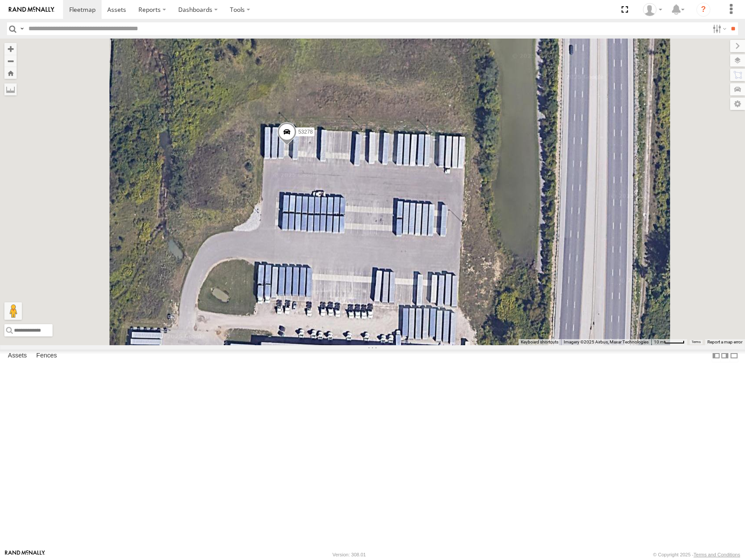
click at [296, 146] on span at bounding box center [286, 134] width 19 height 24
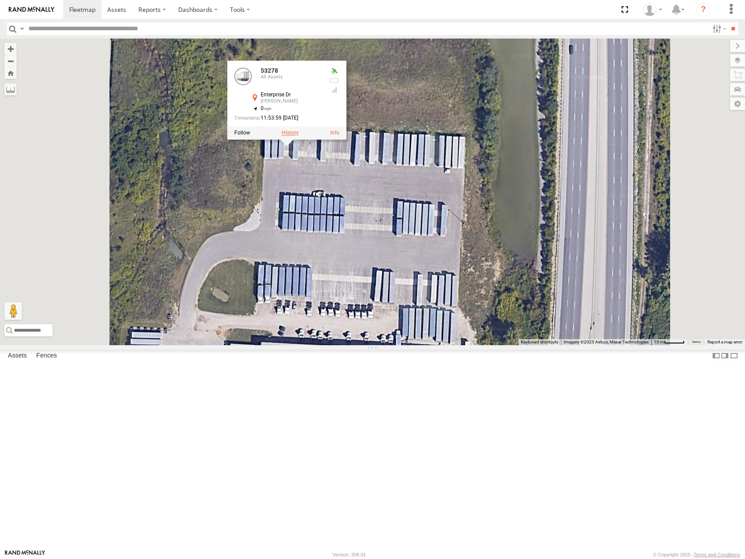
click at [298, 136] on label at bounding box center [289, 133] width 17 height 6
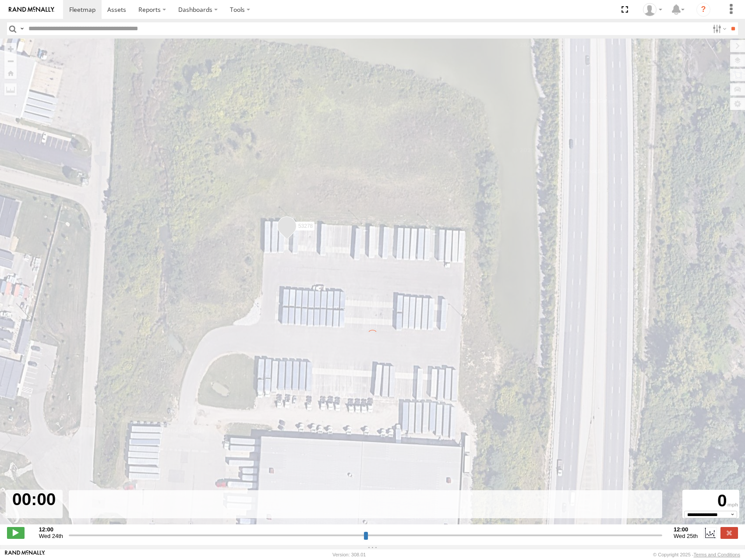
type input "**********"
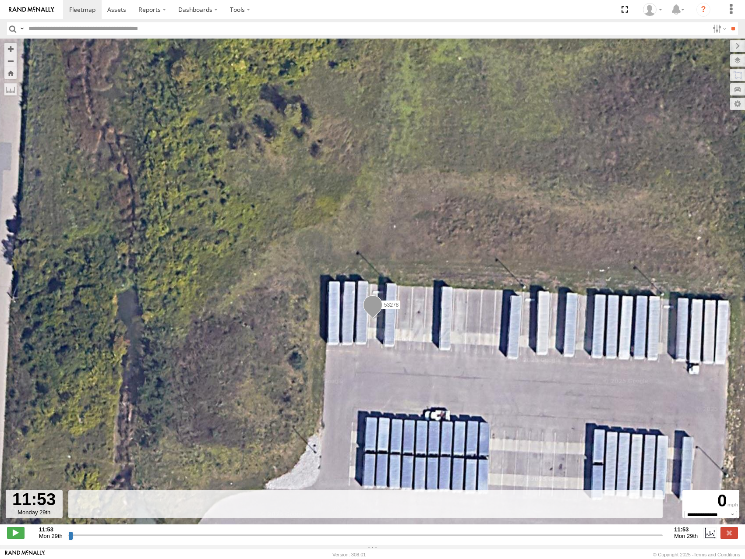
drag, startPoint x: 71, startPoint y: 541, endPoint x: 228, endPoint y: 495, distance: 162.9
click at [214, 531] on input "range" at bounding box center [365, 535] width 595 height 8
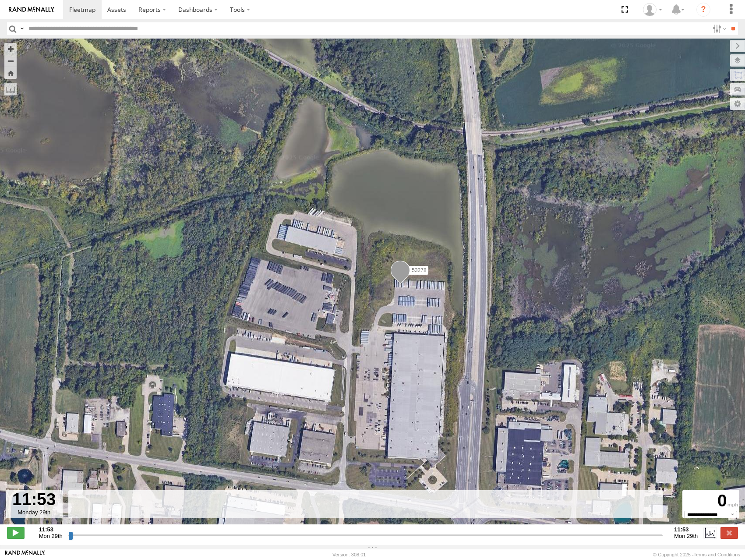
drag, startPoint x: 448, startPoint y: 339, endPoint x: 450, endPoint y: 288, distance: 50.4
click at [450, 288] on div "53278" at bounding box center [372, 286] width 745 height 495
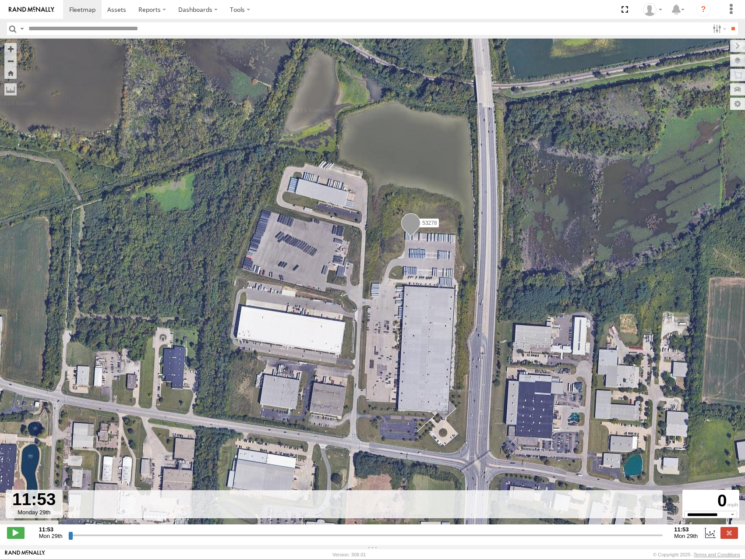
drag, startPoint x: 460, startPoint y: 333, endPoint x: 479, endPoint y: 274, distance: 61.9
click at [479, 274] on div "53278" at bounding box center [372, 286] width 745 height 495
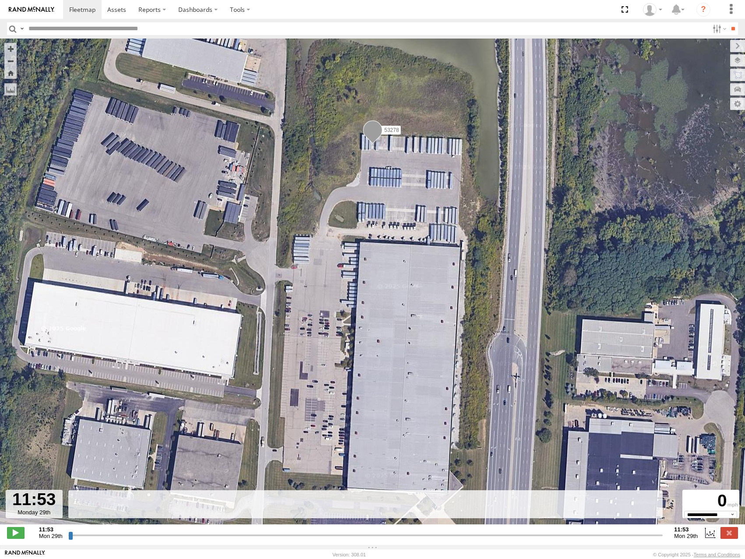
click at [478, 285] on div "53278" at bounding box center [372, 286] width 745 height 495
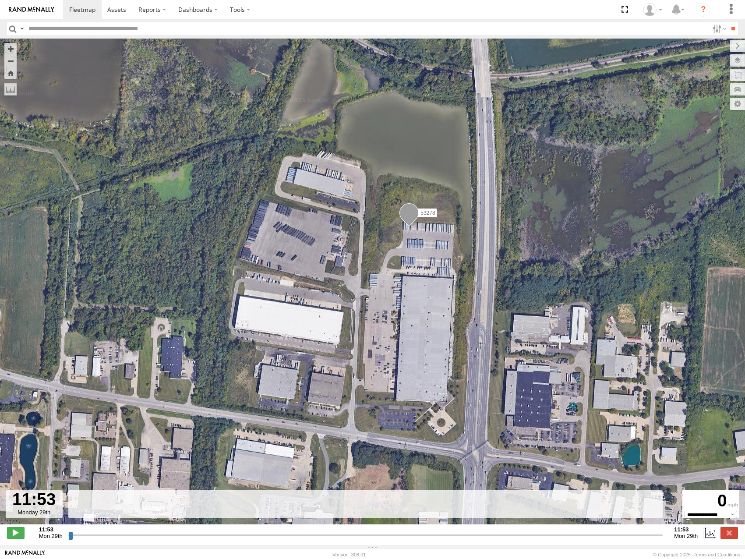
drag, startPoint x: 545, startPoint y: 247, endPoint x: 525, endPoint y: 256, distance: 21.8
click at [529, 258] on div "53278" at bounding box center [372, 286] width 745 height 495
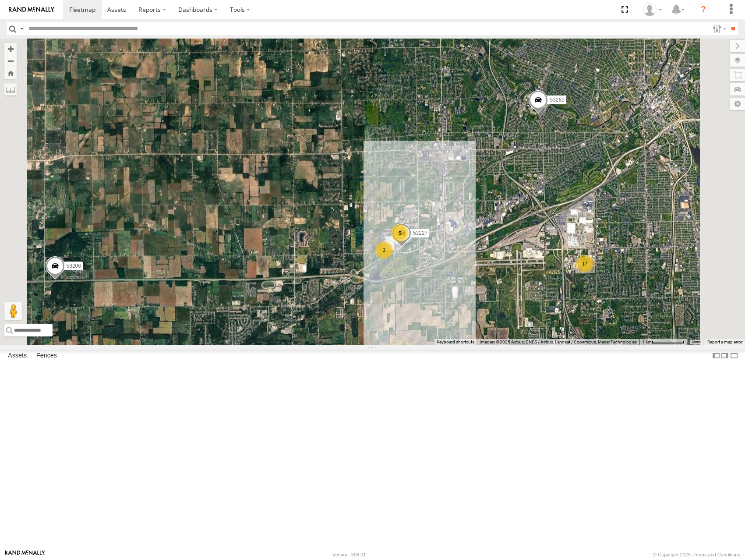
drag, startPoint x: 646, startPoint y: 323, endPoint x: 582, endPoint y: 301, distance: 67.3
click at [583, 301] on div "53101 53281 53215 53234 53271 53216 53285 53152 53274 53249 53247 53275 53266 5…" at bounding box center [372, 192] width 745 height 306
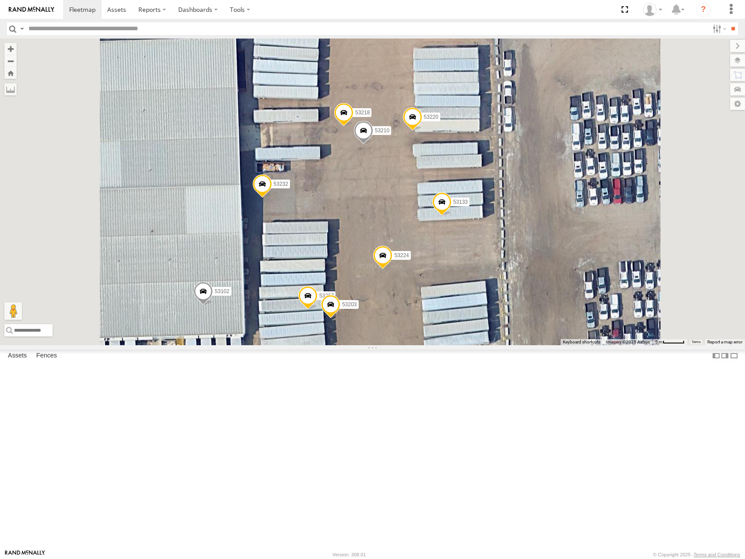
drag, startPoint x: 596, startPoint y: 257, endPoint x: 624, endPoint y: 227, distance: 41.2
click at [624, 227] on div "53101 53281 53215 53234 53271 53216 53285 53152 53274 53249 53247 53275 53266 5…" at bounding box center [372, 192] width 745 height 306
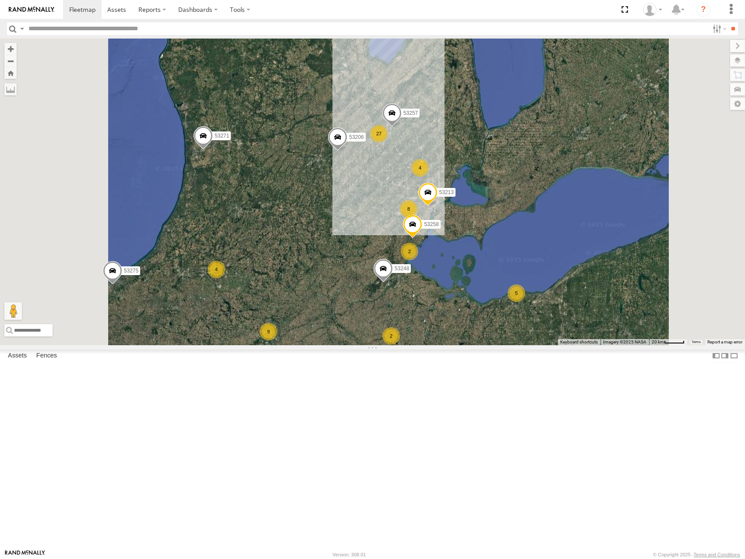
drag, startPoint x: 601, startPoint y: 286, endPoint x: 541, endPoint y: 214, distance: 93.3
click at [541, 214] on div "53206 9 53271 2 8 27 5 53275 3 53285 4 53213 53258 2 53257 53105 4 53274 53248" at bounding box center [372, 192] width 745 height 306
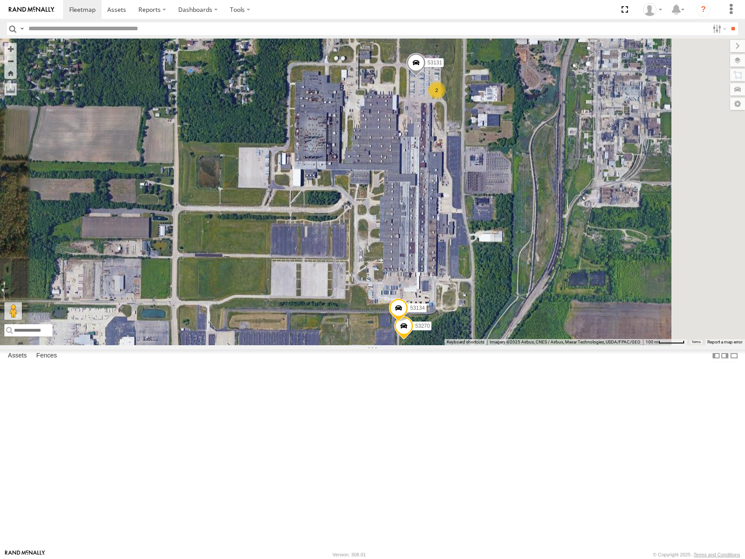
drag, startPoint x: 605, startPoint y: 322, endPoint x: 607, endPoint y: 276, distance: 45.6
click at [607, 276] on div "53206 53271 53275 53285 53213 53258 53257 53105 53274 53140 53248 53215 53216 5…" at bounding box center [372, 192] width 745 height 306
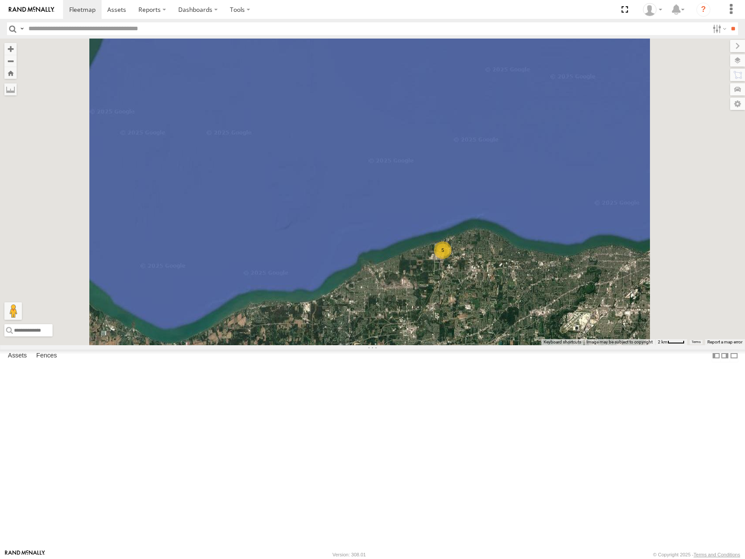
drag, startPoint x: 520, startPoint y: 329, endPoint x: 528, endPoint y: 305, distance: 25.2
click at [524, 316] on div "5" at bounding box center [372, 192] width 745 height 306
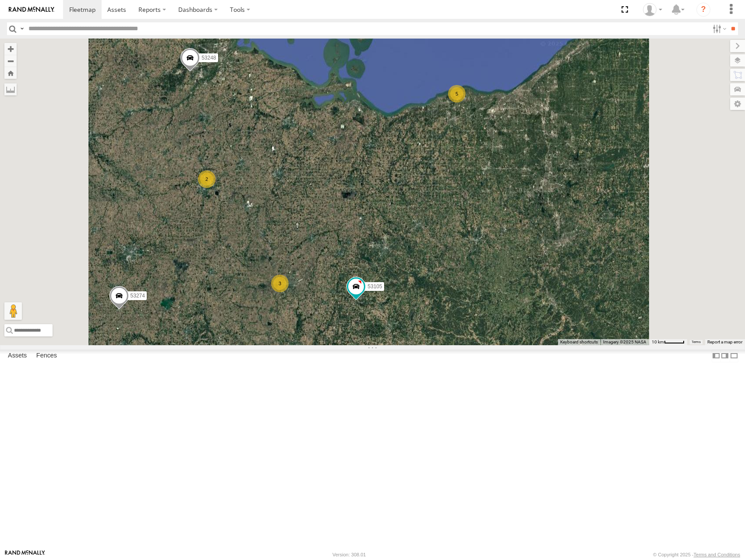
drag, startPoint x: 499, startPoint y: 395, endPoint x: 584, endPoint y: 329, distance: 107.7
click at [584, 329] on div "2 5 3 5 53258 2 53105 53269 53274 53248" at bounding box center [372, 192] width 745 height 306
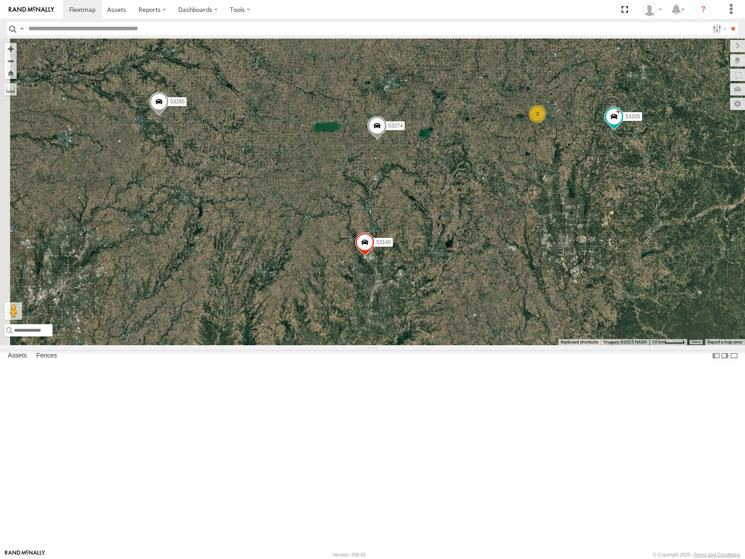
drag, startPoint x: 578, startPoint y: 363, endPoint x: 591, endPoint y: 349, distance: 19.2
click at [591, 345] on div "2 5 3 5 53258 2 53105 53269 53274 53140 53248 9 53216 53106 53285 2 3 53289 532…" at bounding box center [372, 192] width 745 height 306
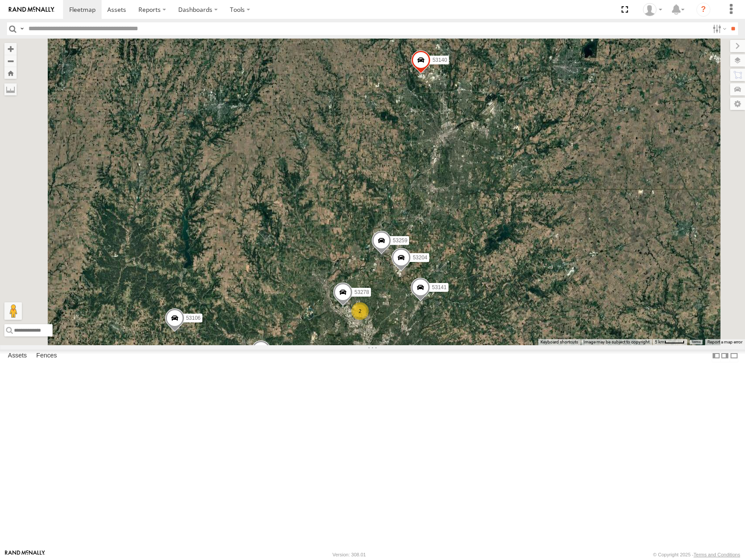
drag, startPoint x: 490, startPoint y: 375, endPoint x: 502, endPoint y: 351, distance: 27.2
click at [502, 345] on div "53258 53105 53269 53274 53140 53248 53216 53106 53285 53289 53249 53141 53223 5…" at bounding box center [372, 192] width 745 height 306
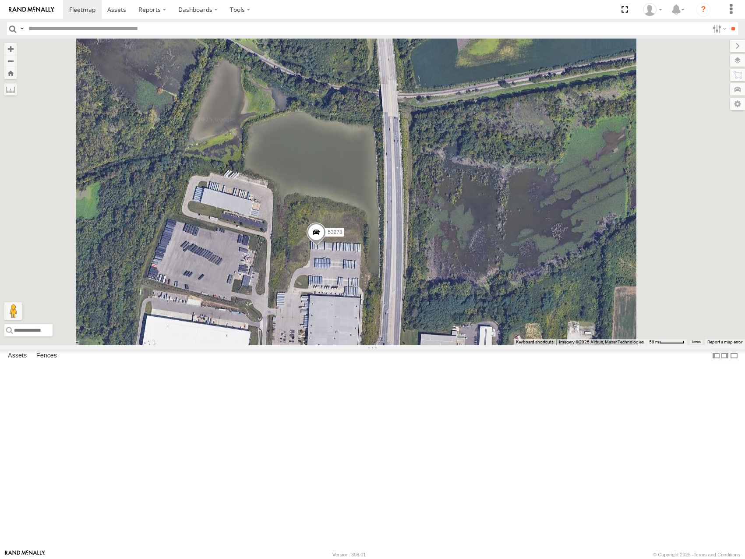
drag, startPoint x: 526, startPoint y: 375, endPoint x: 545, endPoint y: 289, distance: 88.3
click at [545, 290] on div "53258 53105 53269 53274 53140 53248 53216 53106 53285 53289 53249 53141 53223 5…" at bounding box center [372, 192] width 745 height 306
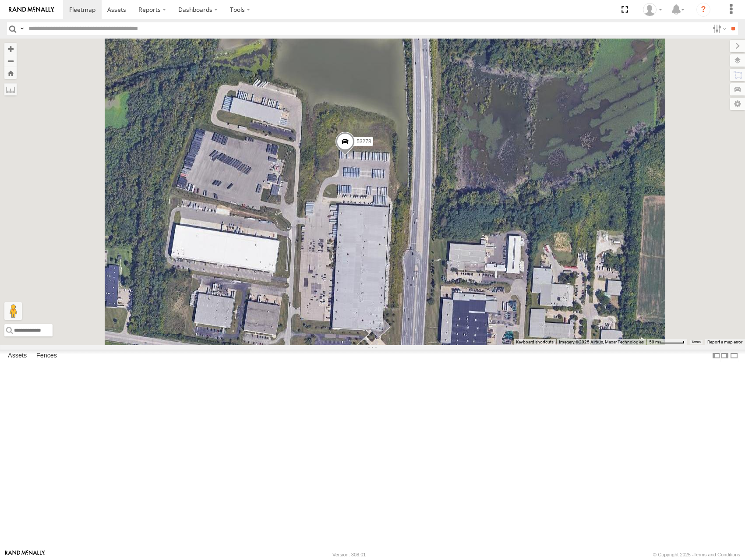
click at [355, 156] on span at bounding box center [345, 144] width 19 height 24
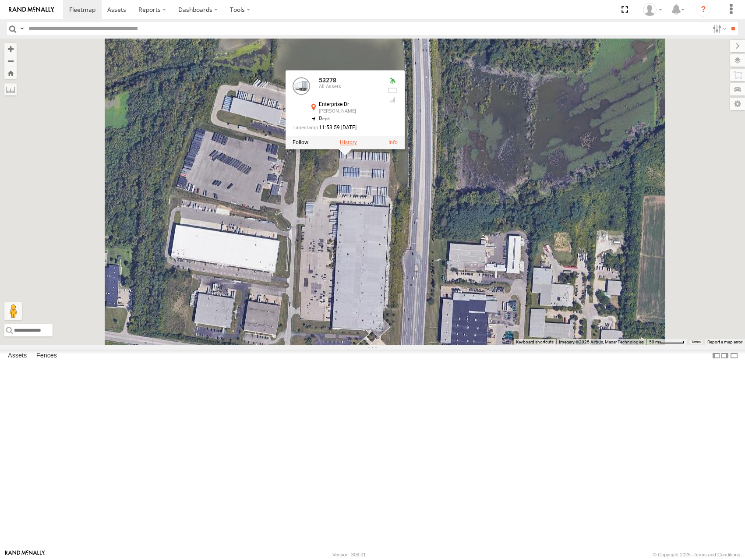
click at [357, 145] on label at bounding box center [348, 142] width 17 height 6
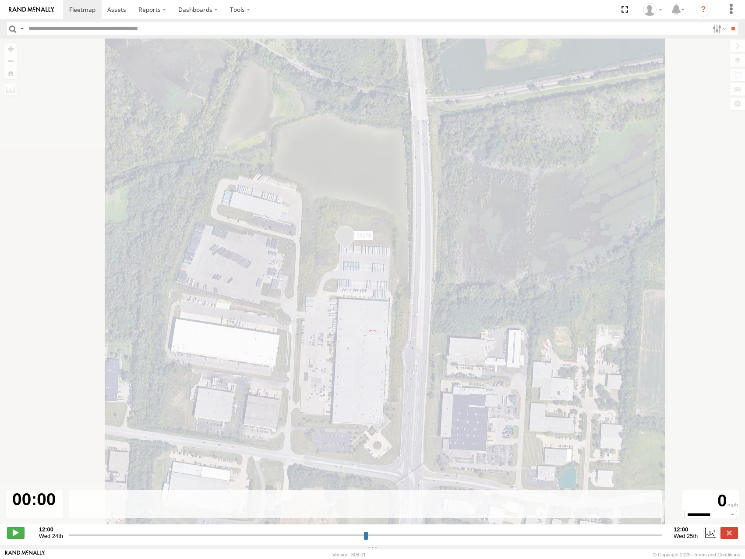
type input "**********"
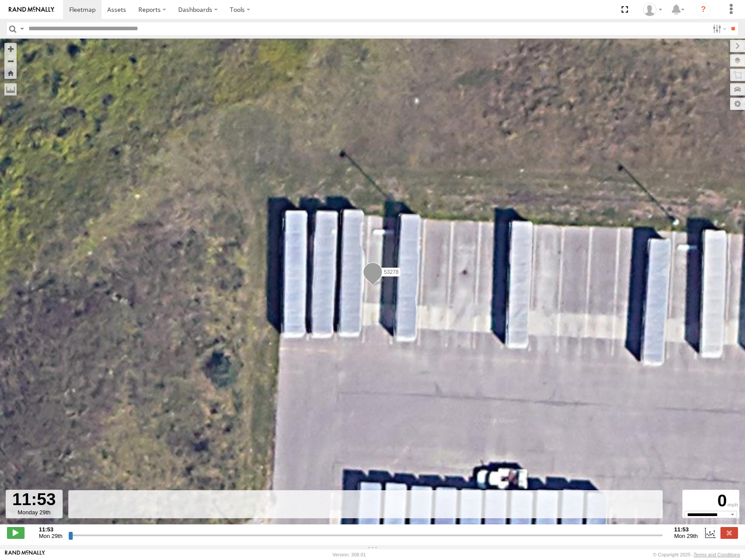
drag, startPoint x: 69, startPoint y: 540, endPoint x: 176, endPoint y: 538, distance: 106.5
click at [173, 539] on input "range" at bounding box center [365, 535] width 595 height 8
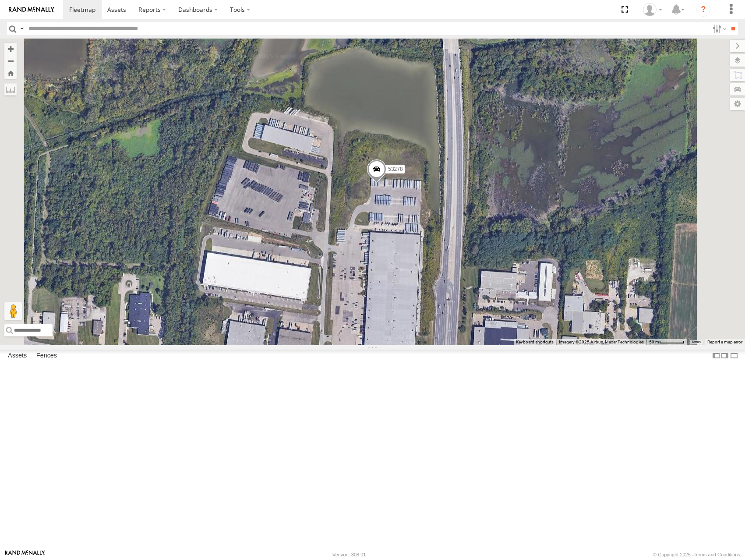
click at [386, 183] on span at bounding box center [376, 171] width 19 height 24
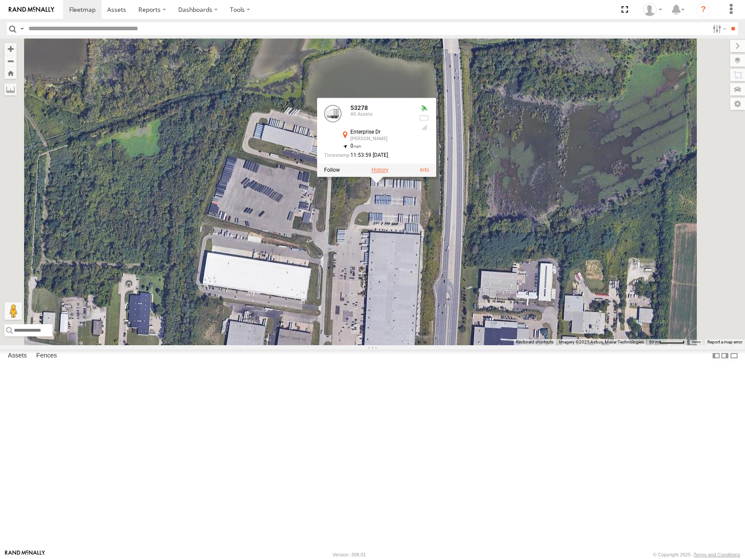
click at [389, 173] on label at bounding box center [380, 170] width 17 height 6
type input "**********"
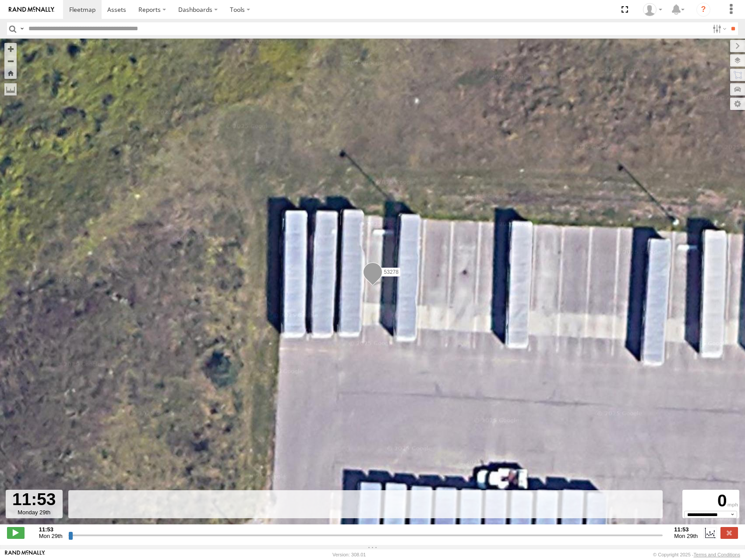
drag, startPoint x: 70, startPoint y: 542, endPoint x: 297, endPoint y: 478, distance: 236.2
click at [290, 531] on input "range" at bounding box center [365, 535] width 595 height 8
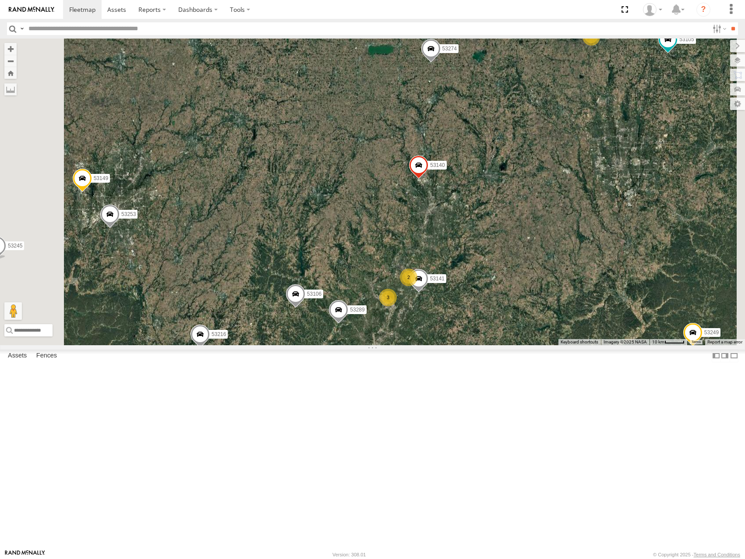
drag, startPoint x: 533, startPoint y: 332, endPoint x: 576, endPoint y: 306, distance: 50.5
click at [576, 306] on div "53101 53281 53215 53234 53271 53275 53285 53152 53274 53249 53216 53106 53149 5…" at bounding box center [372, 192] width 745 height 306
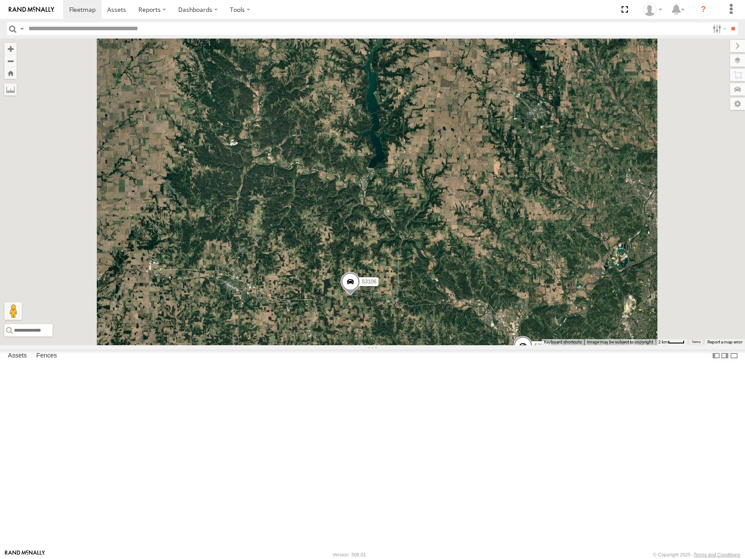
drag, startPoint x: 513, startPoint y: 378, endPoint x: 534, endPoint y: 316, distance: 65.4
click at [523, 338] on div "53101 53281 53215 53234 53271 53275 53285 53152 53274 53249 53216 53106 53149 5…" at bounding box center [372, 192] width 745 height 306
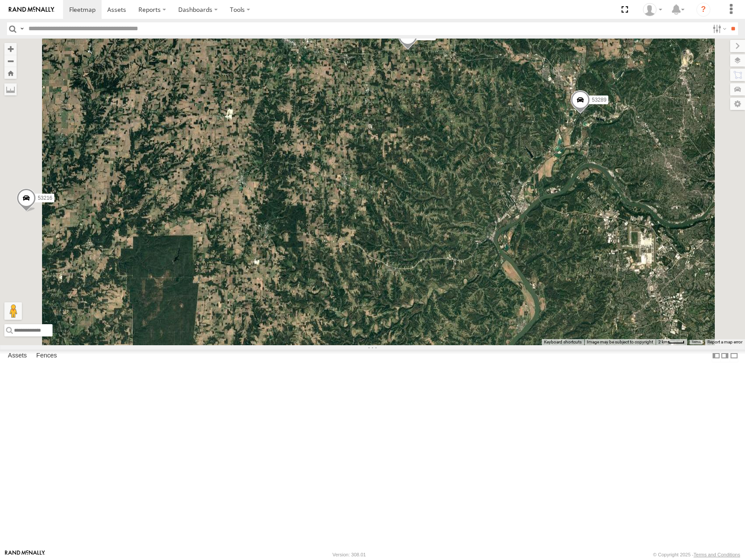
drag, startPoint x: 605, startPoint y: 261, endPoint x: 534, endPoint y: 310, distance: 86.9
click at [534, 310] on div "53101 53281 53215 53234 53271 53275 53285 53152 53274 53249 53216 53106 53149 5…" at bounding box center [372, 192] width 745 height 306
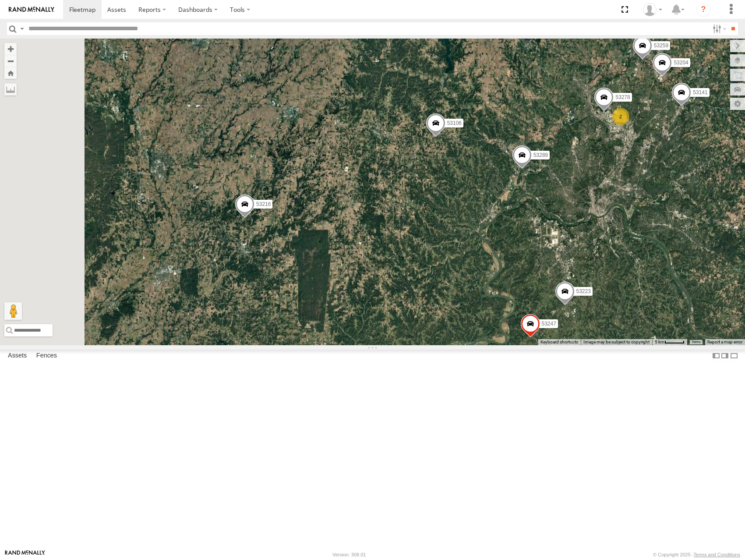
drag, startPoint x: 556, startPoint y: 388, endPoint x: 592, endPoint y: 380, distance: 37.3
click at [592, 345] on div "53101 53281 53215 53234 53271 53275 53285 53152 53274 53249 53216 53106 53149 5…" at bounding box center [372, 192] width 745 height 306
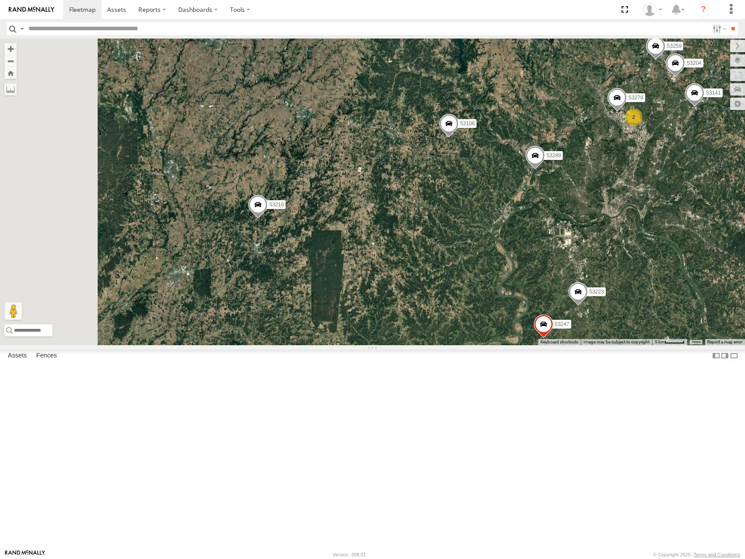
drag, startPoint x: 658, startPoint y: 327, endPoint x: 519, endPoint y: 407, distance: 160.0
click at [519, 345] on div "53101 53281 53215 53234 53271 53275 53285 53152 53274 53249 53216 53106 53149 5…" at bounding box center [372, 192] width 745 height 306
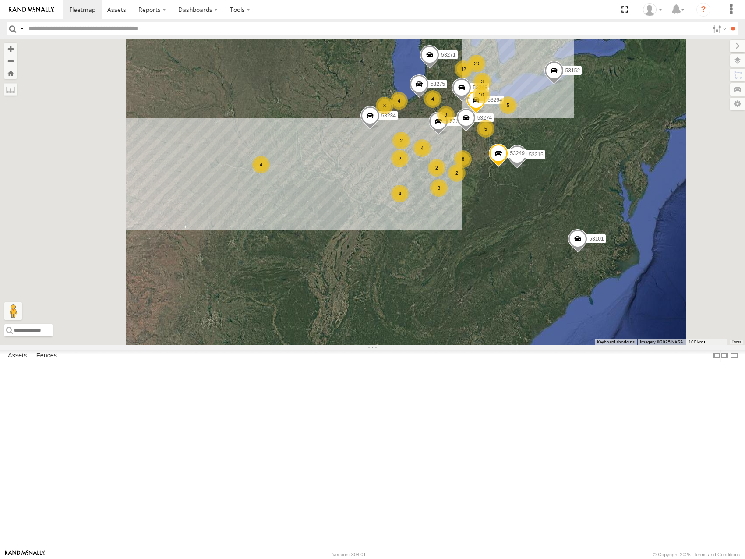
drag, startPoint x: 507, startPoint y: 230, endPoint x: 540, endPoint y: 266, distance: 48.7
click at [540, 266] on div "12 53215 4 9 53234 53271 10 2 3 2 5 4 8 4 53275 5 53285 4 4 8 2 53101 20 53152 …" at bounding box center [372, 192] width 745 height 306
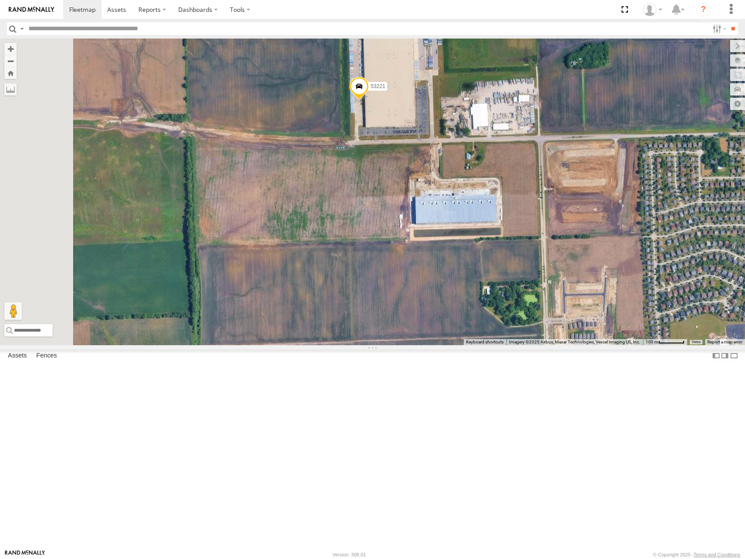
click at [369, 100] on span at bounding box center [359, 89] width 19 height 24
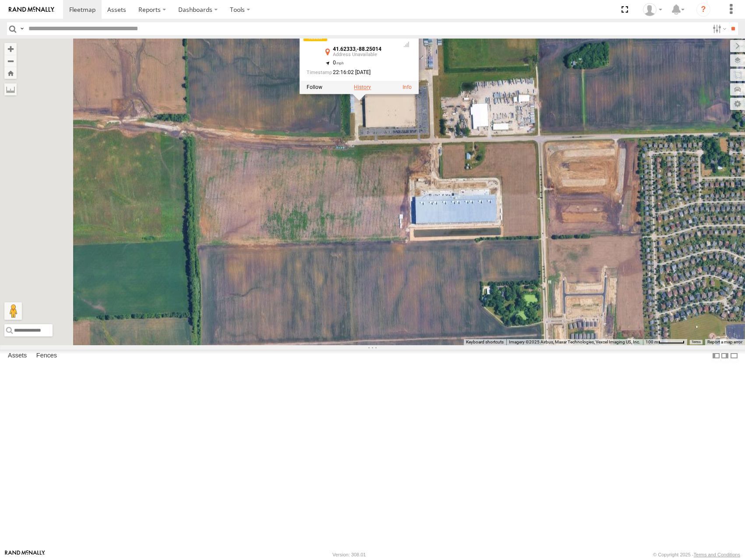
click at [371, 90] on label at bounding box center [362, 87] width 17 height 6
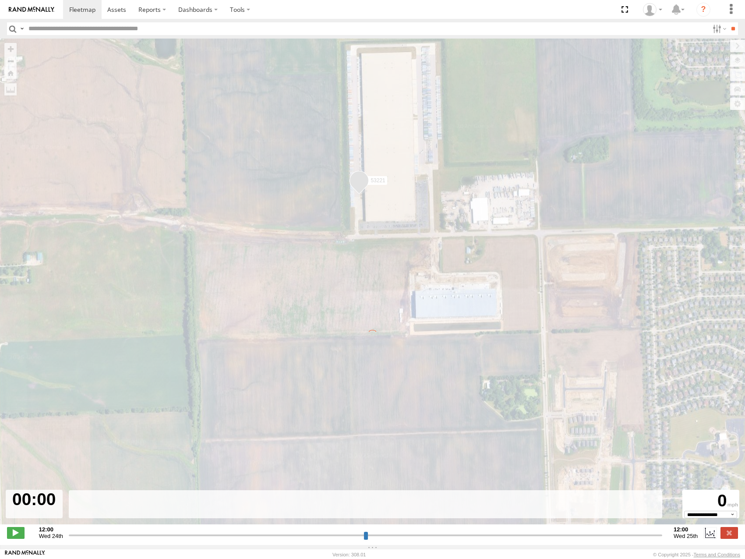
type input "**********"
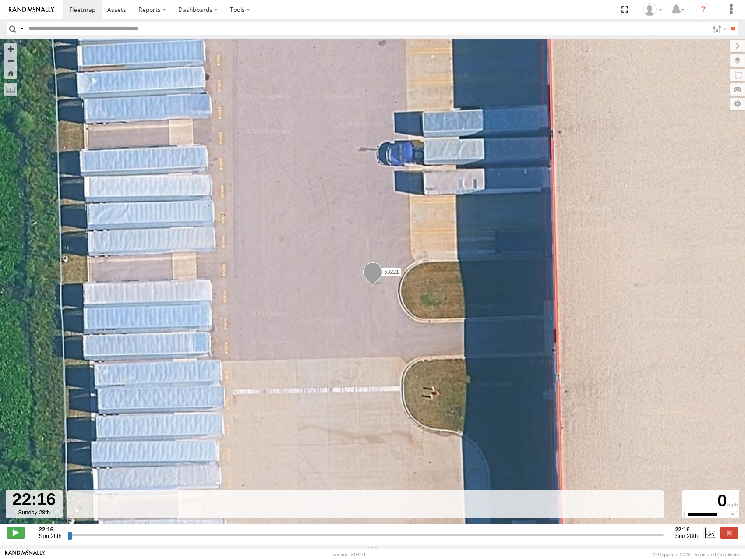
drag, startPoint x: 68, startPoint y: 540, endPoint x: 166, endPoint y: 530, distance: 98.6
click at [199, 531] on input "range" at bounding box center [365, 535] width 597 height 8
drag, startPoint x: 70, startPoint y: 539, endPoint x: 194, endPoint y: 482, distance: 136.3
click at [193, 531] on input "range" at bounding box center [365, 535] width 597 height 8
